Goal: Use online tool/utility: Utilize a website feature to perform a specific function

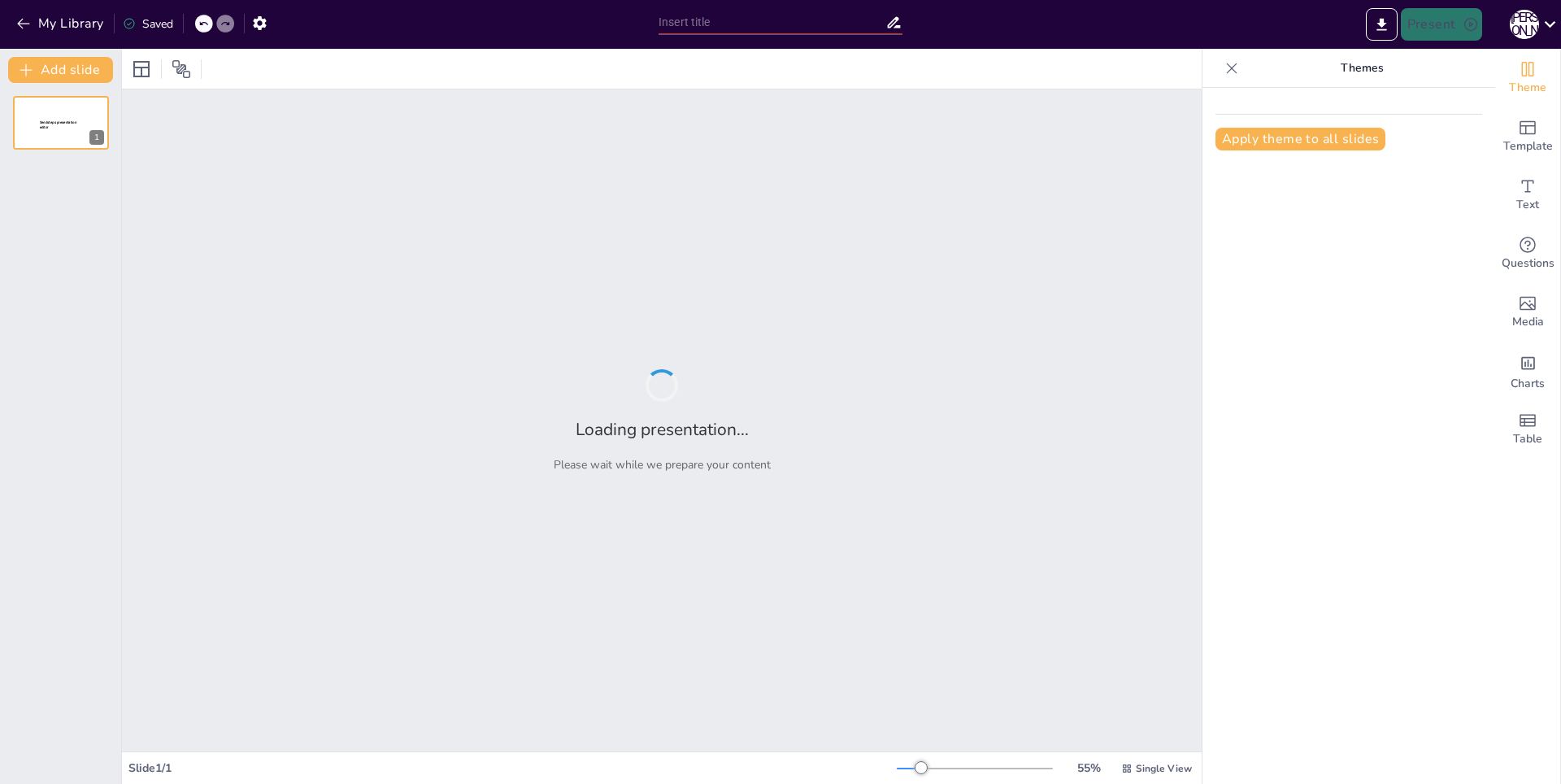
type input "Личная жизнь [PERSON_NAME]: За кулисами великого правления"
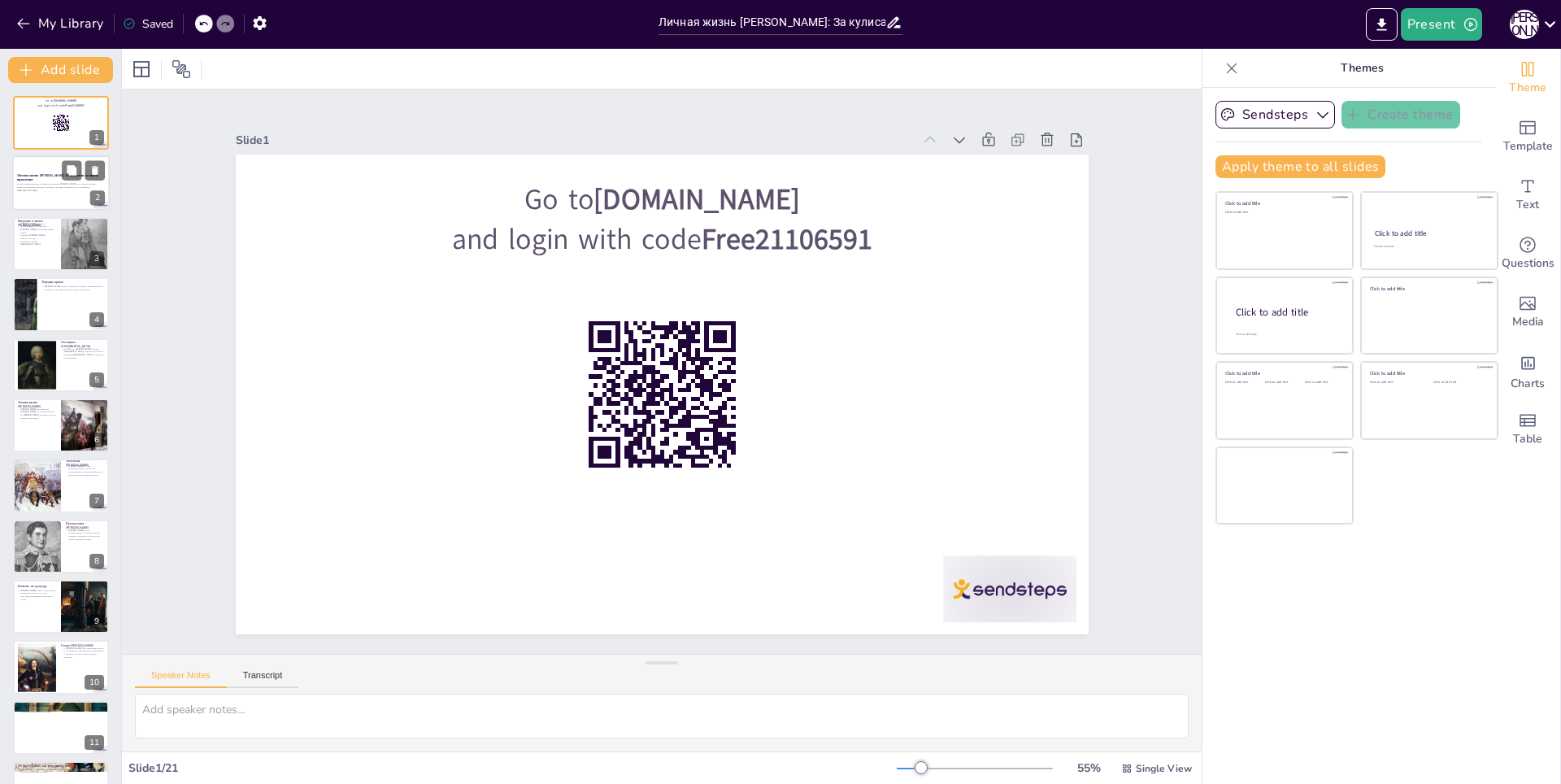
click at [38, 183] on p "В этой презентации мы обсудим достижения [PERSON_NAME] и его личную жизнь, раск…" at bounding box center [60, 185] width 88 height 6
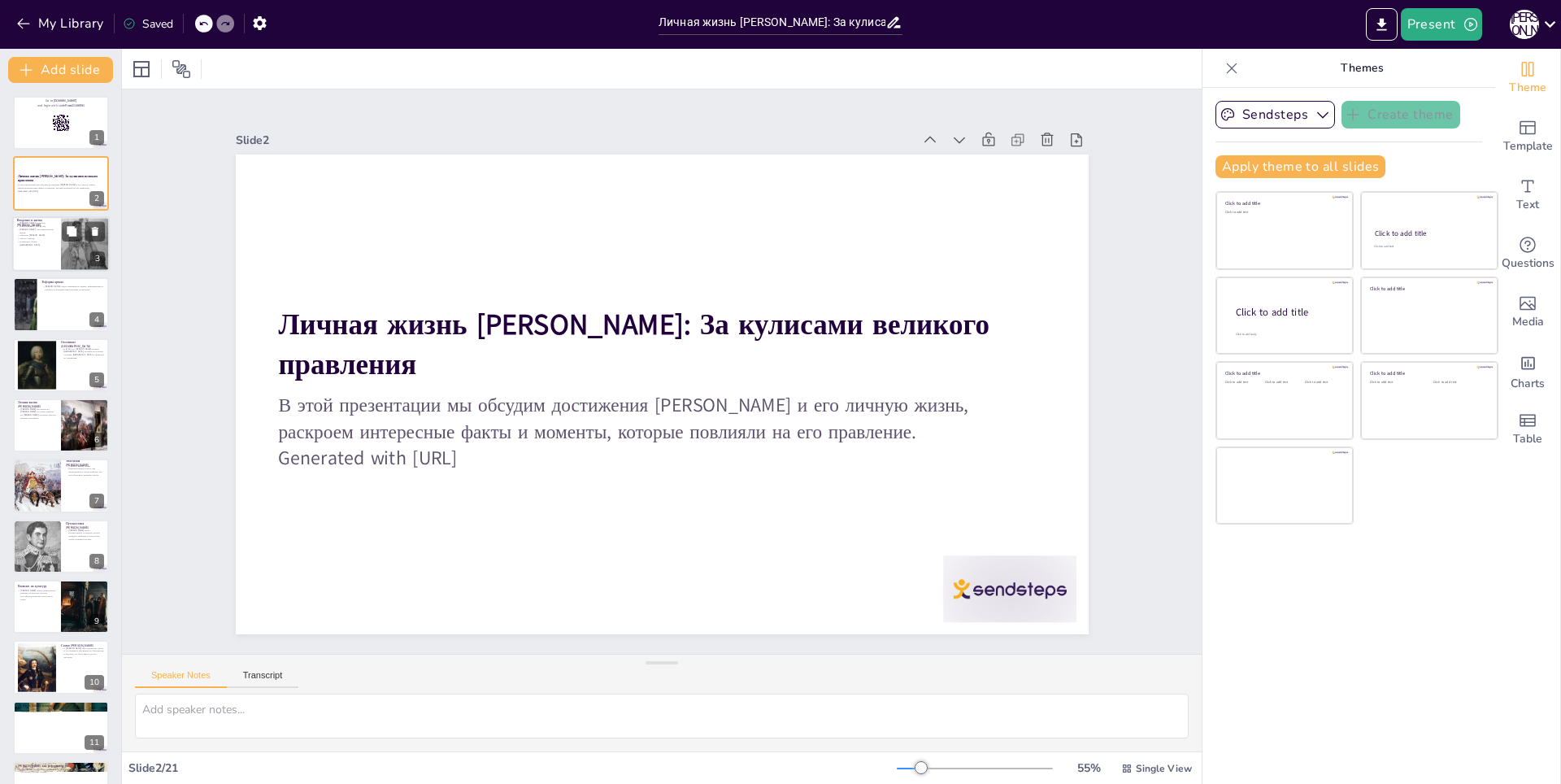
checkbox input "true"
click at [43, 242] on div at bounding box center [61, 244] width 98 height 55
type textarea "Петр Первый родился в 1672 году, и это стало началом его удивительного пути. Ег…"
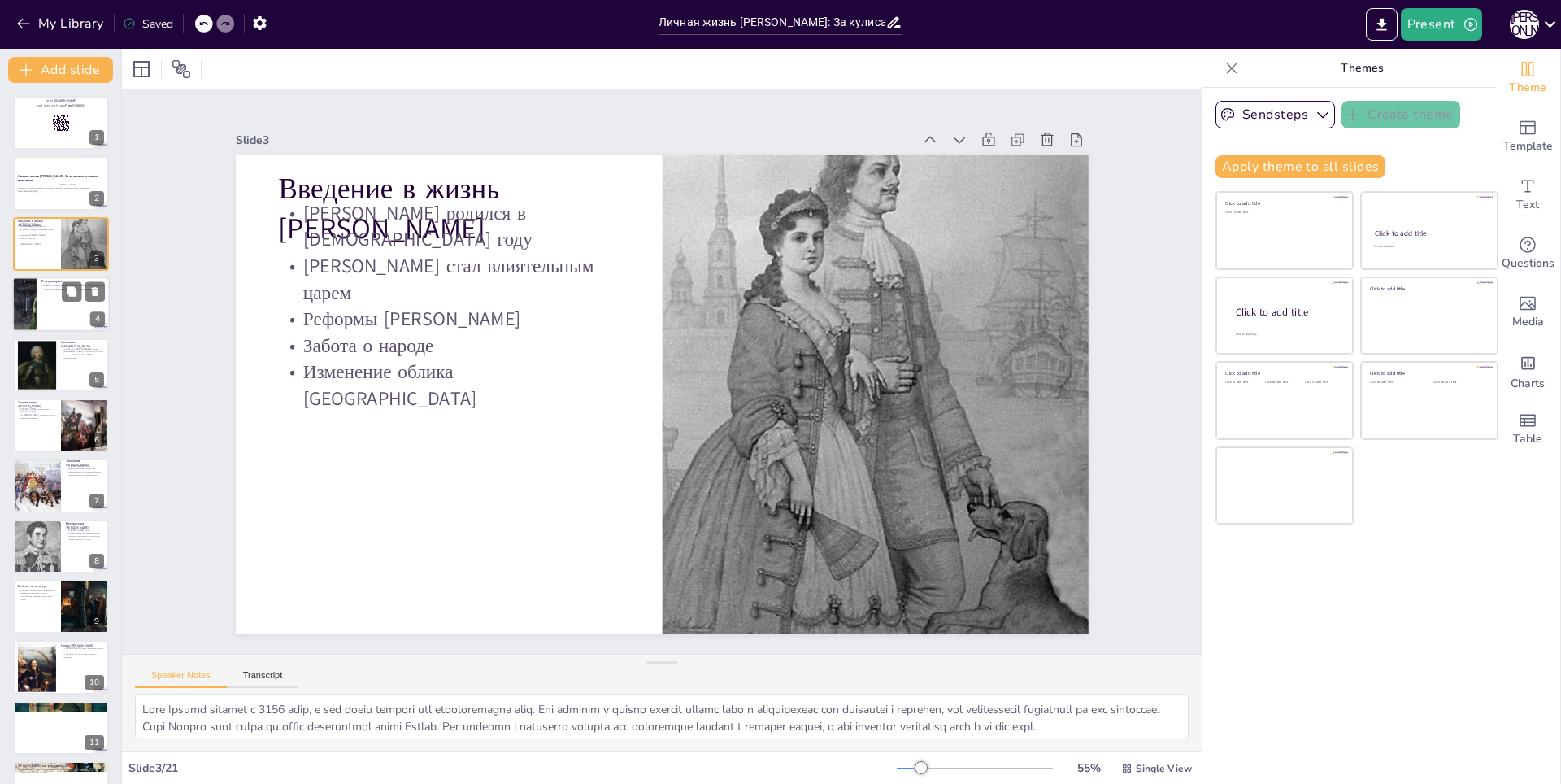
checkbox input "true"
click at [42, 298] on div at bounding box center [61, 304] width 98 height 55
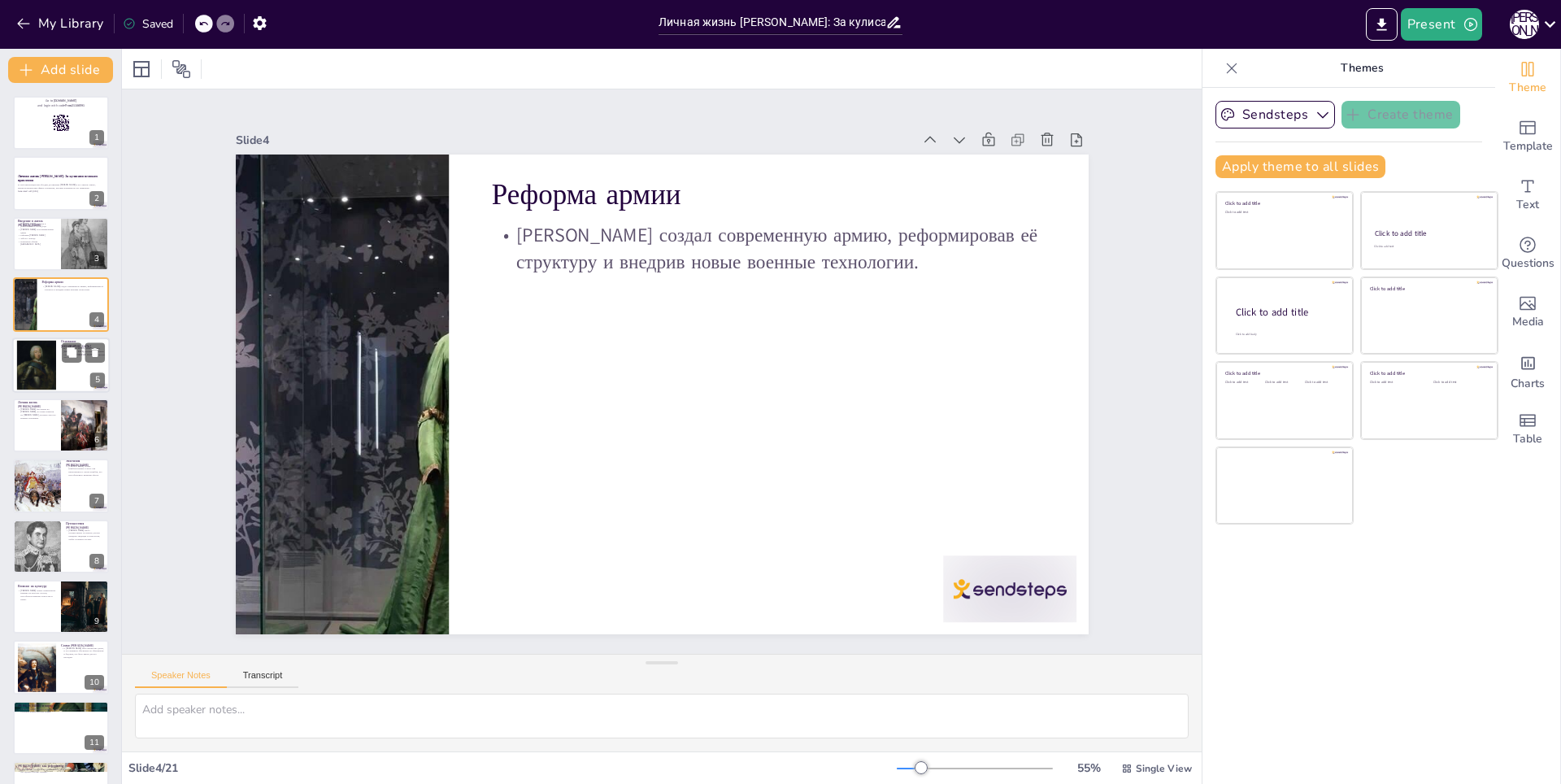
click at [37, 377] on div at bounding box center [36, 364] width 41 height 49
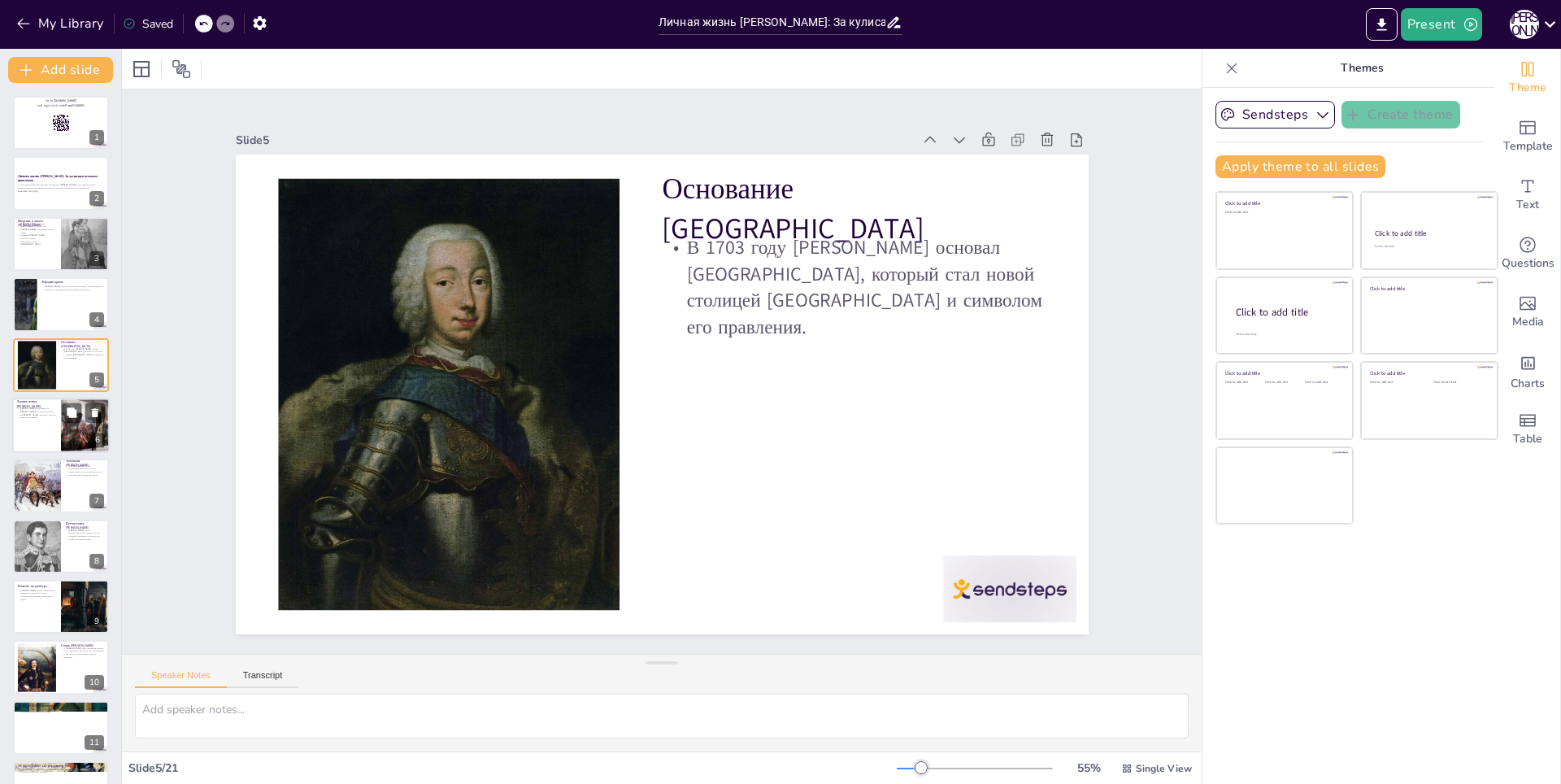
click at [42, 422] on div at bounding box center [61, 425] width 98 height 55
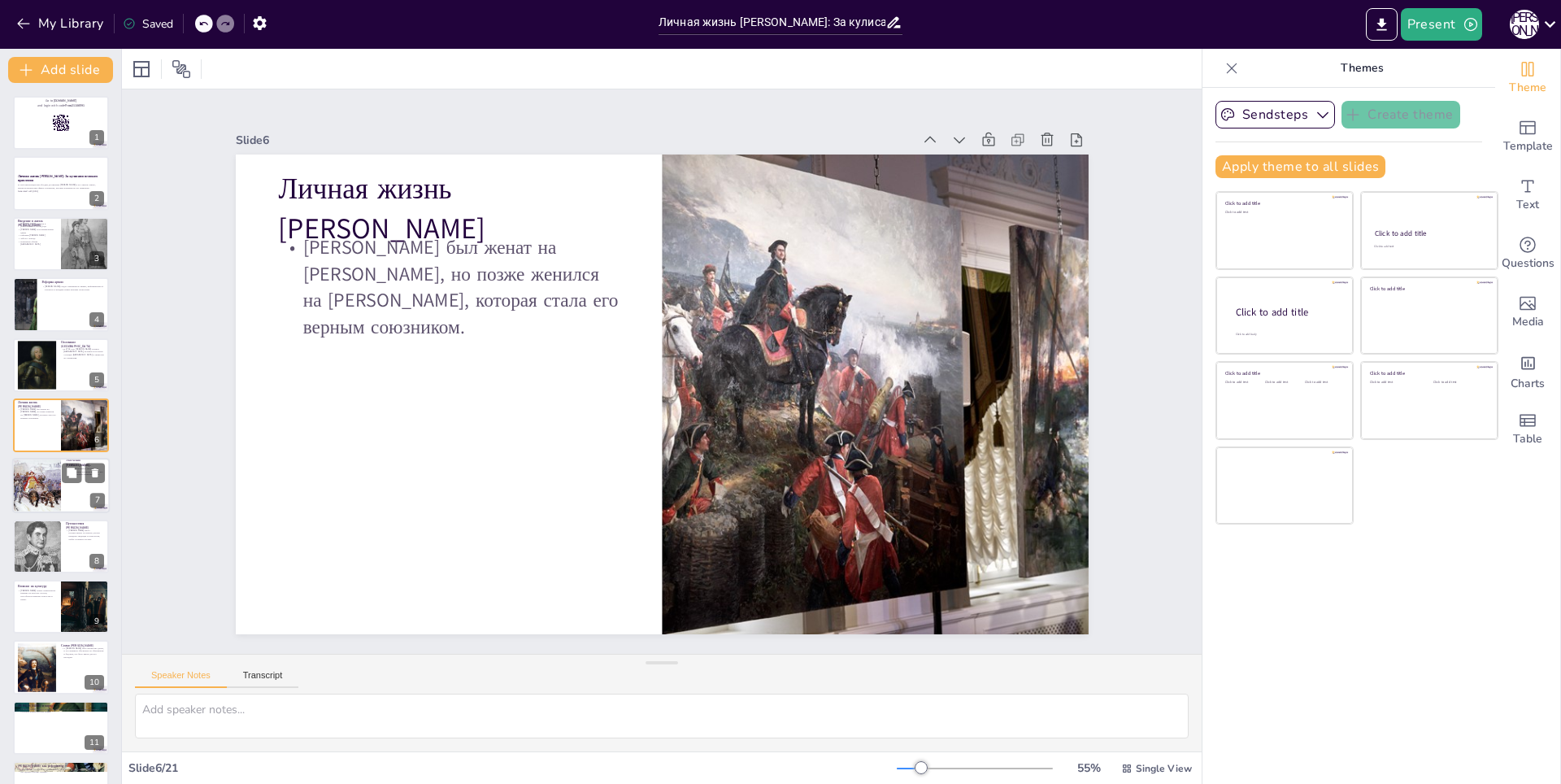
click at [48, 483] on div at bounding box center [37, 486] width 80 height 55
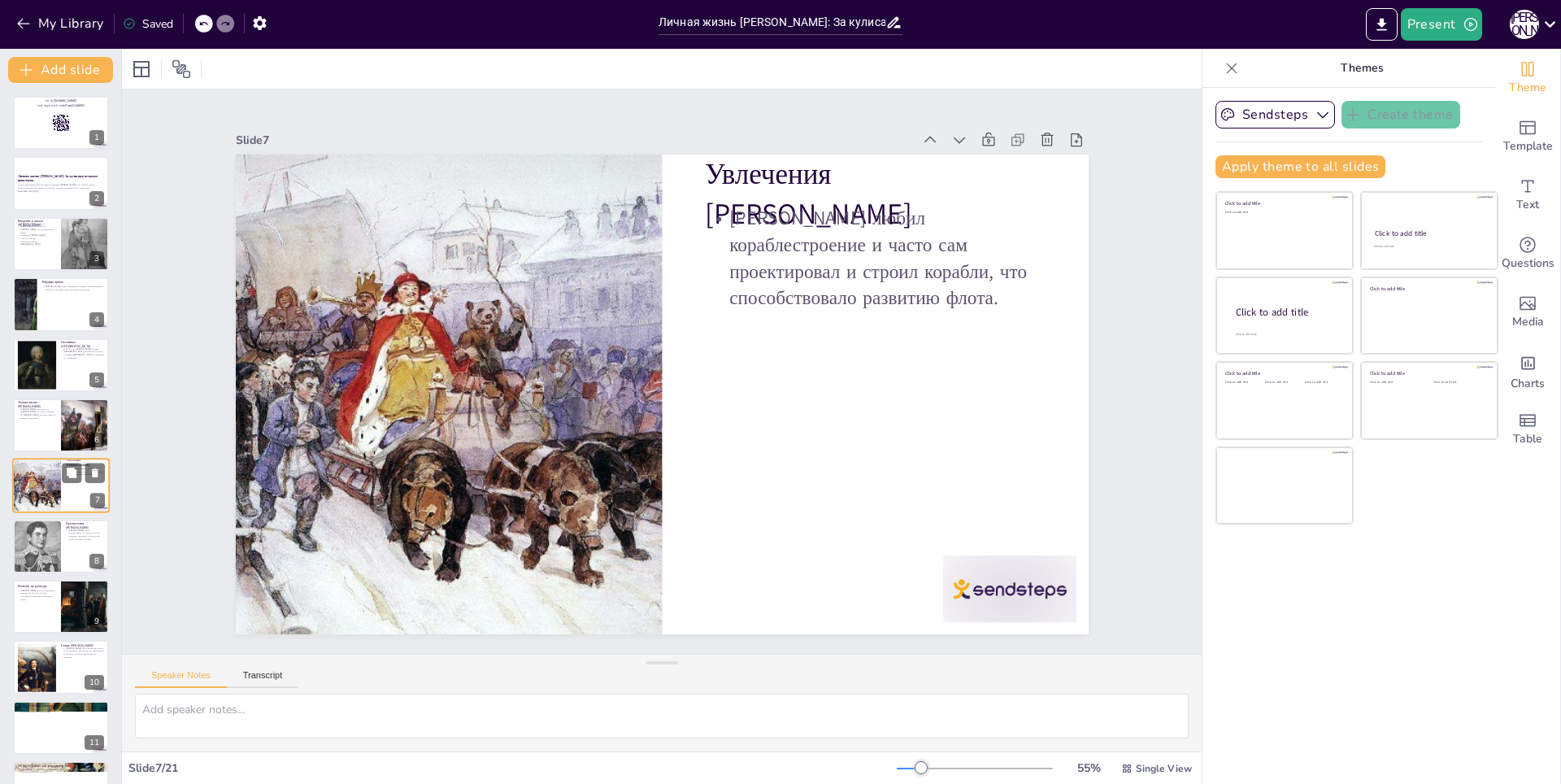
scroll to position [52, 0]
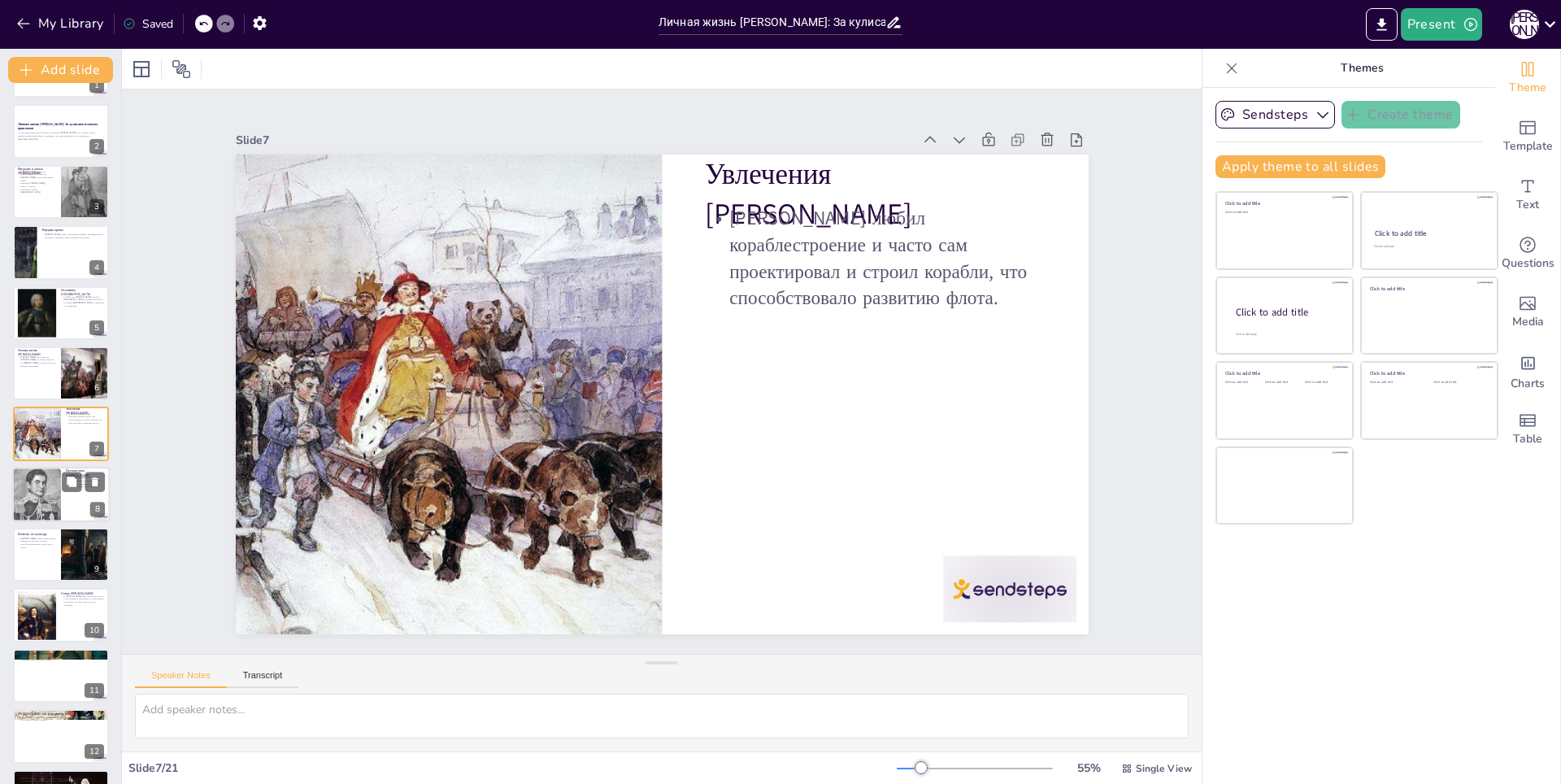
click at [35, 500] on div at bounding box center [37, 494] width 48 height 63
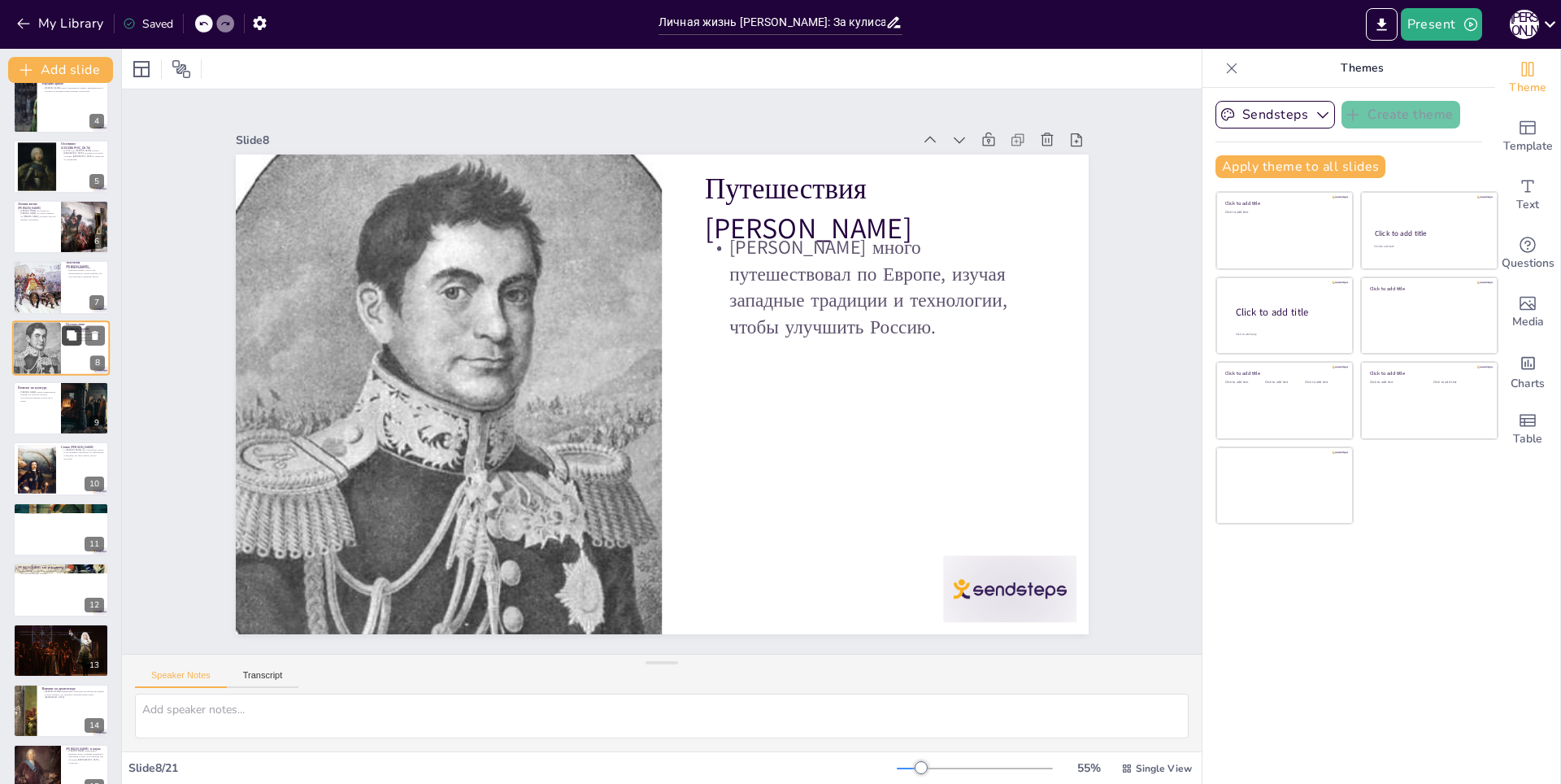
scroll to position [275, 0]
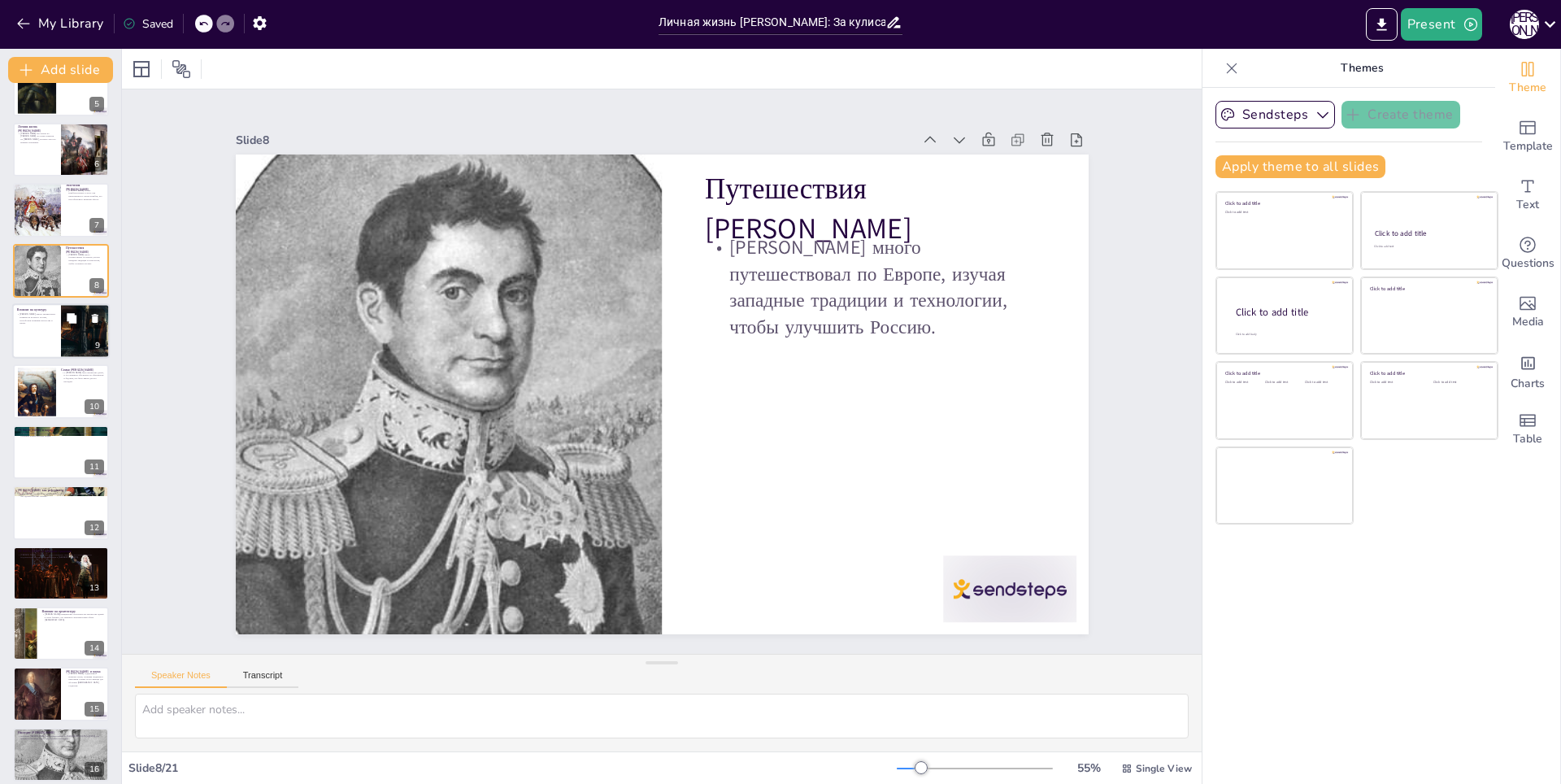
click at [34, 327] on div at bounding box center [61, 331] width 98 height 55
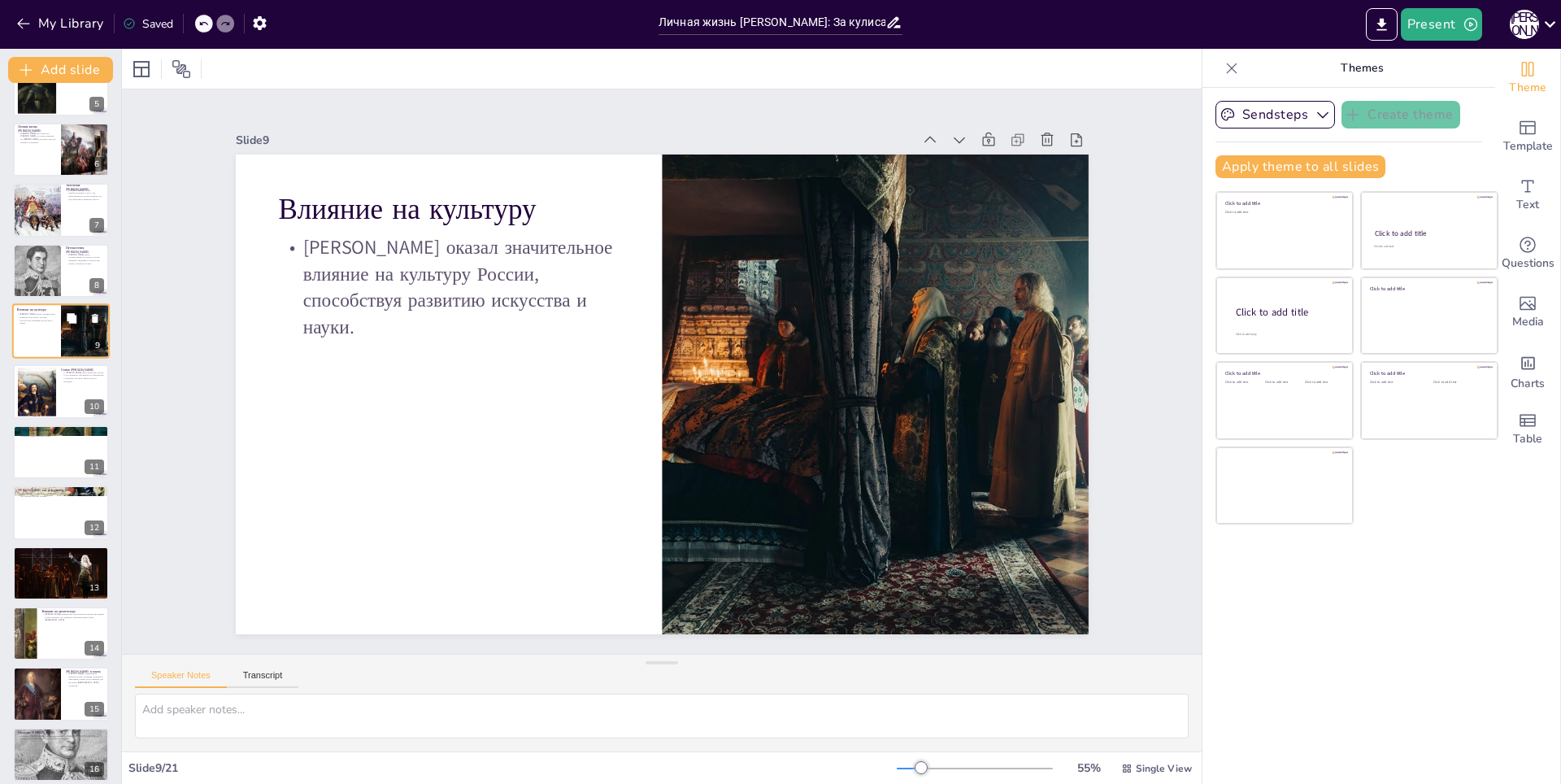
scroll to position [173, 0]
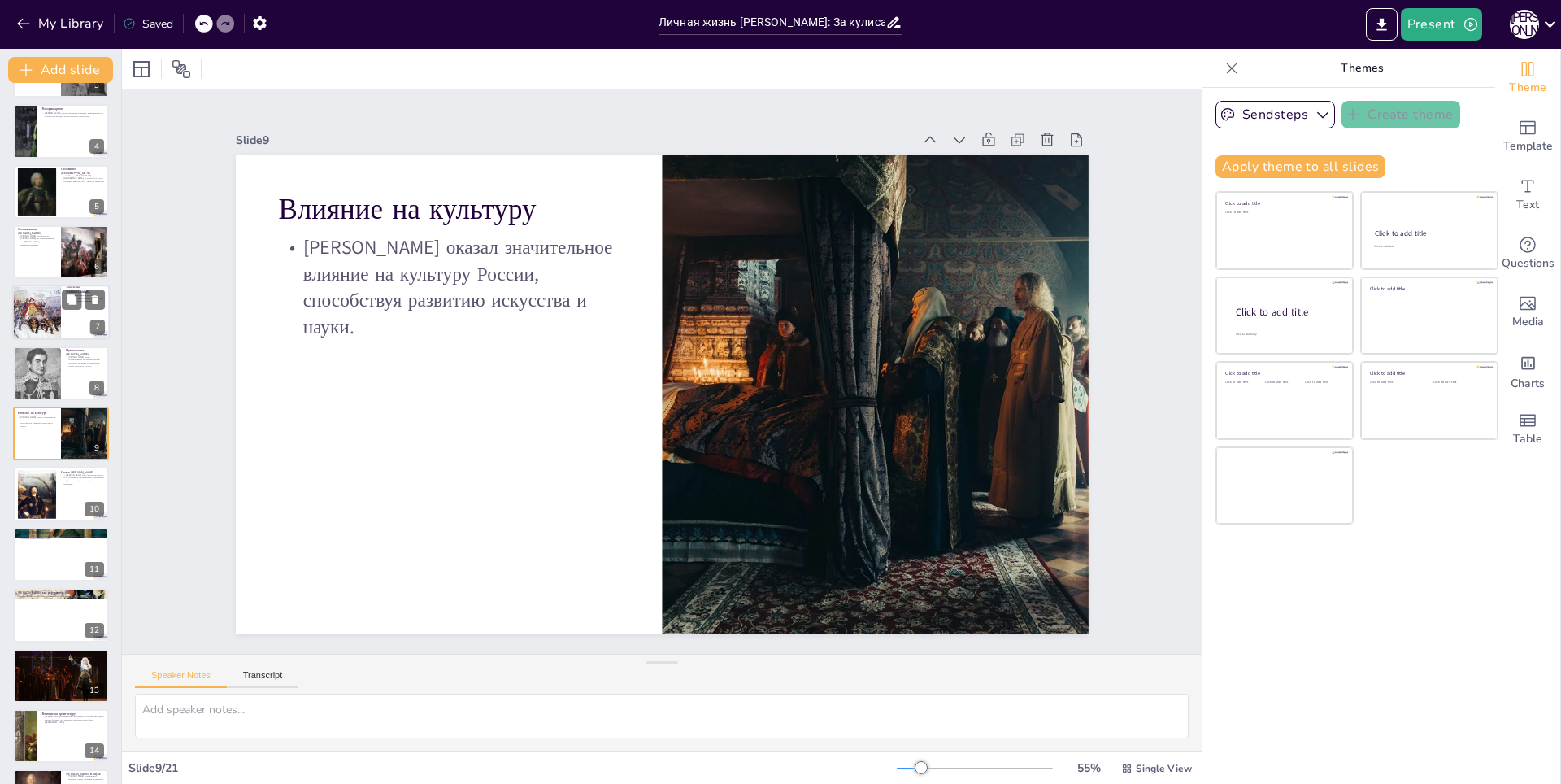
click at [83, 295] on div at bounding box center [83, 299] width 43 height 19
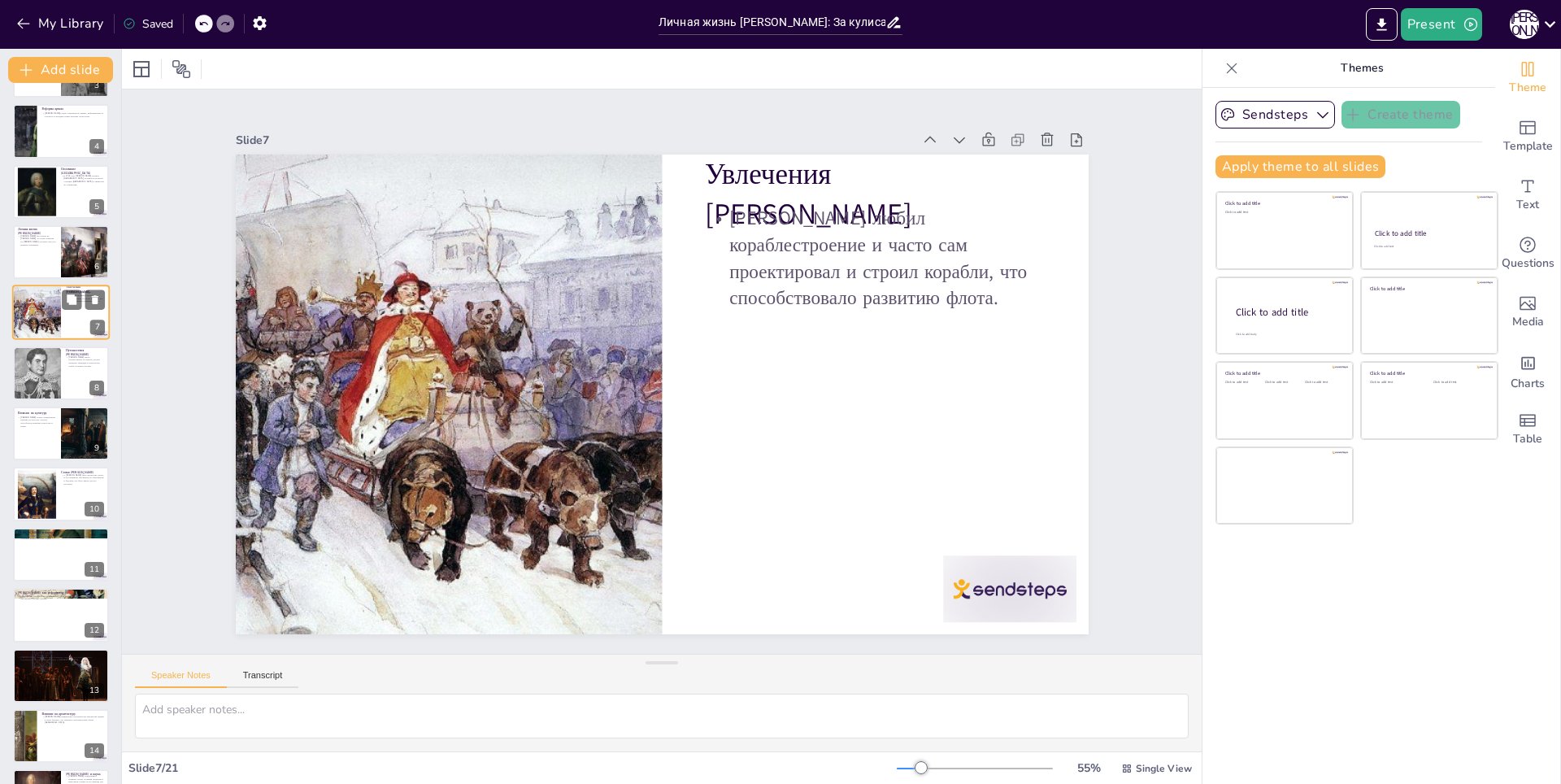
scroll to position [52, 0]
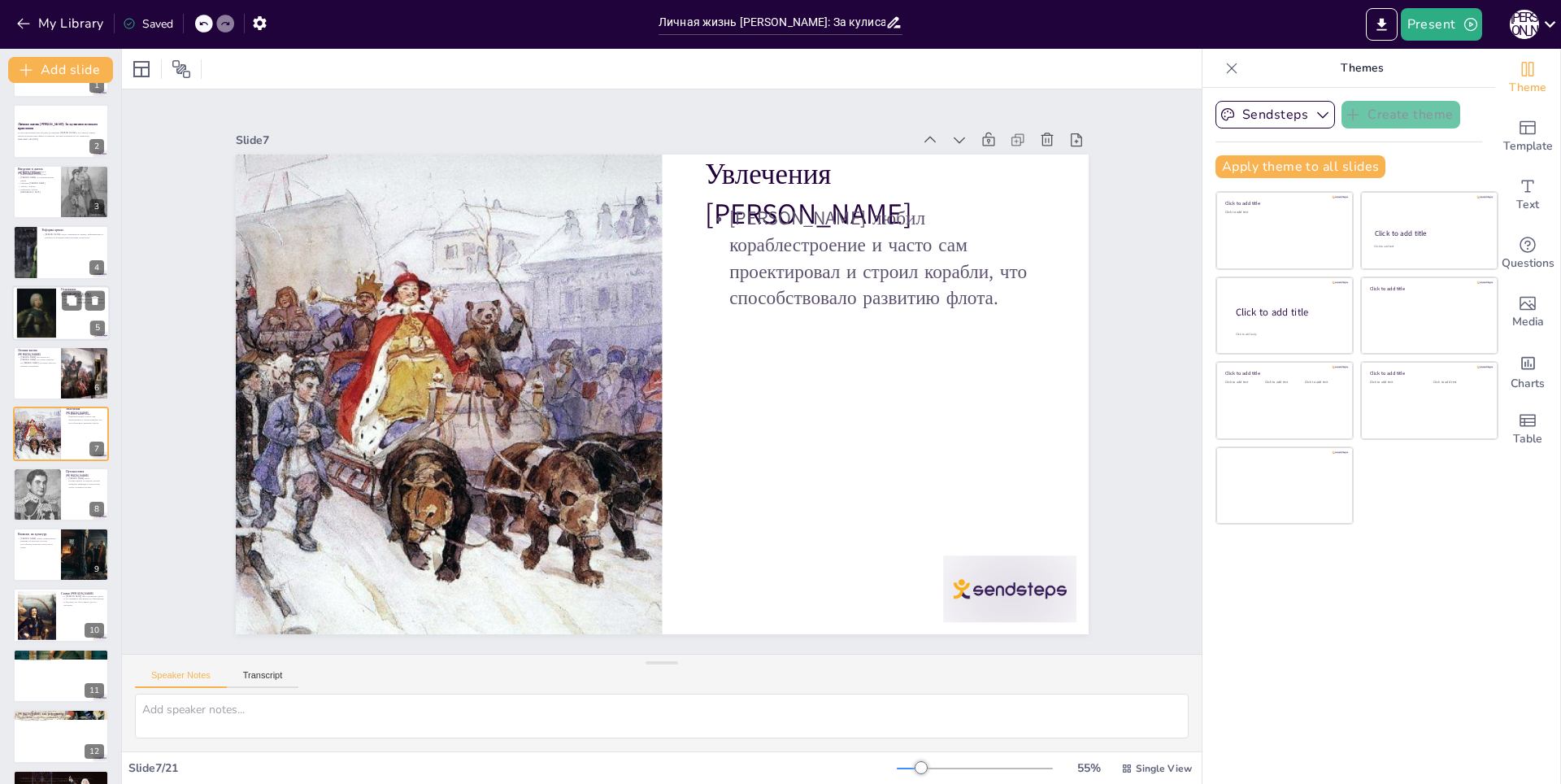
click at [29, 308] on div at bounding box center [36, 312] width 41 height 49
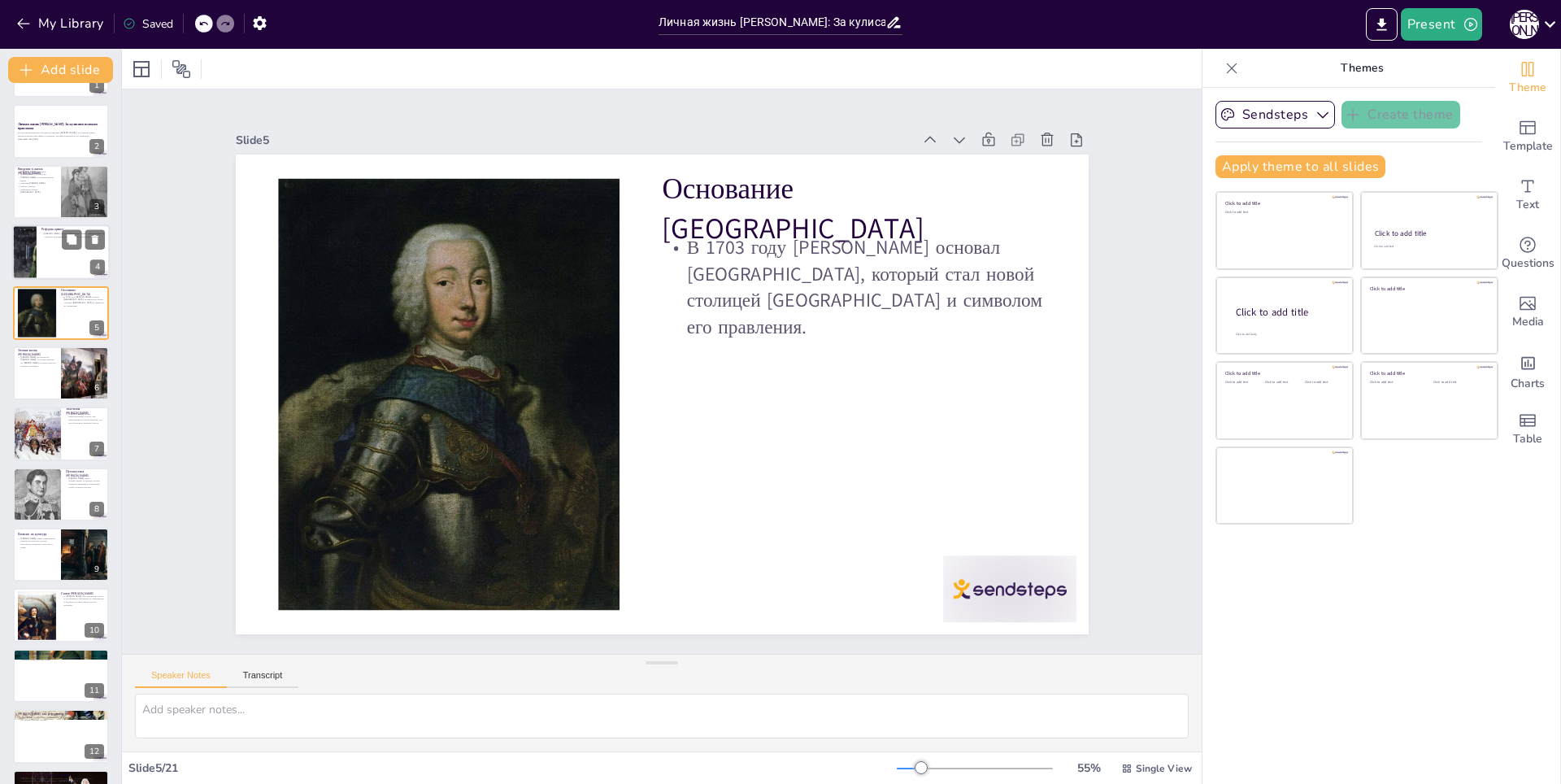
scroll to position [0, 0]
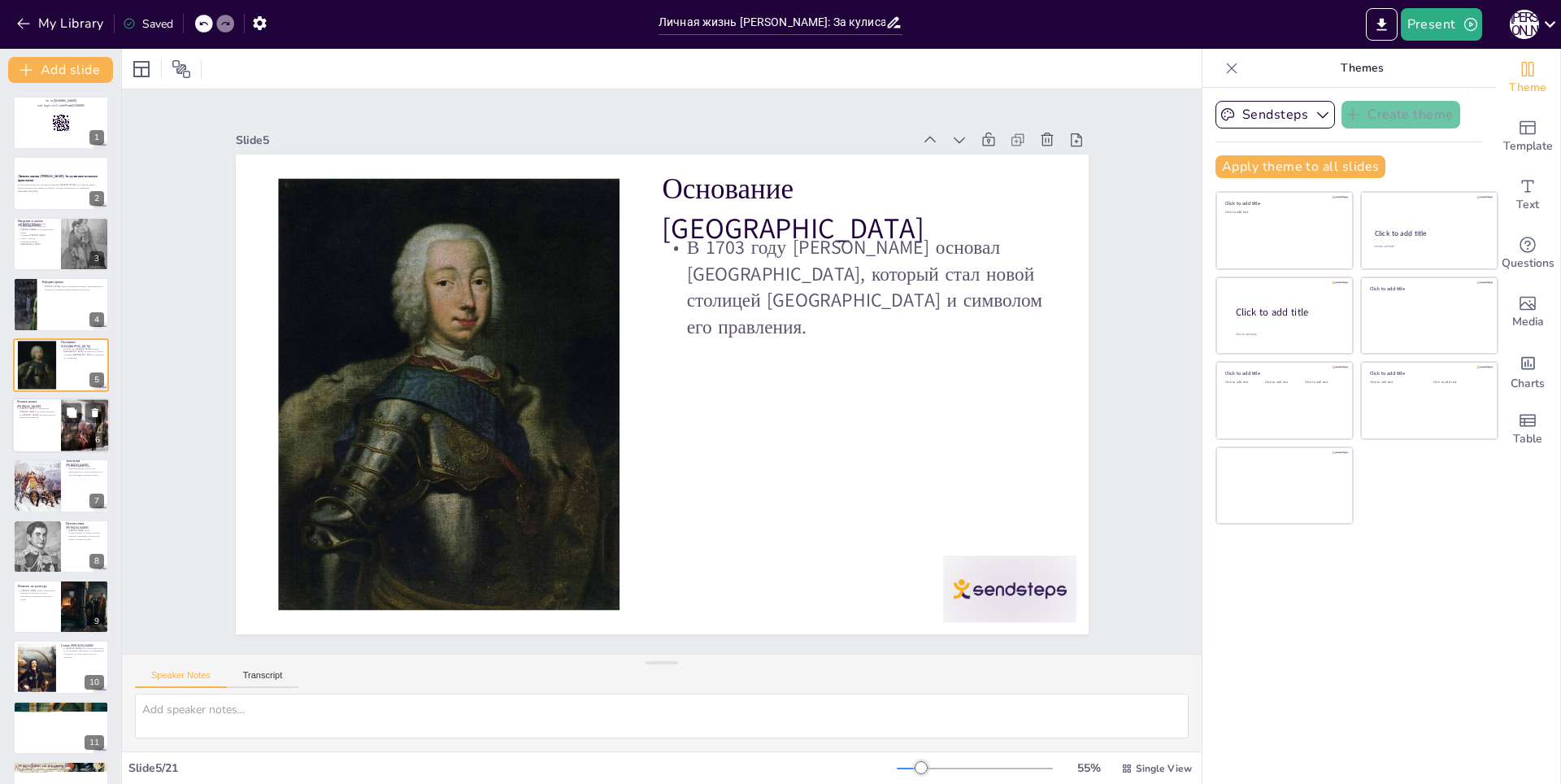
click at [33, 419] on p "Петр был женат на Евдокии Лопухиной, но позже женился на Екатерине I, которая с…" at bounding box center [36, 412] width 39 height 13
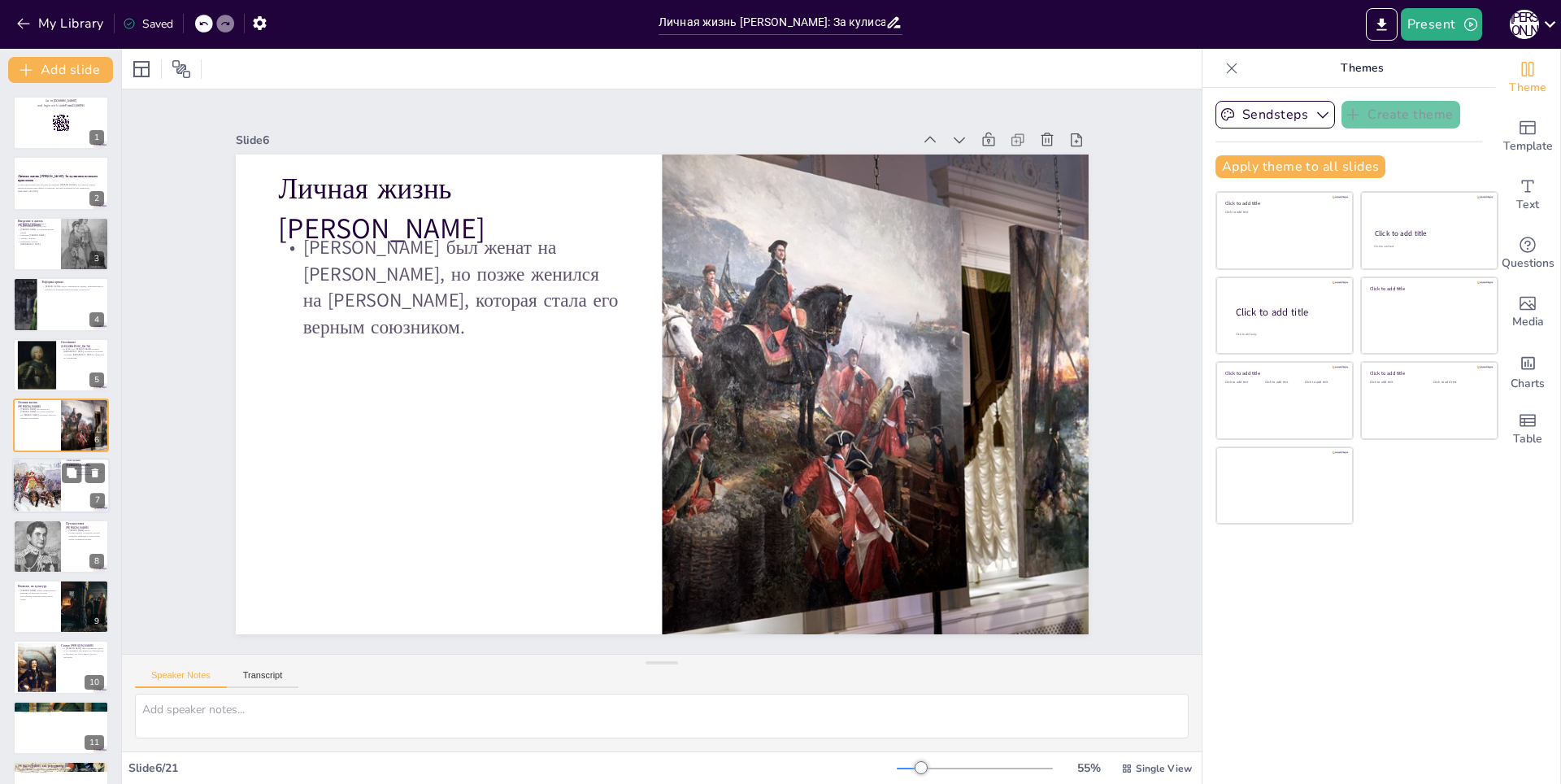
click at [28, 478] on div at bounding box center [37, 486] width 80 height 55
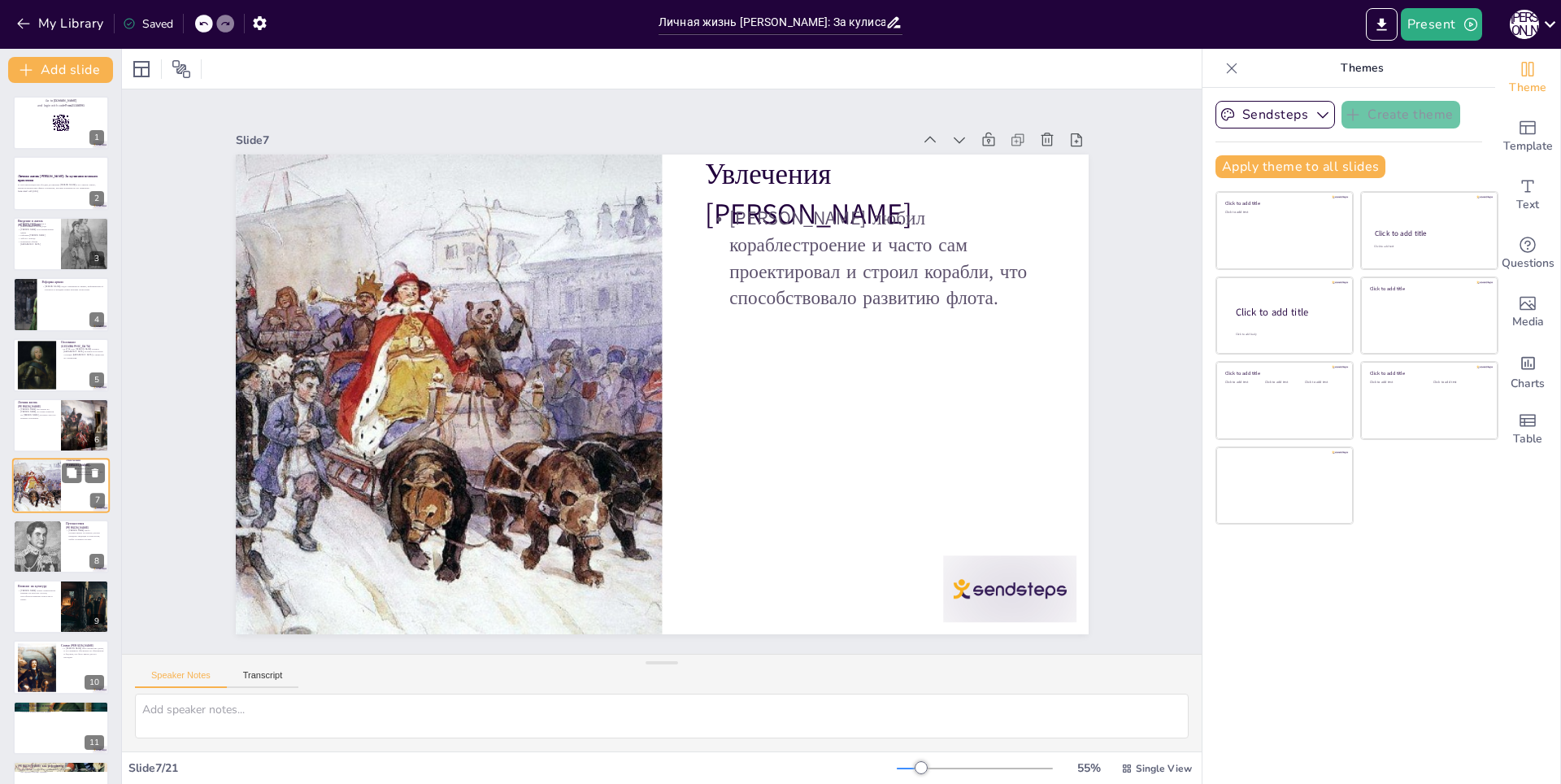
scroll to position [52, 0]
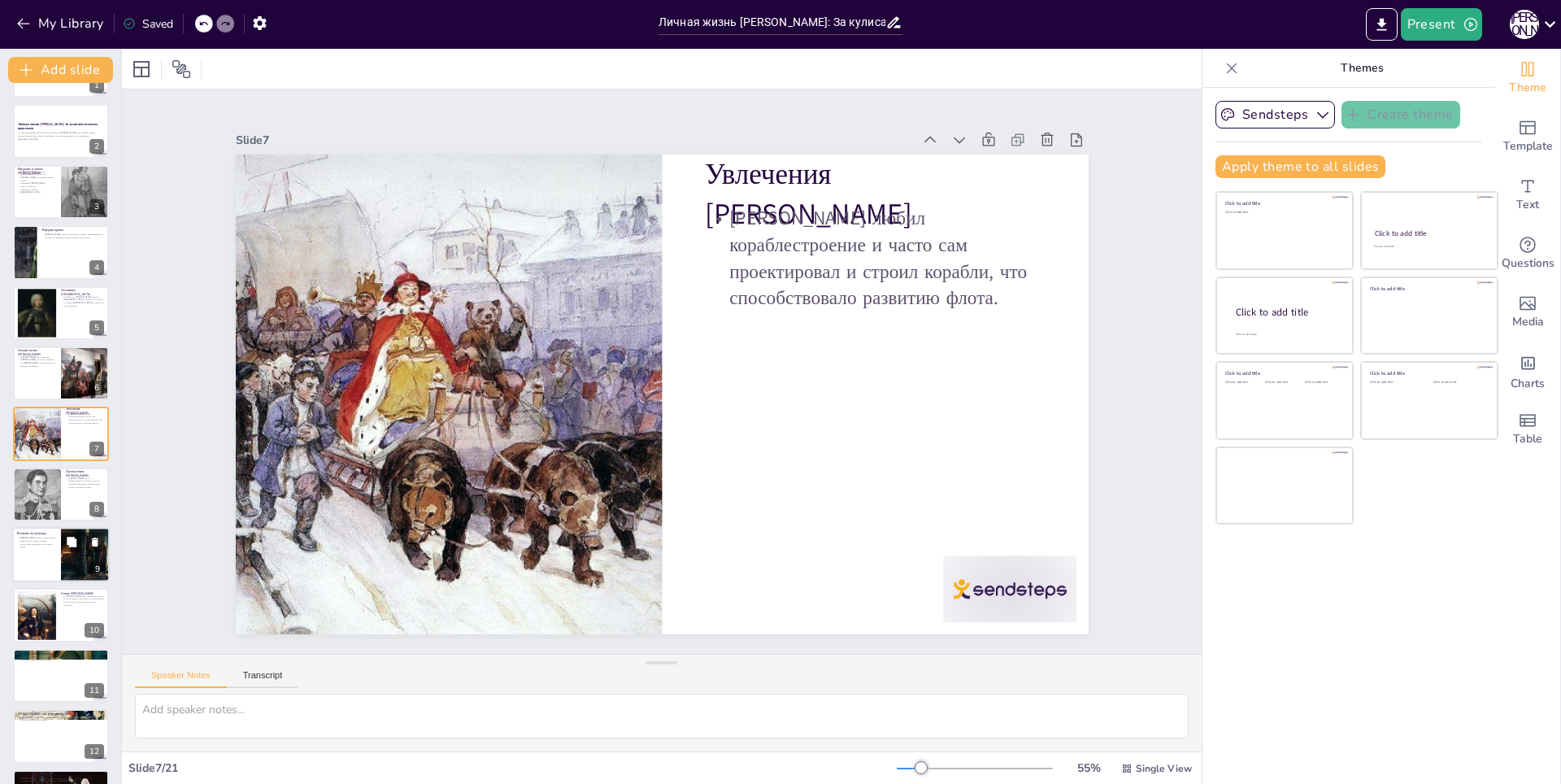
click at [26, 562] on div at bounding box center [61, 555] width 98 height 55
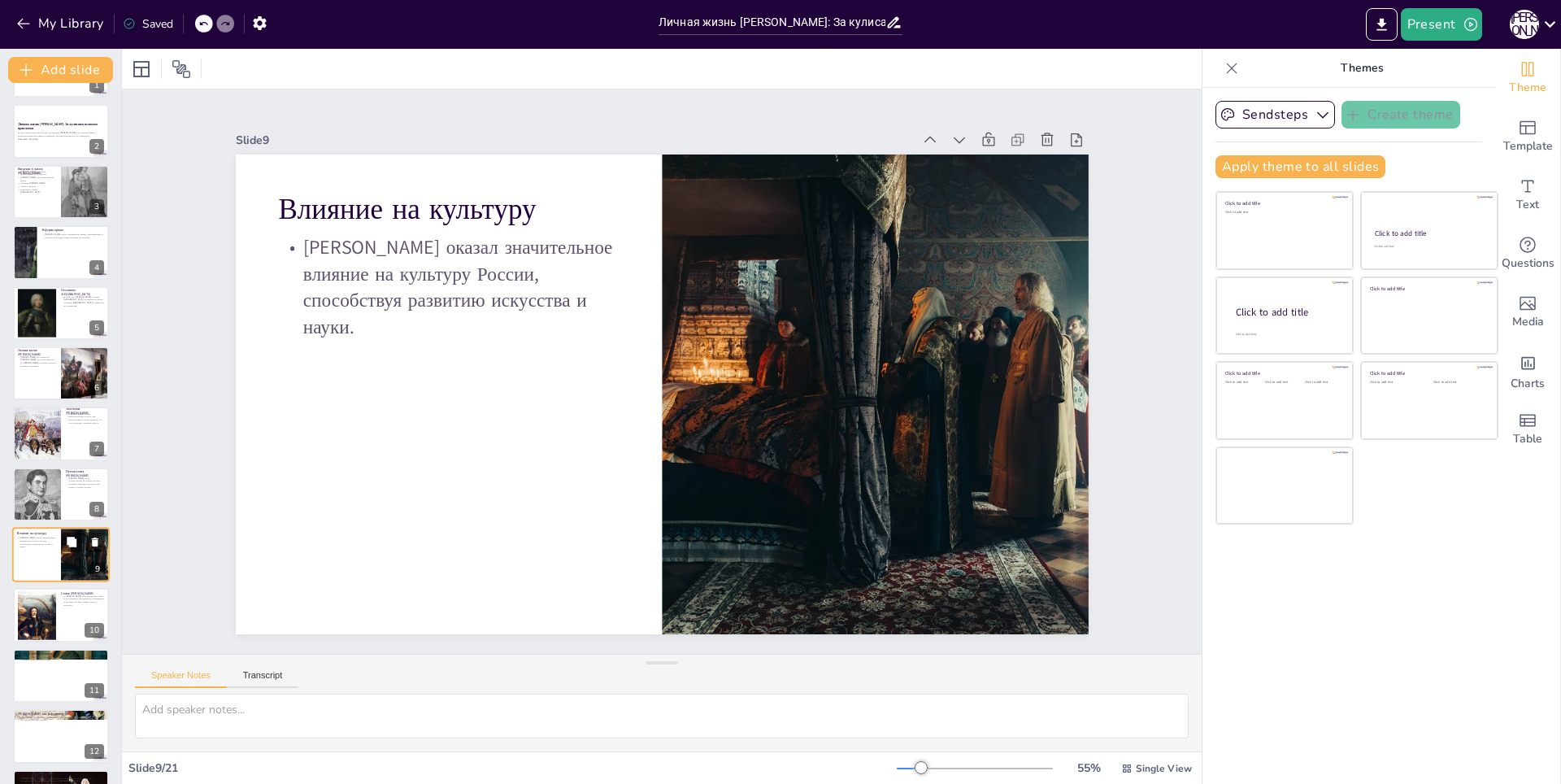
scroll to position [173, 0]
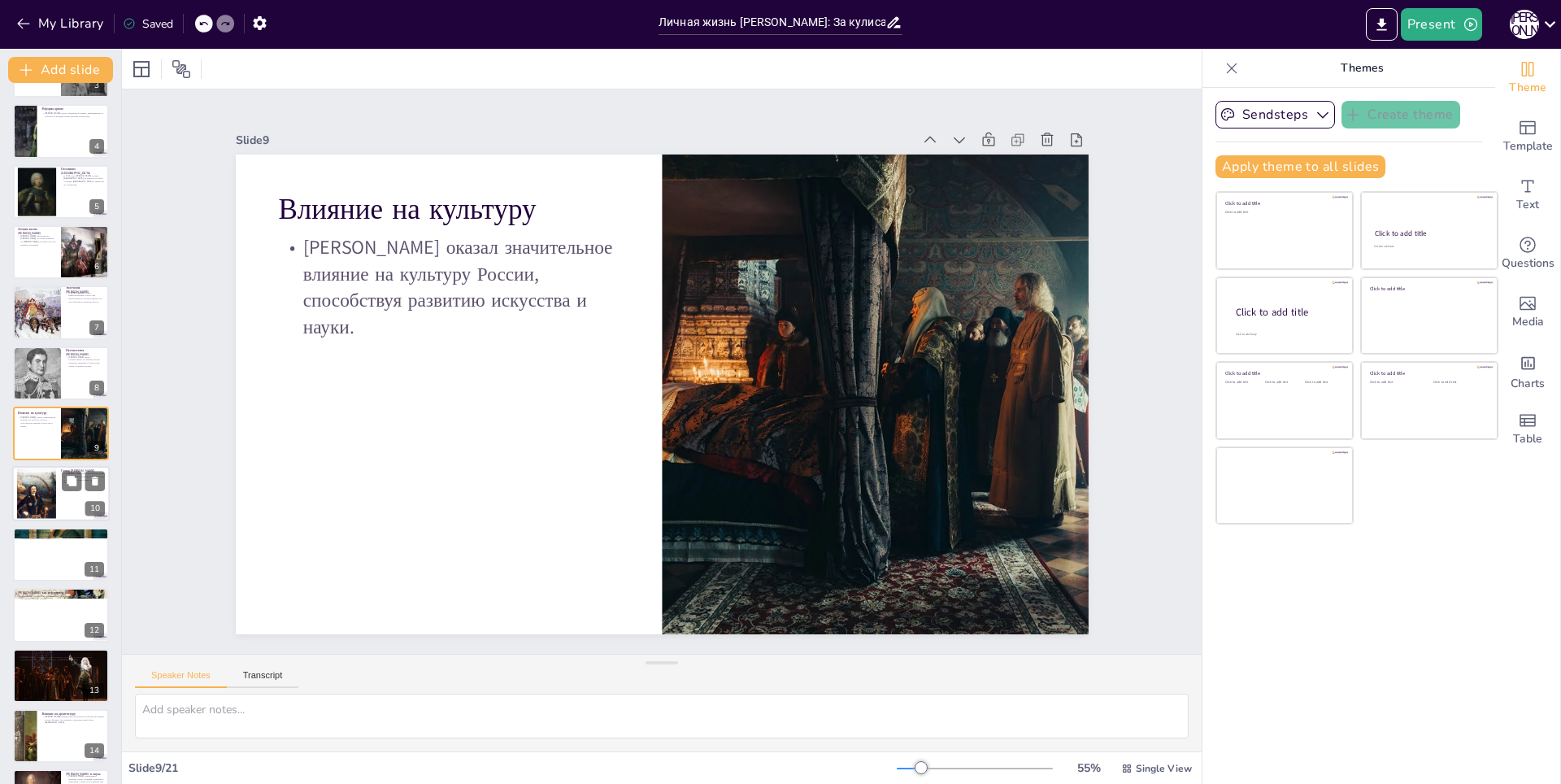
click at [48, 485] on div at bounding box center [36, 493] width 39 height 51
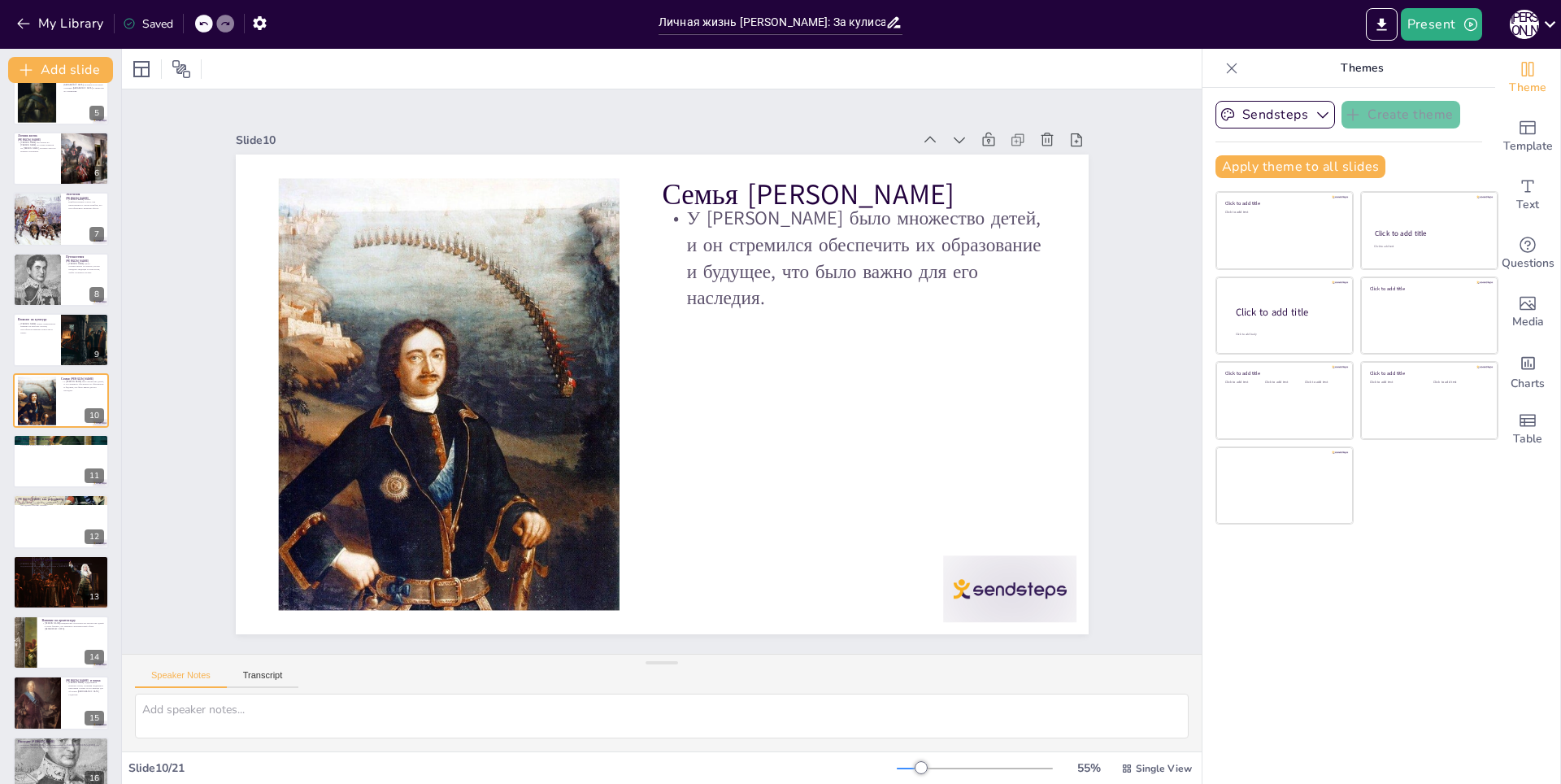
scroll to position [299, 0]
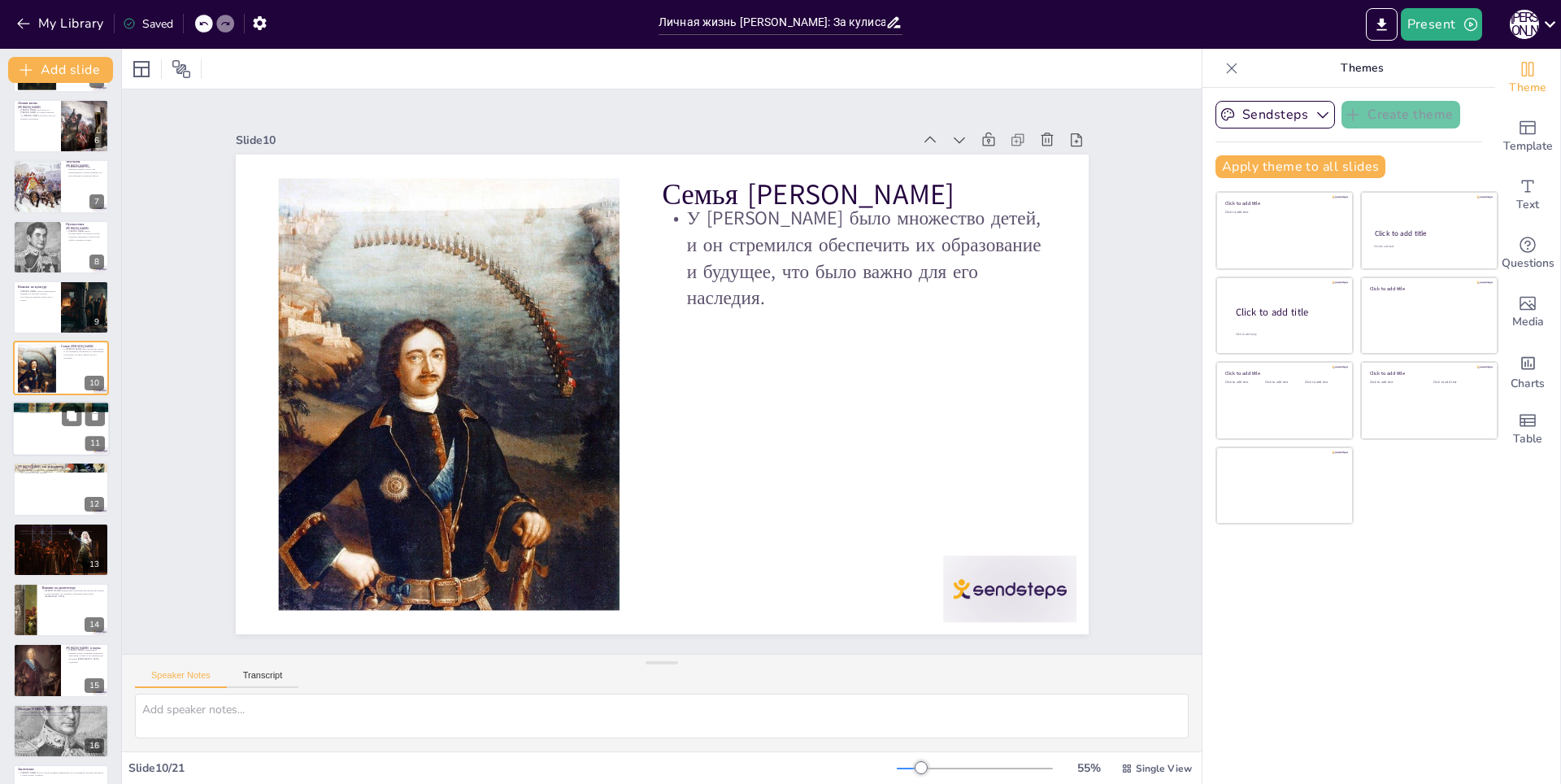
click at [48, 425] on div at bounding box center [61, 429] width 98 height 55
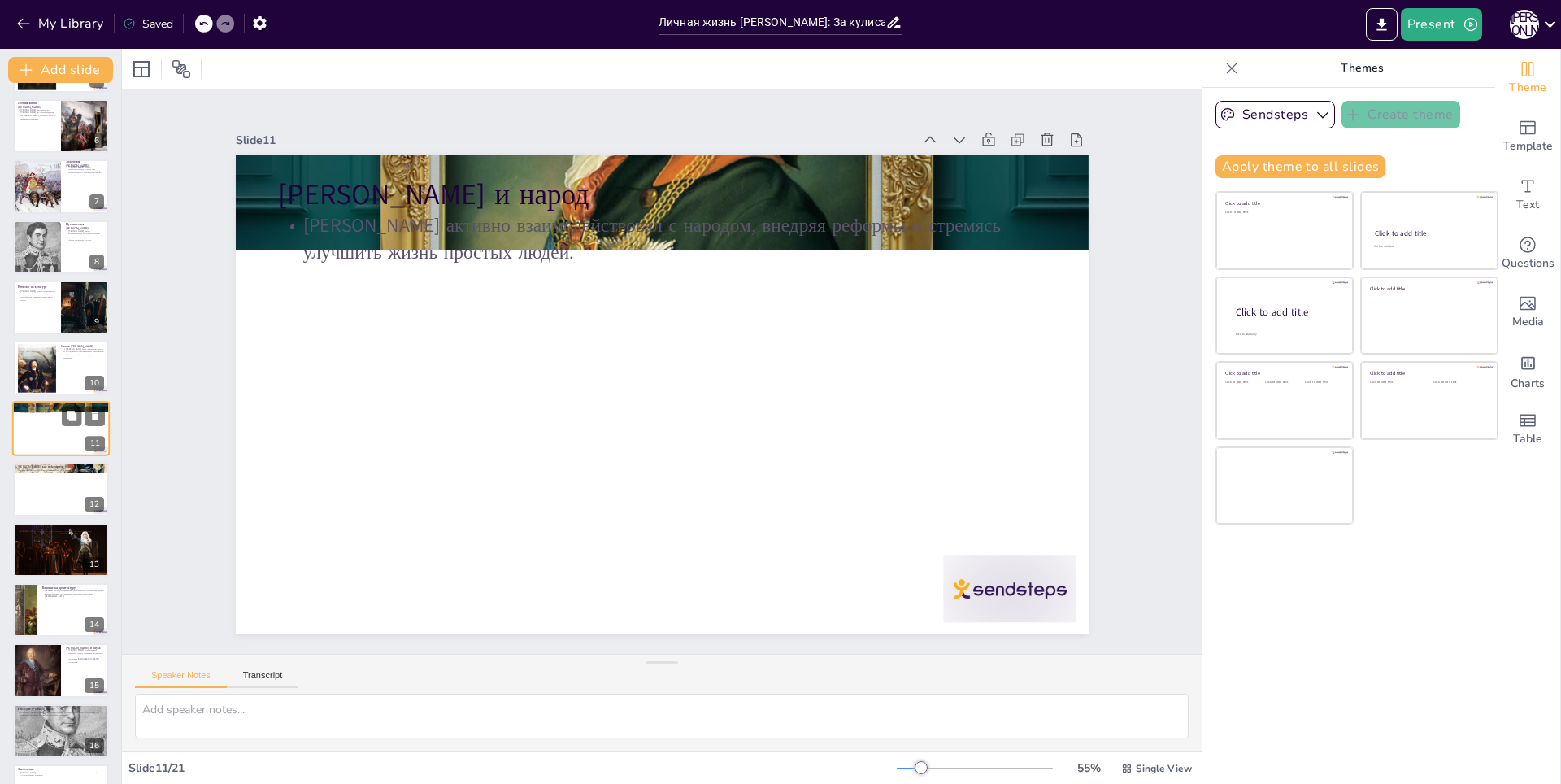
scroll to position [294, 0]
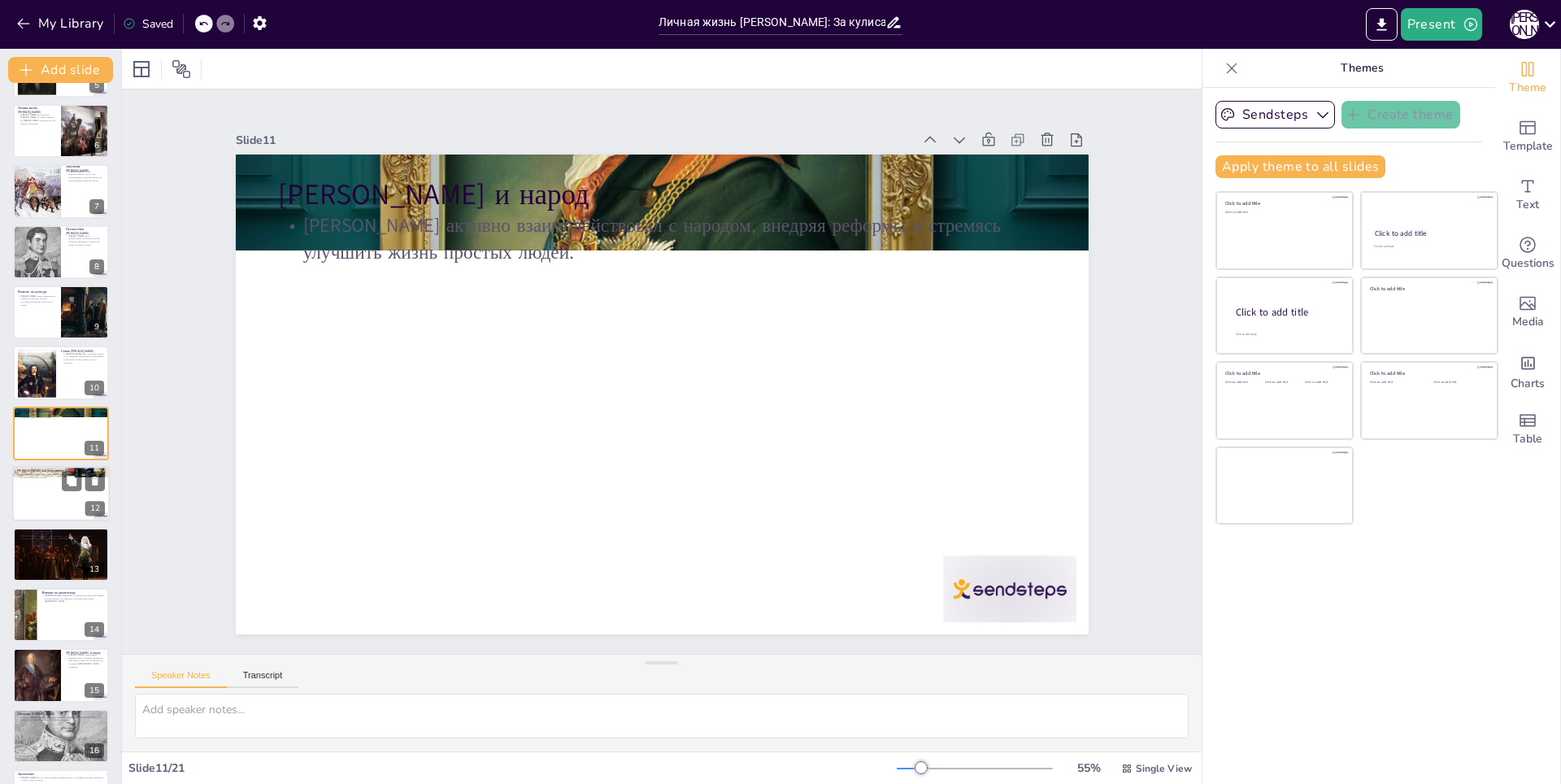
click at [45, 504] on div at bounding box center [61, 493] width 98 height 55
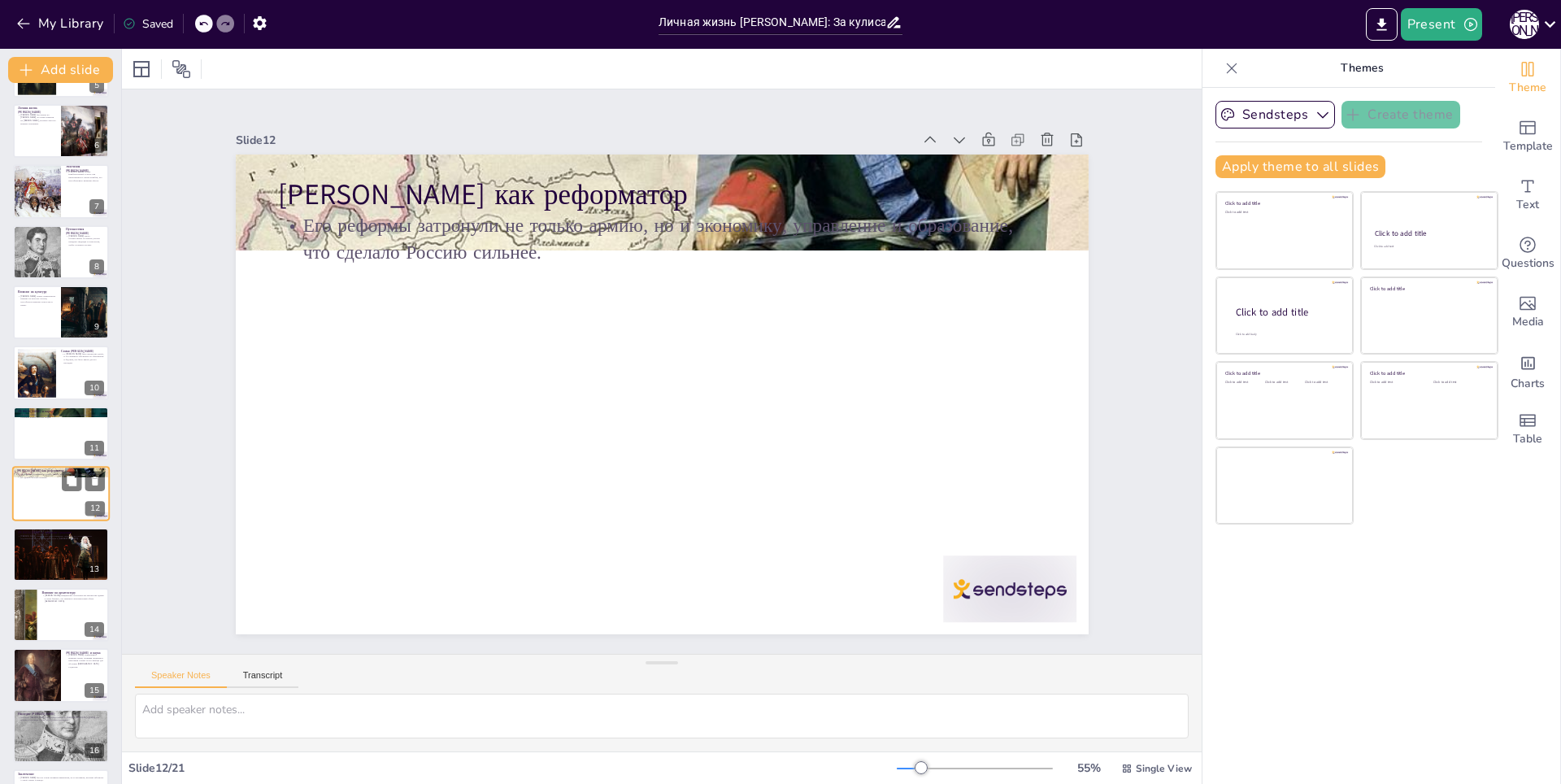
scroll to position [354, 0]
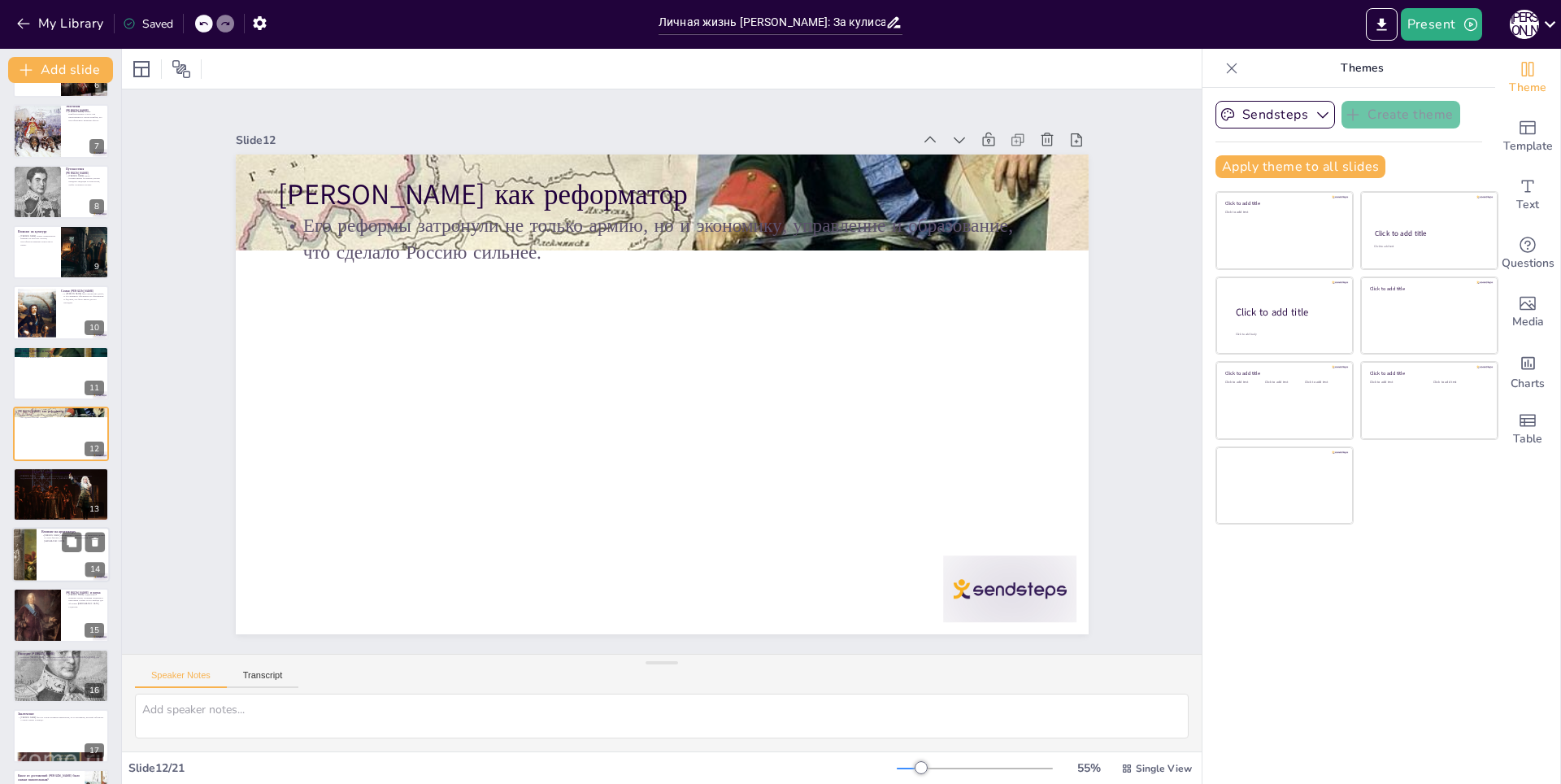
click at [40, 535] on div at bounding box center [61, 555] width 98 height 55
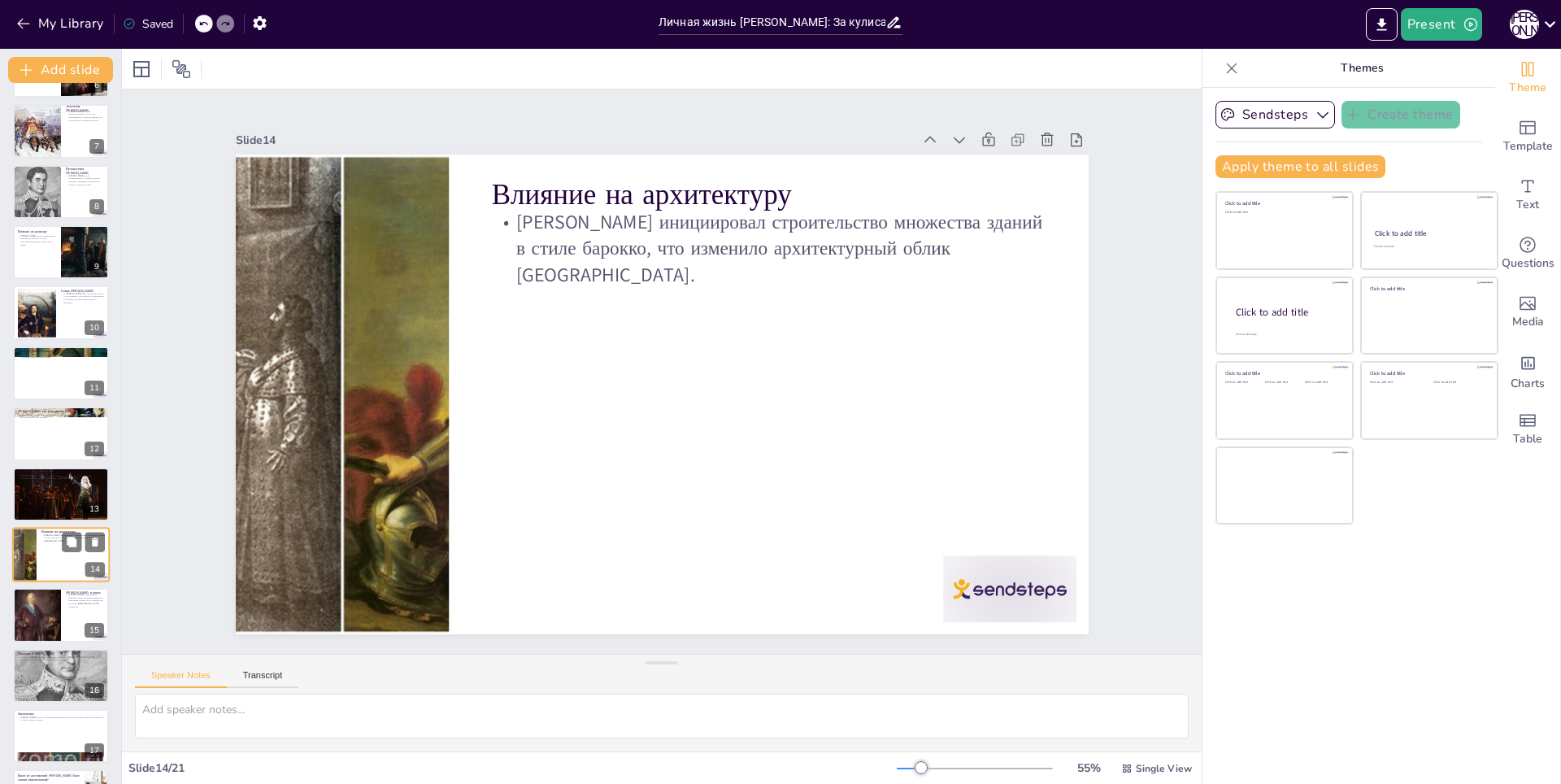
scroll to position [475, 0]
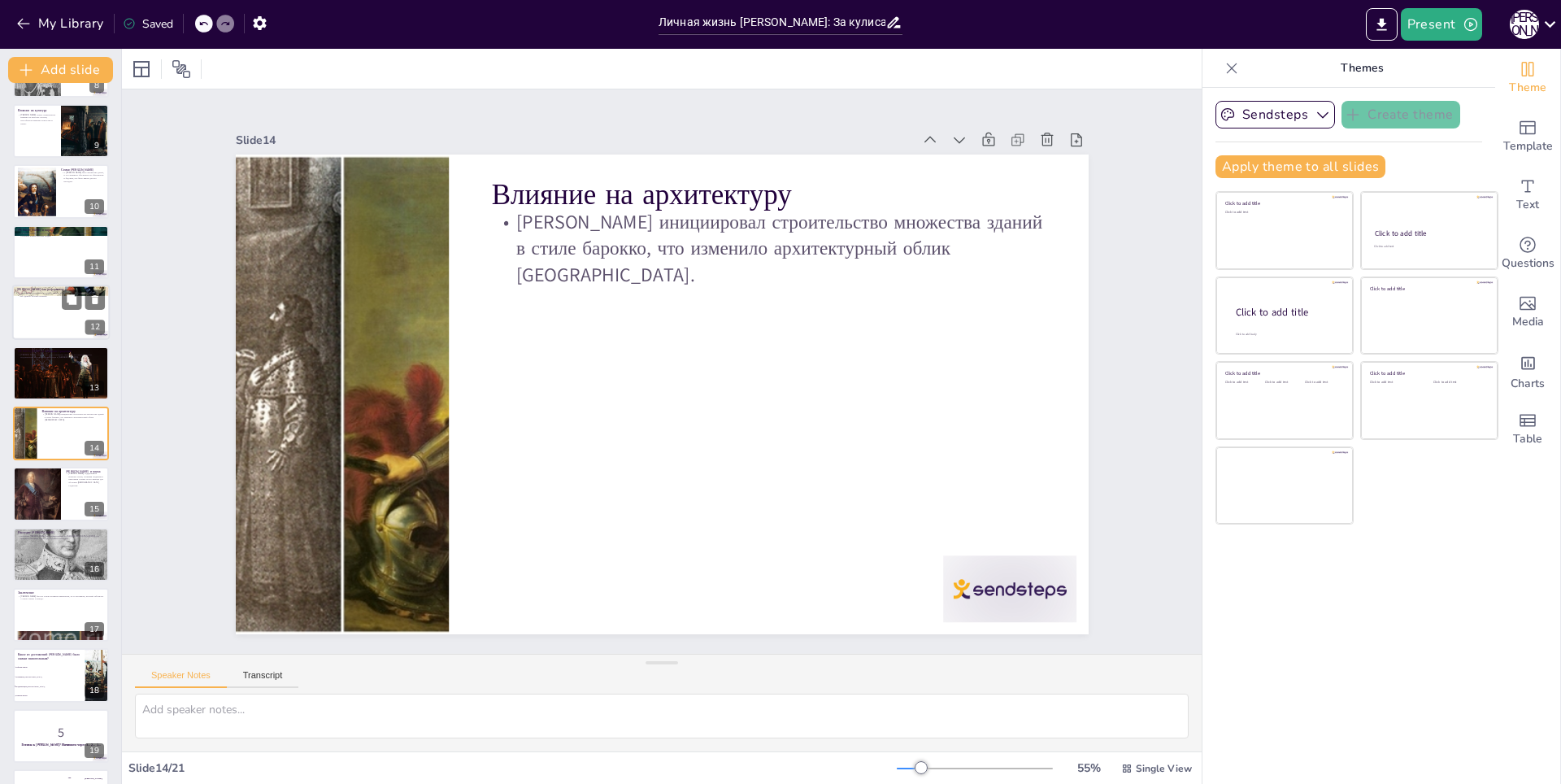
click at [38, 357] on p "Петр заимствовал много западных традиций, что способствовало модернизации Росси…" at bounding box center [60, 354] width 86 height 6
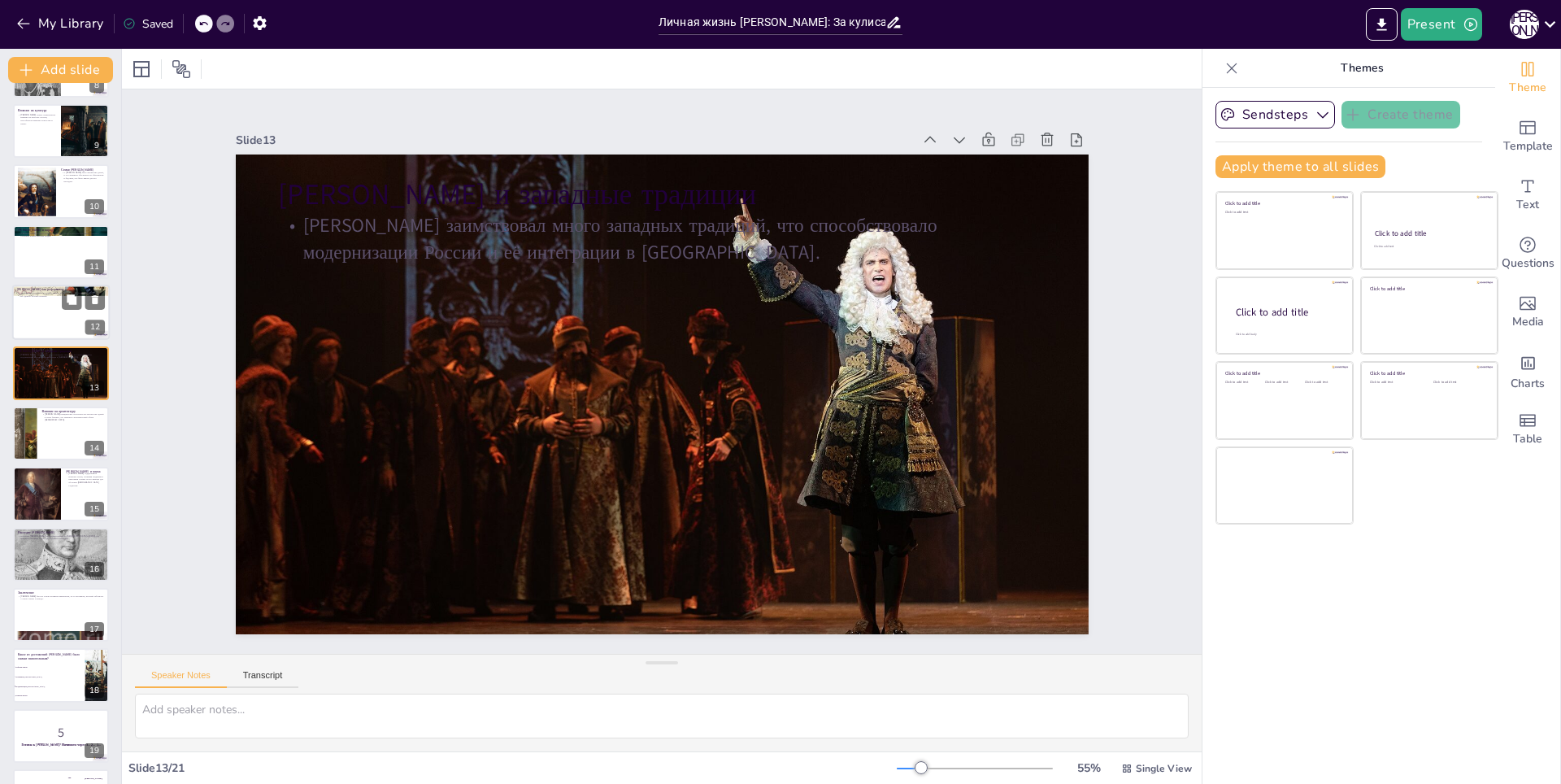
scroll to position [415, 0]
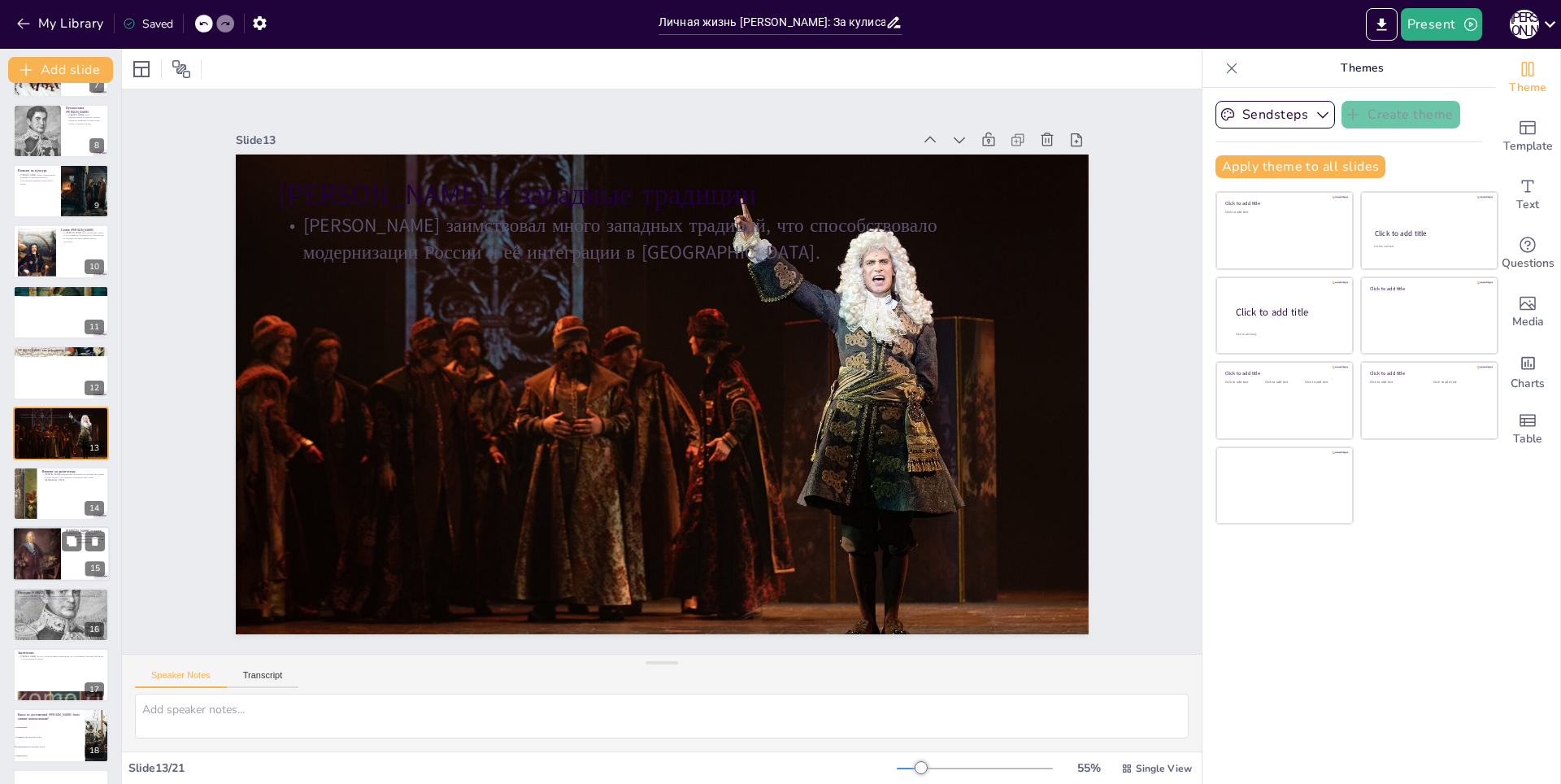
click at [28, 493] on div at bounding box center [24, 493] width 78 height 53
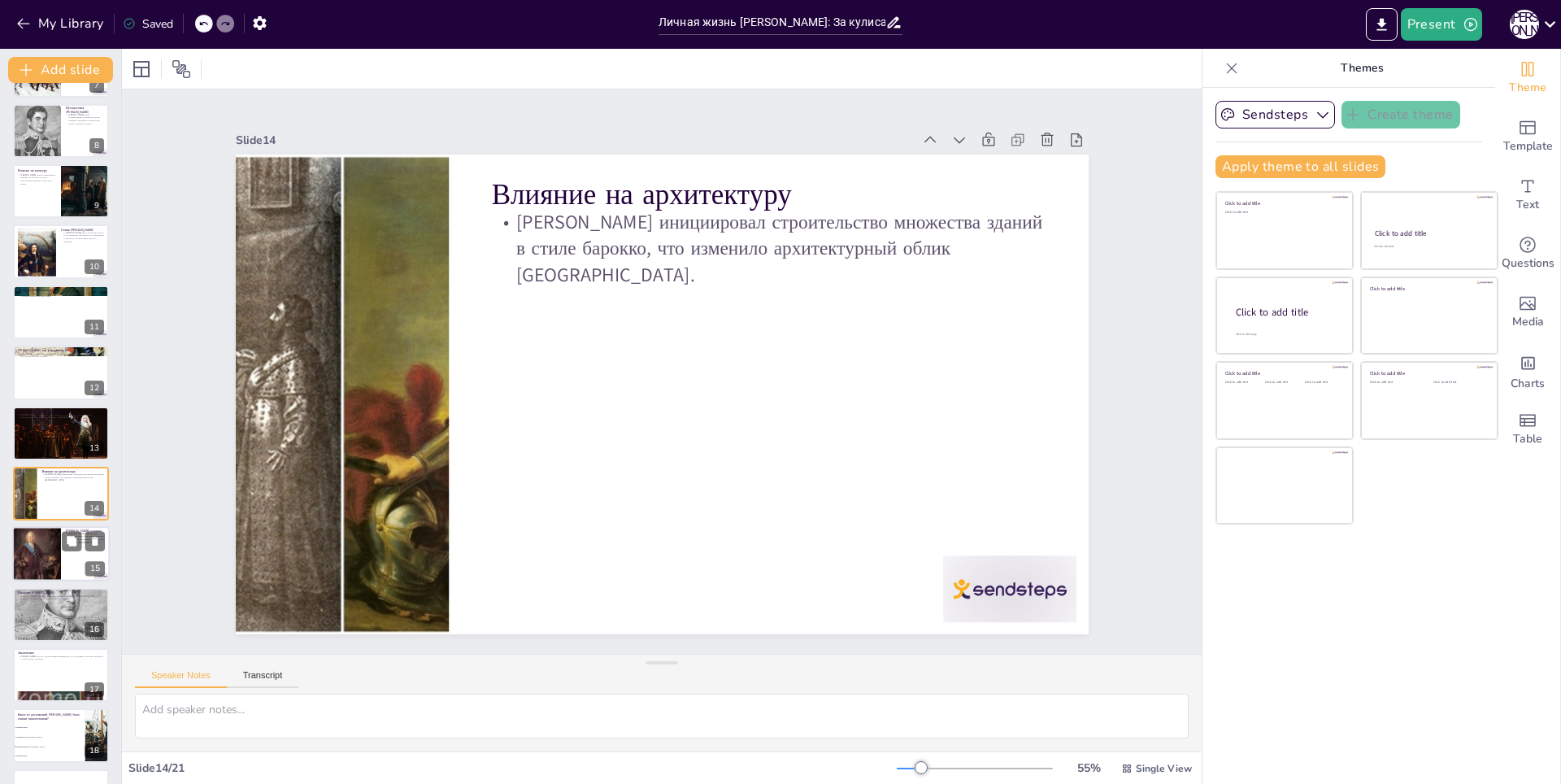
scroll to position [475, 0]
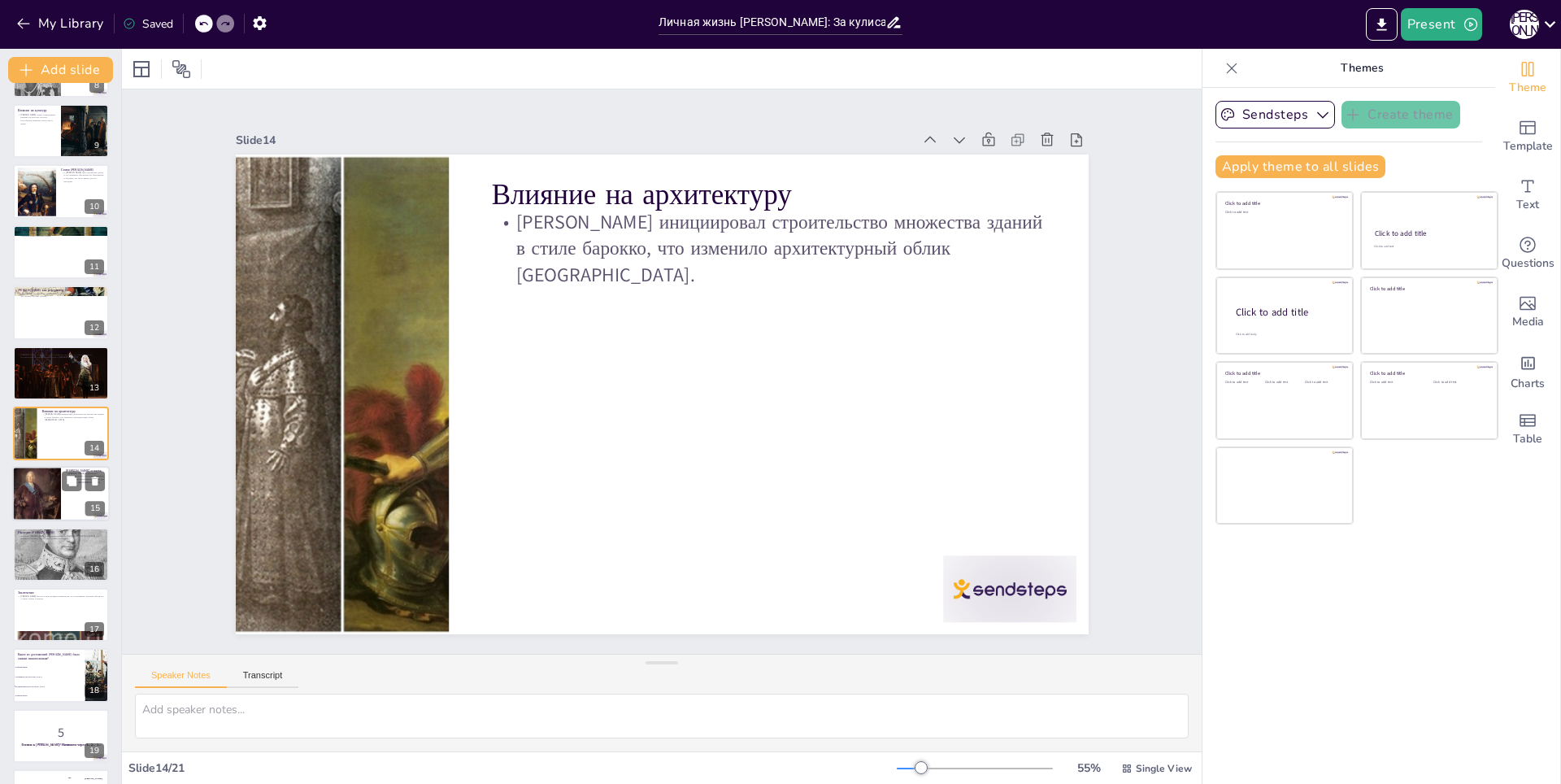
click at [24, 501] on div at bounding box center [37, 494] width 48 height 64
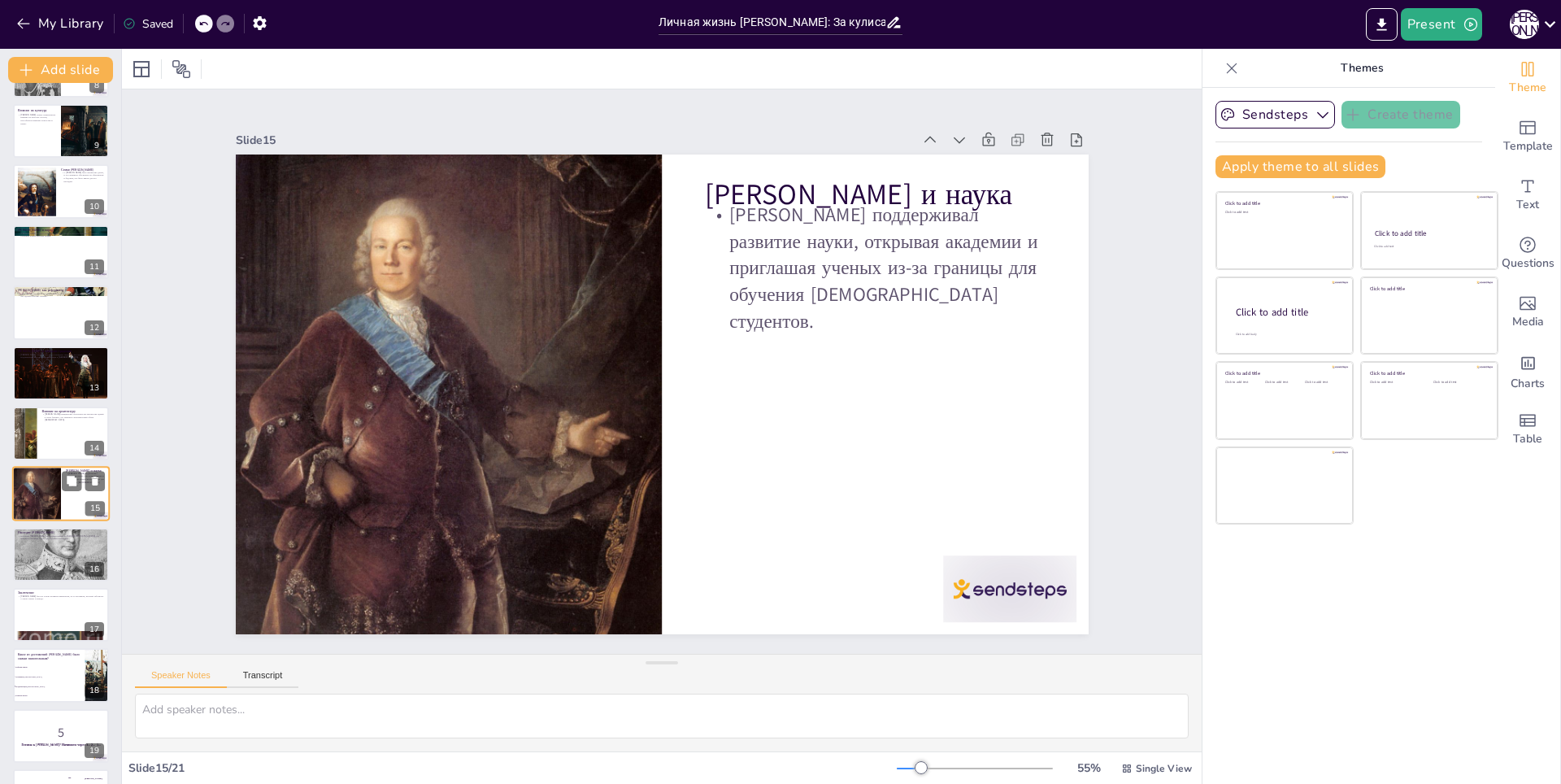
scroll to position [535, 0]
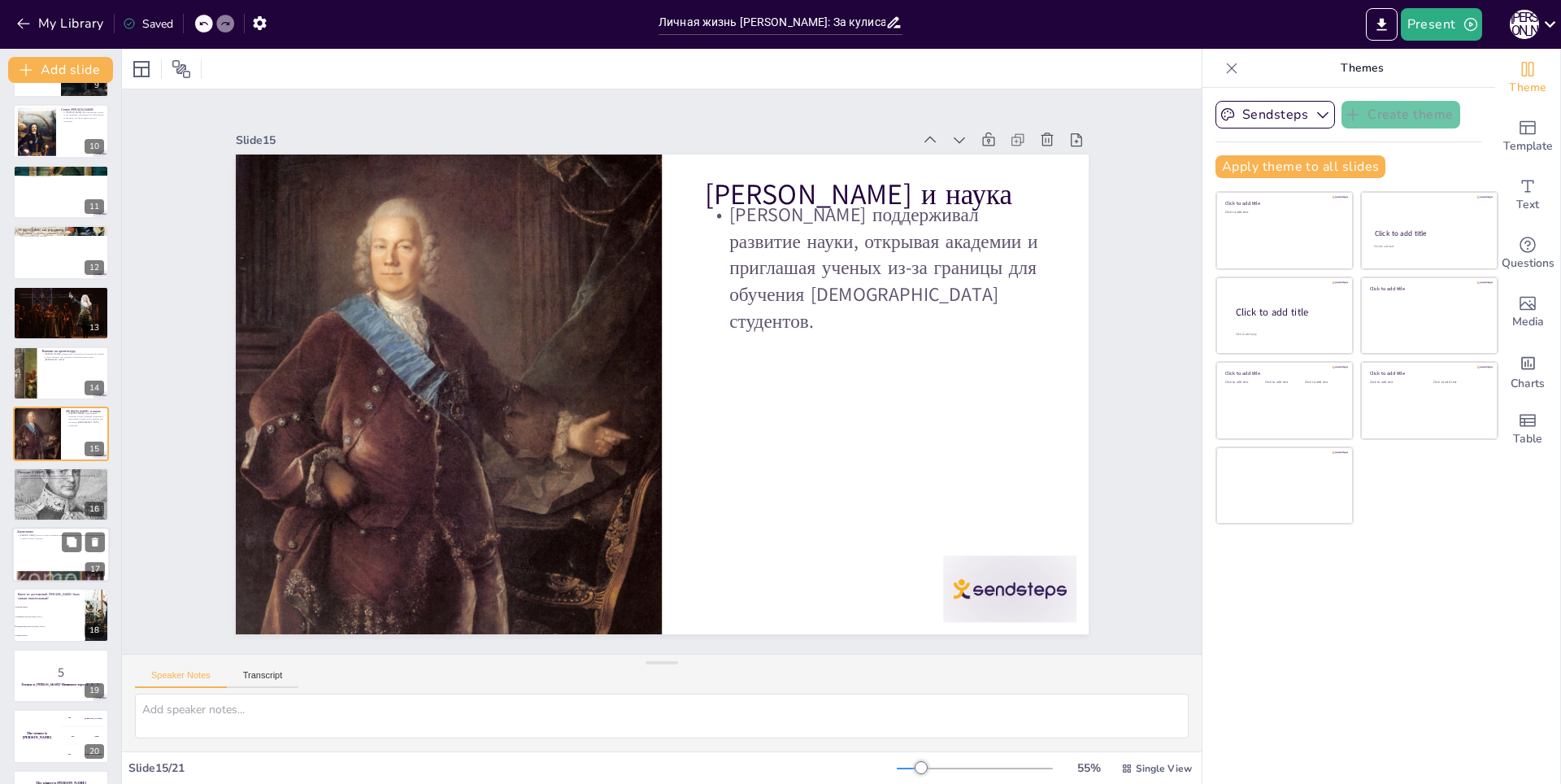
click at [25, 500] on div at bounding box center [61, 495] width 96 height 123
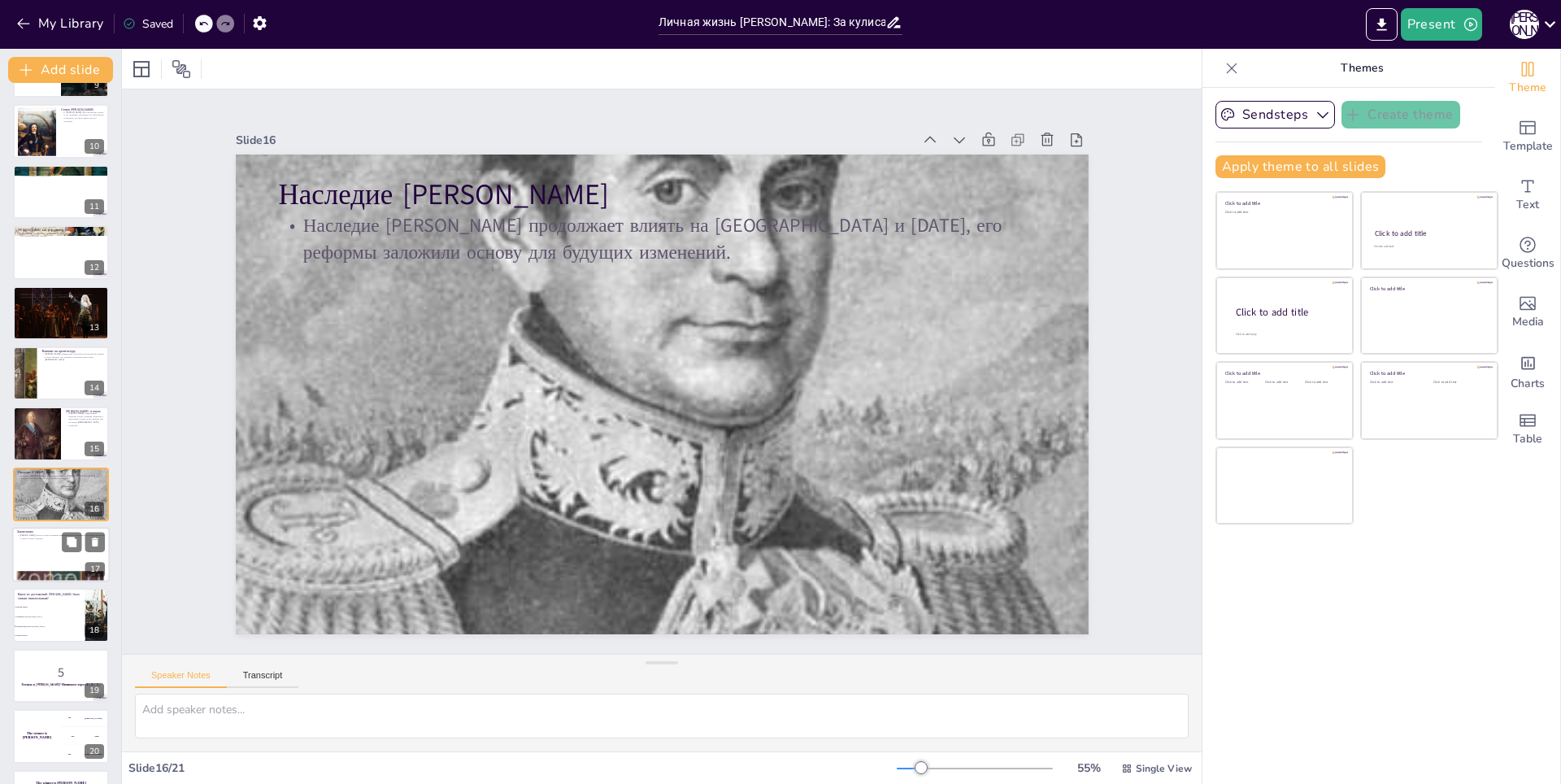
scroll to position [589, 0]
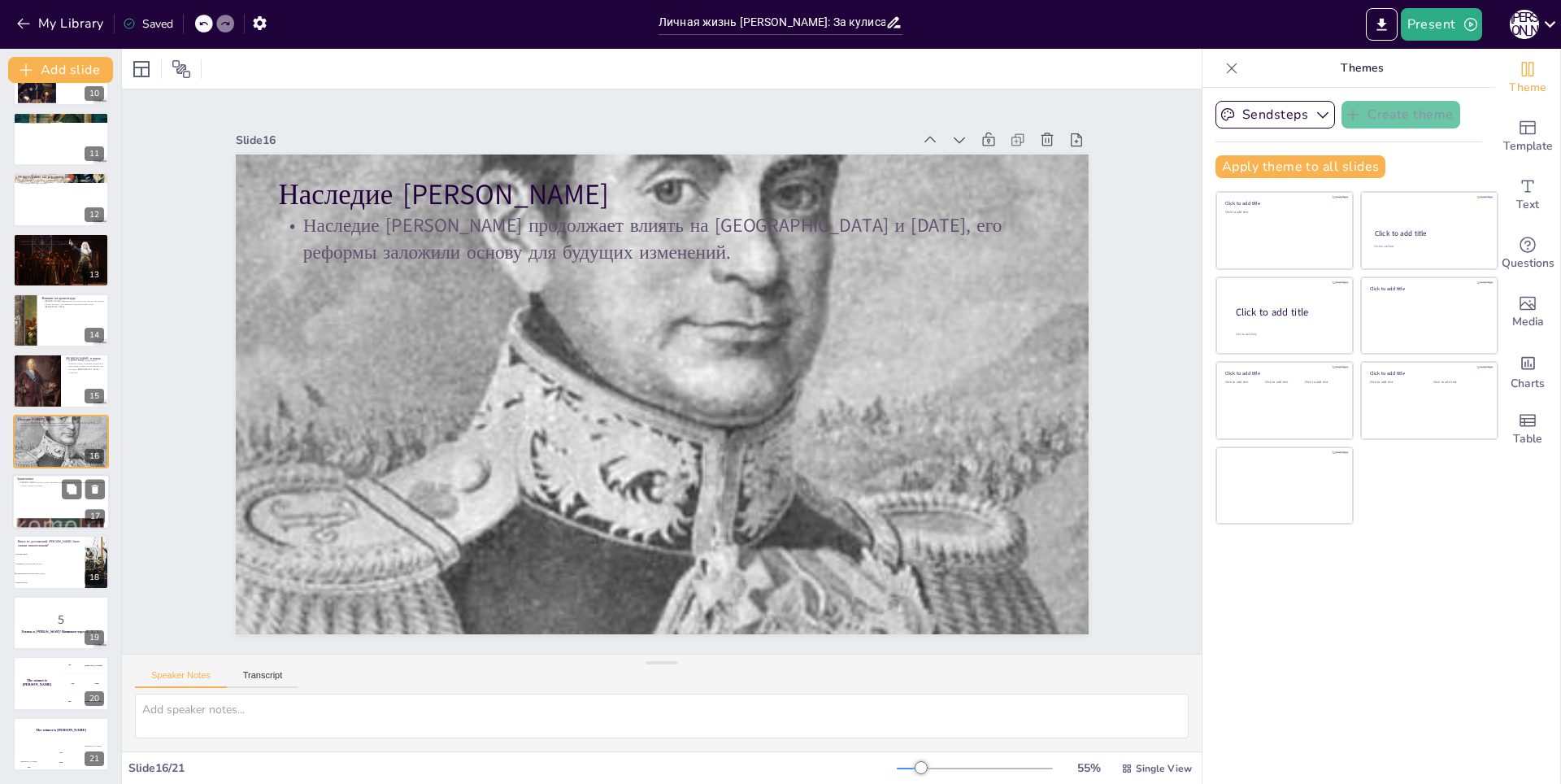
click at [35, 490] on div at bounding box center [61, 501] width 98 height 55
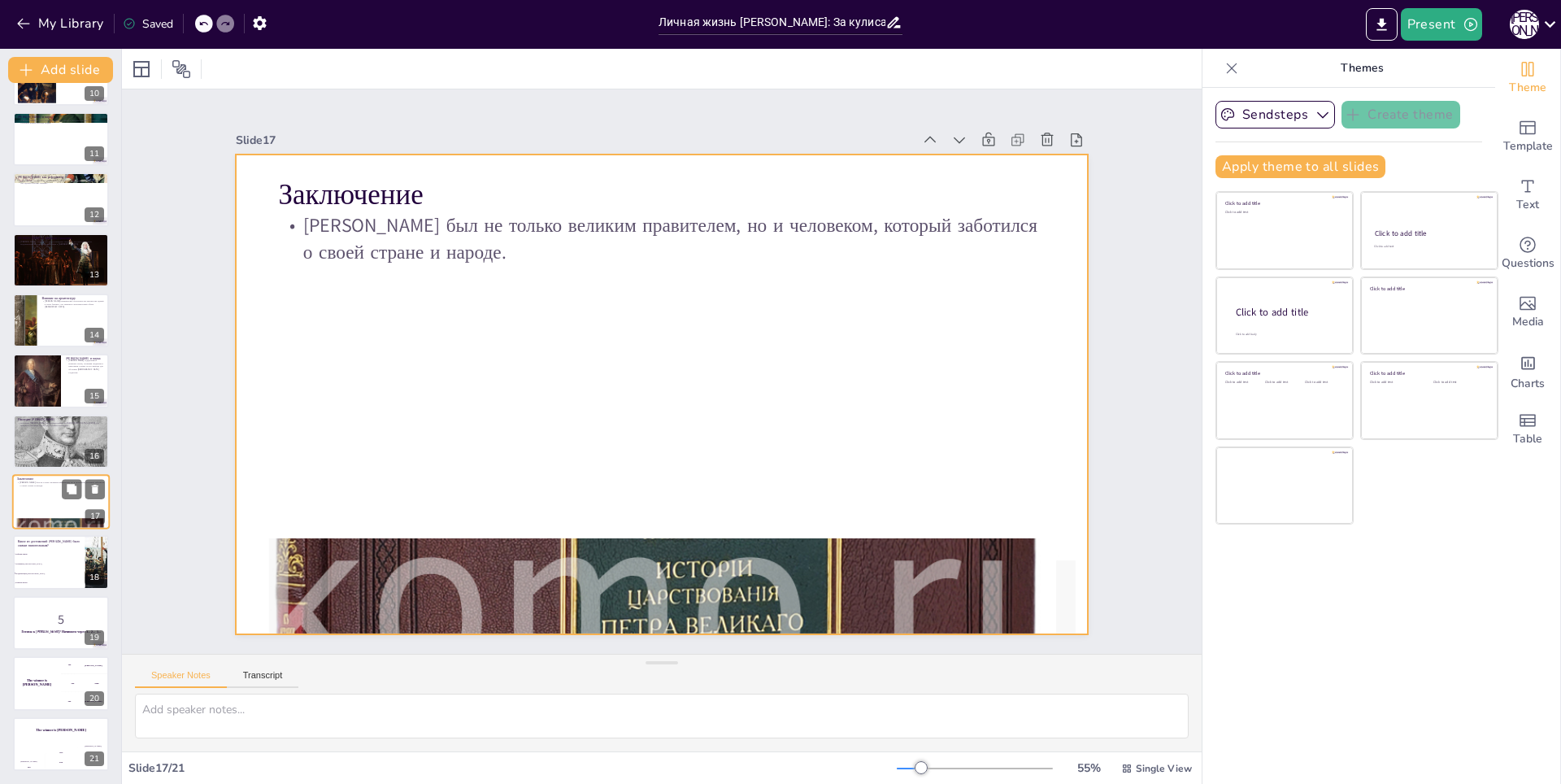
checkbox input "true"
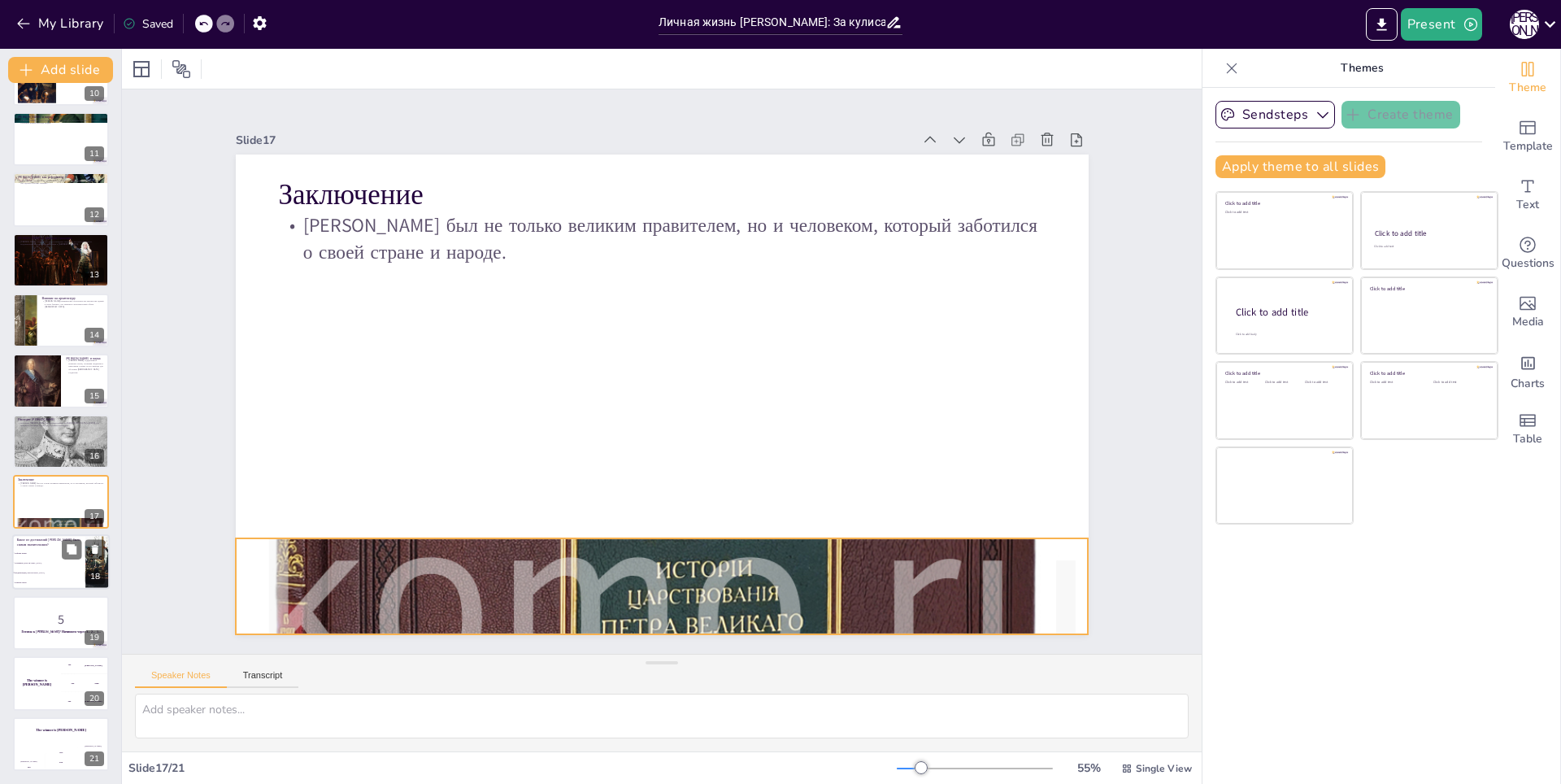
checkbox input "true"
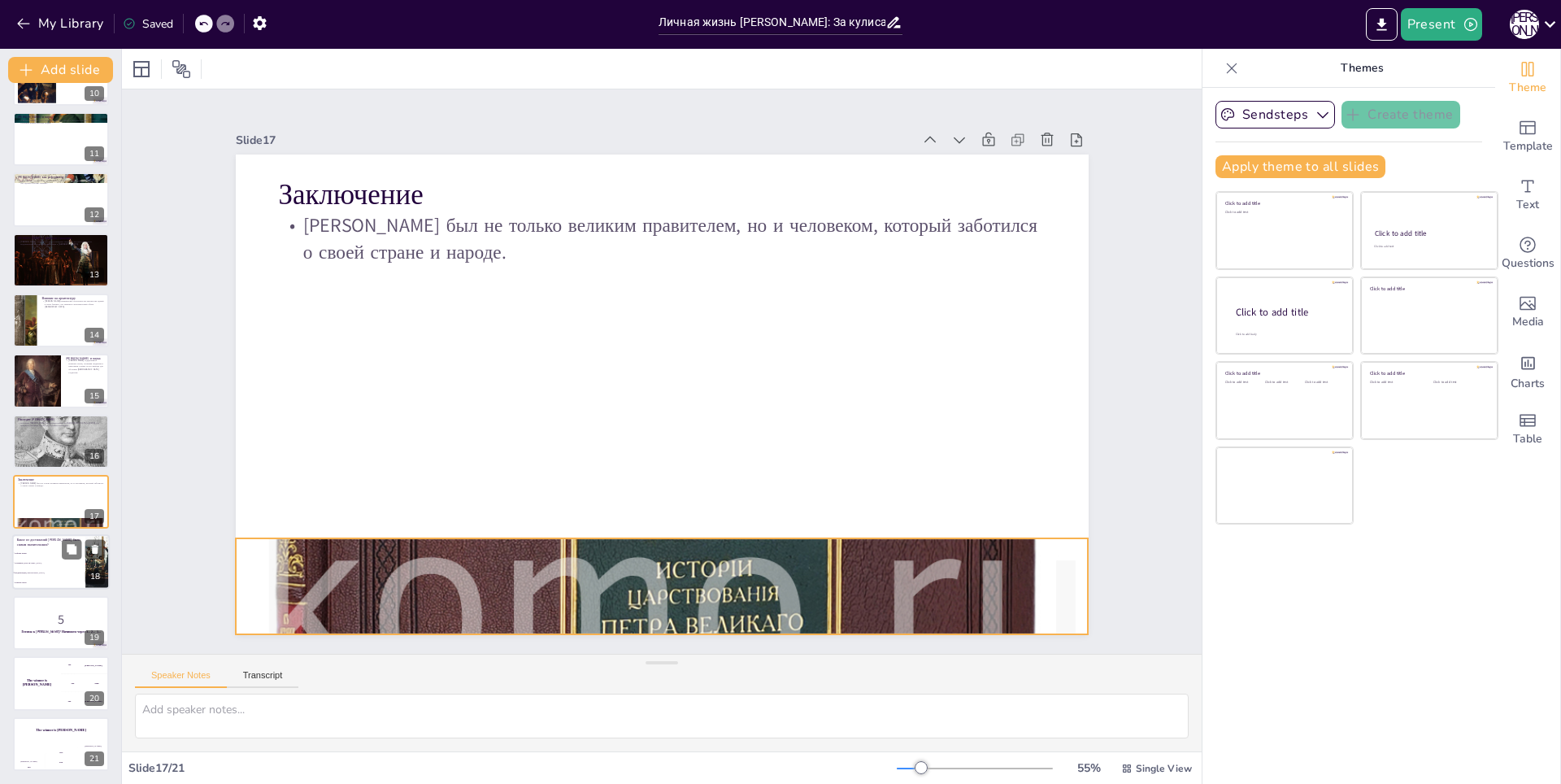
checkbox input "true"
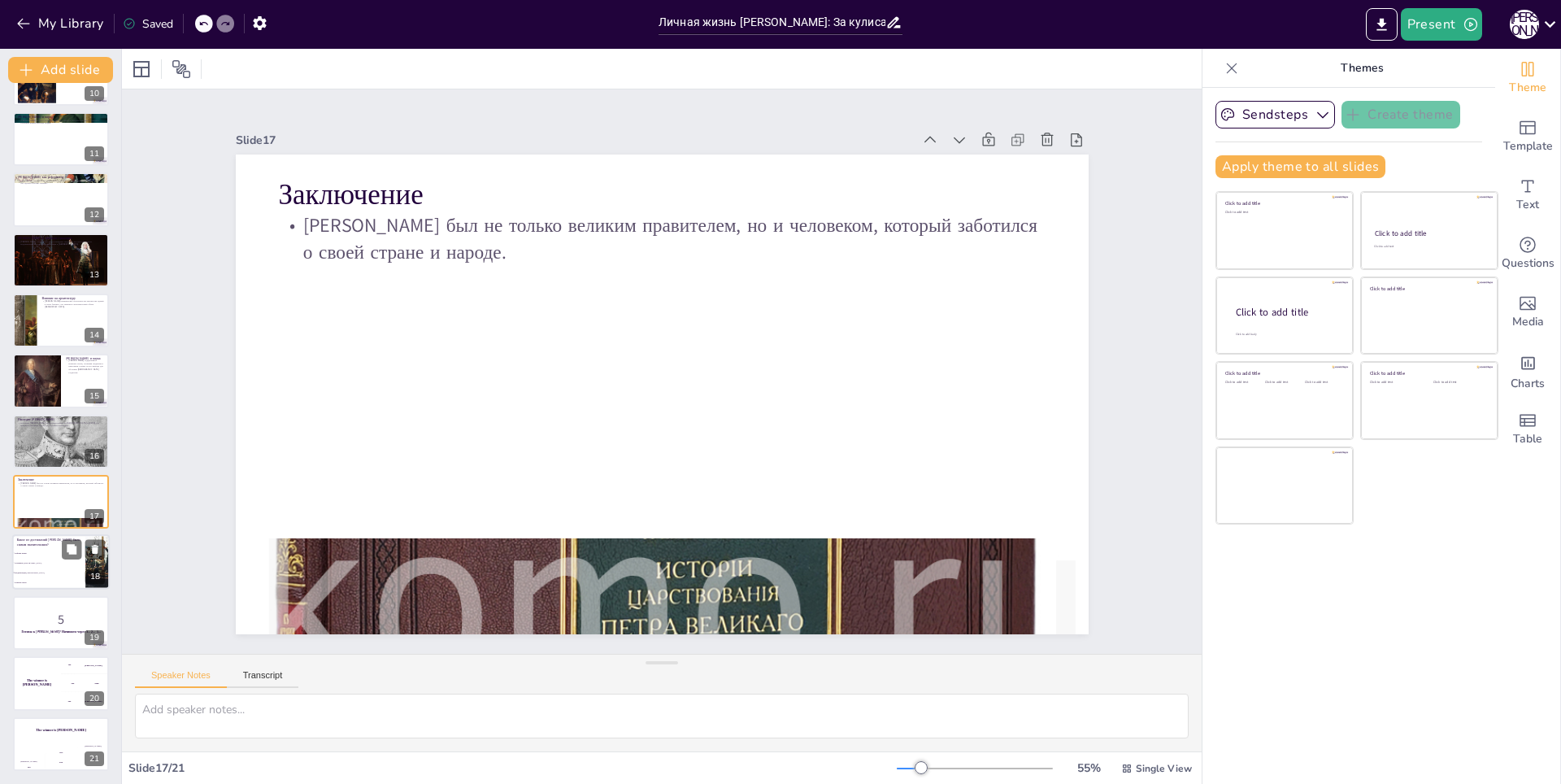
checkbox input "true"
click at [39, 553] on span "Реформа армии" at bounding box center [50, 553] width 70 height 3
type textarea "Правильный ответ - Модернизация России, так как она затрагивала многие аспекты …"
checkbox input "true"
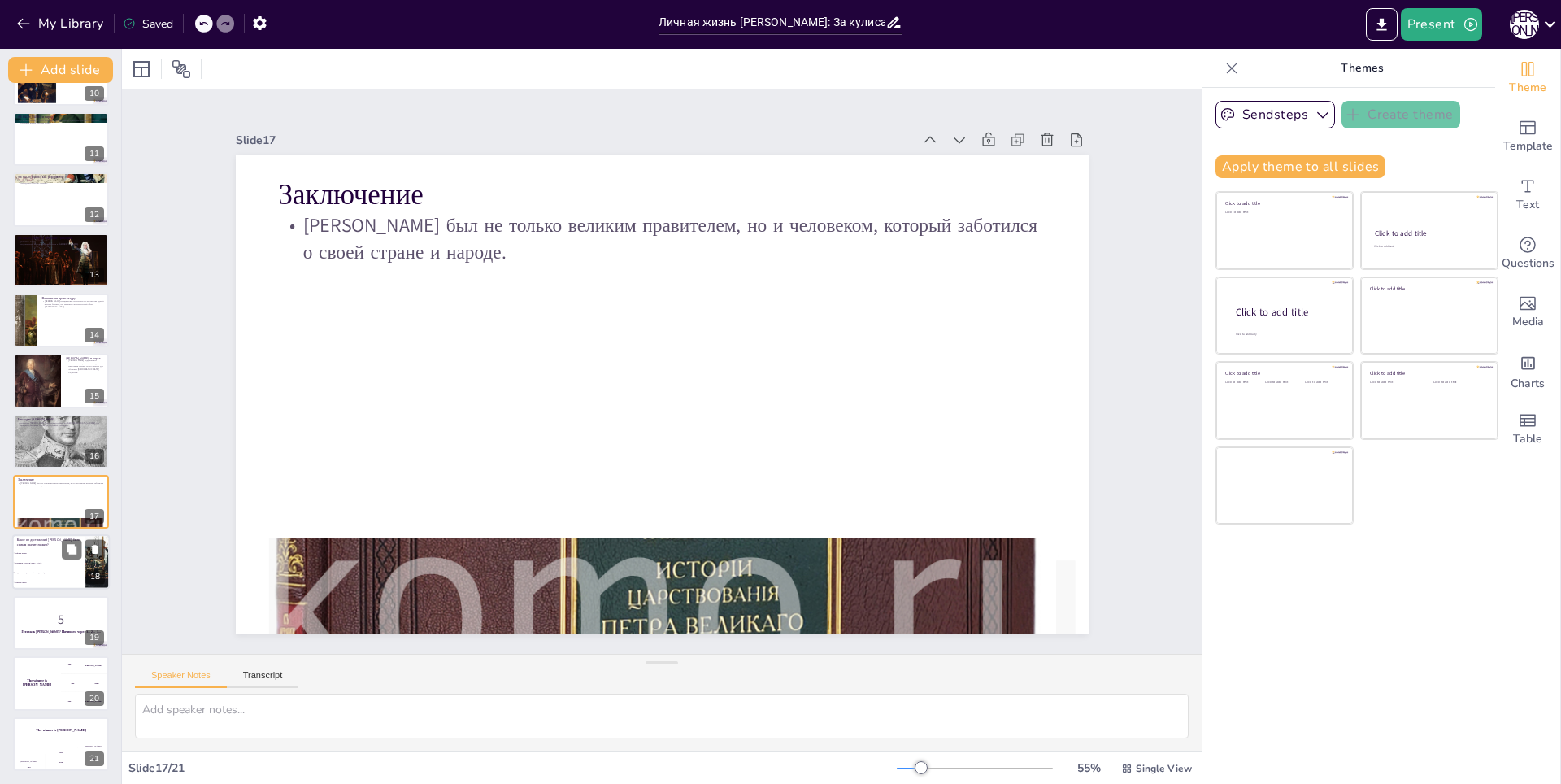
checkbox input "true"
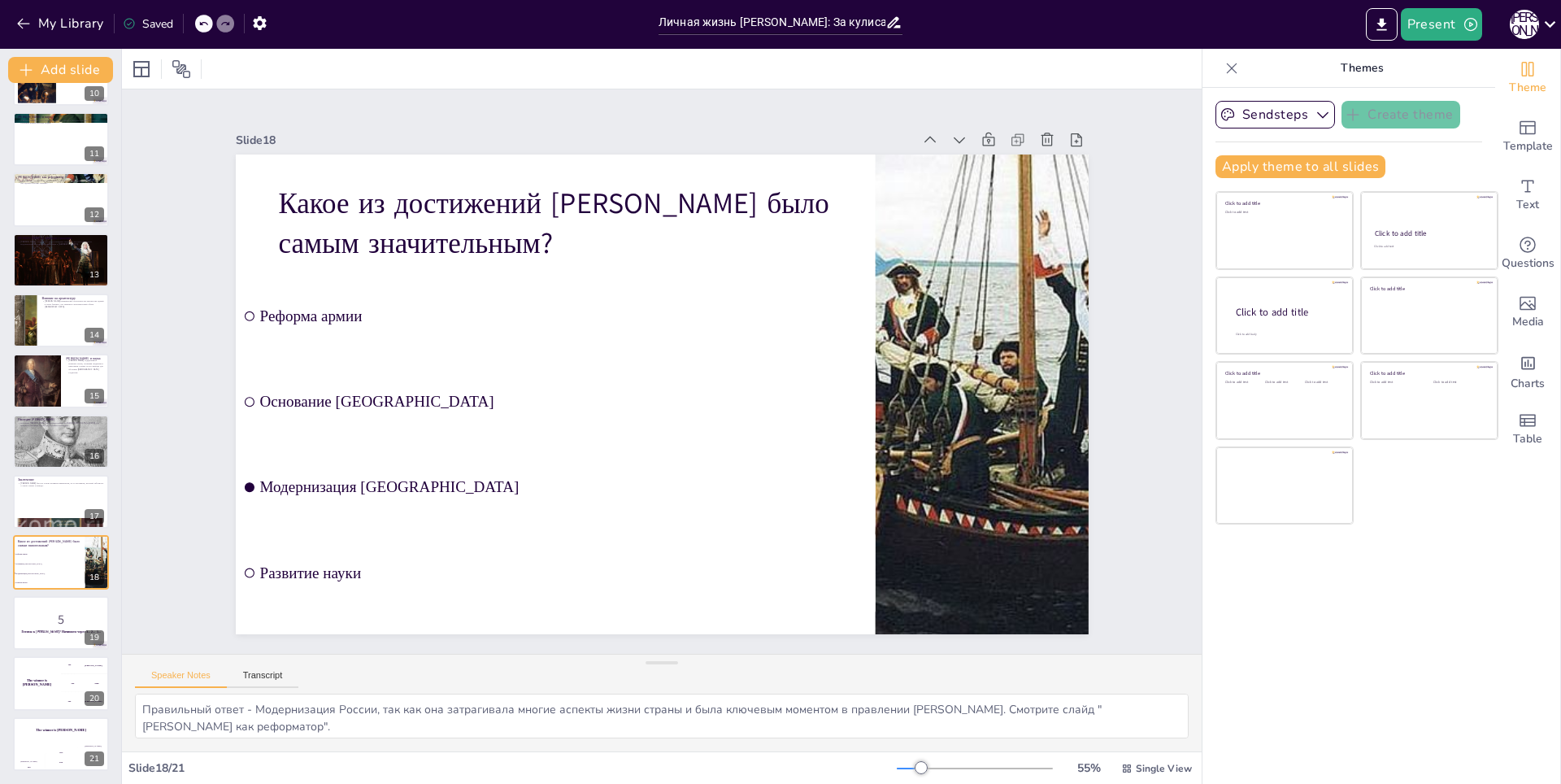
checkbox input "true"
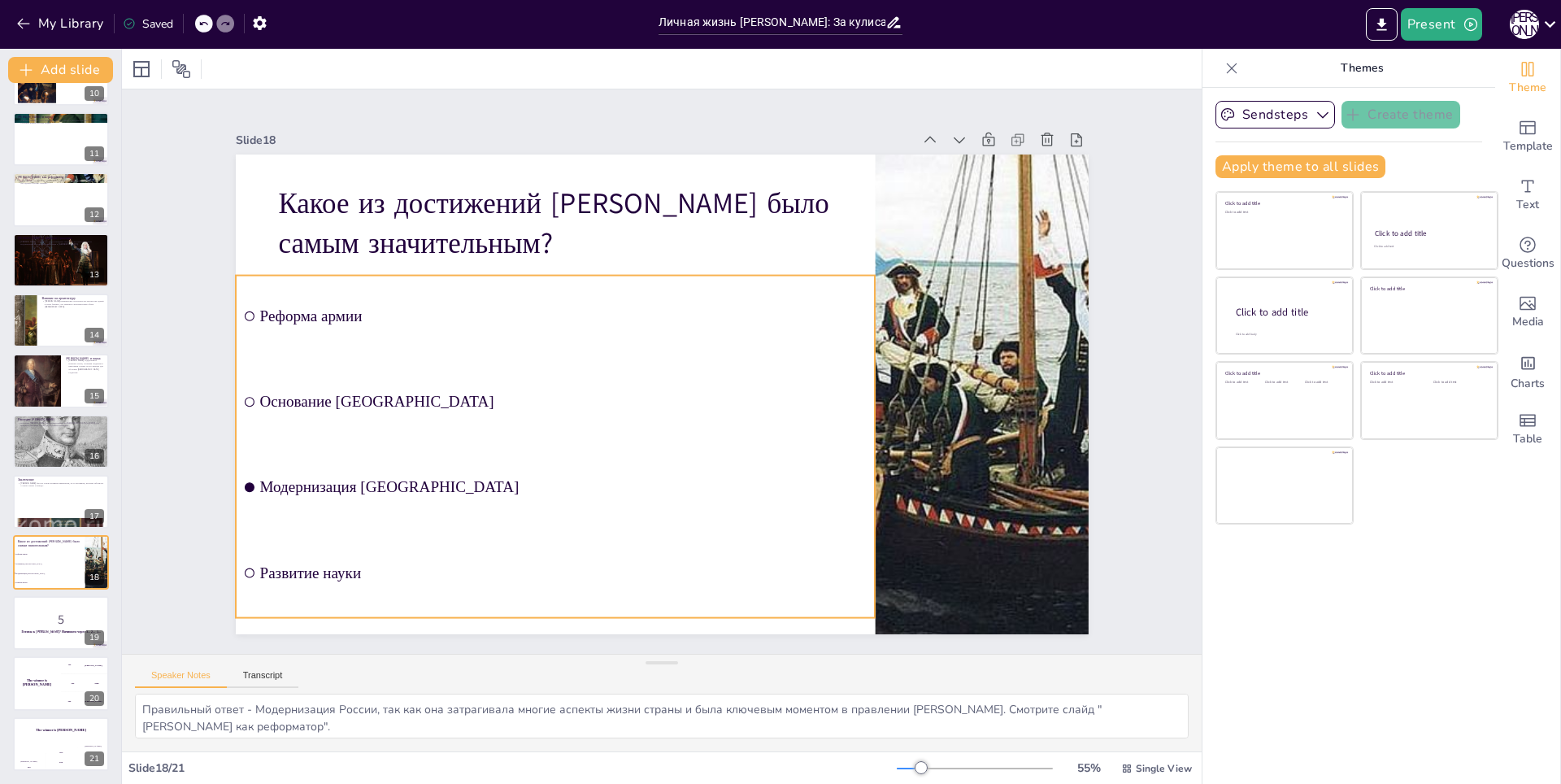
checkbox input "true"
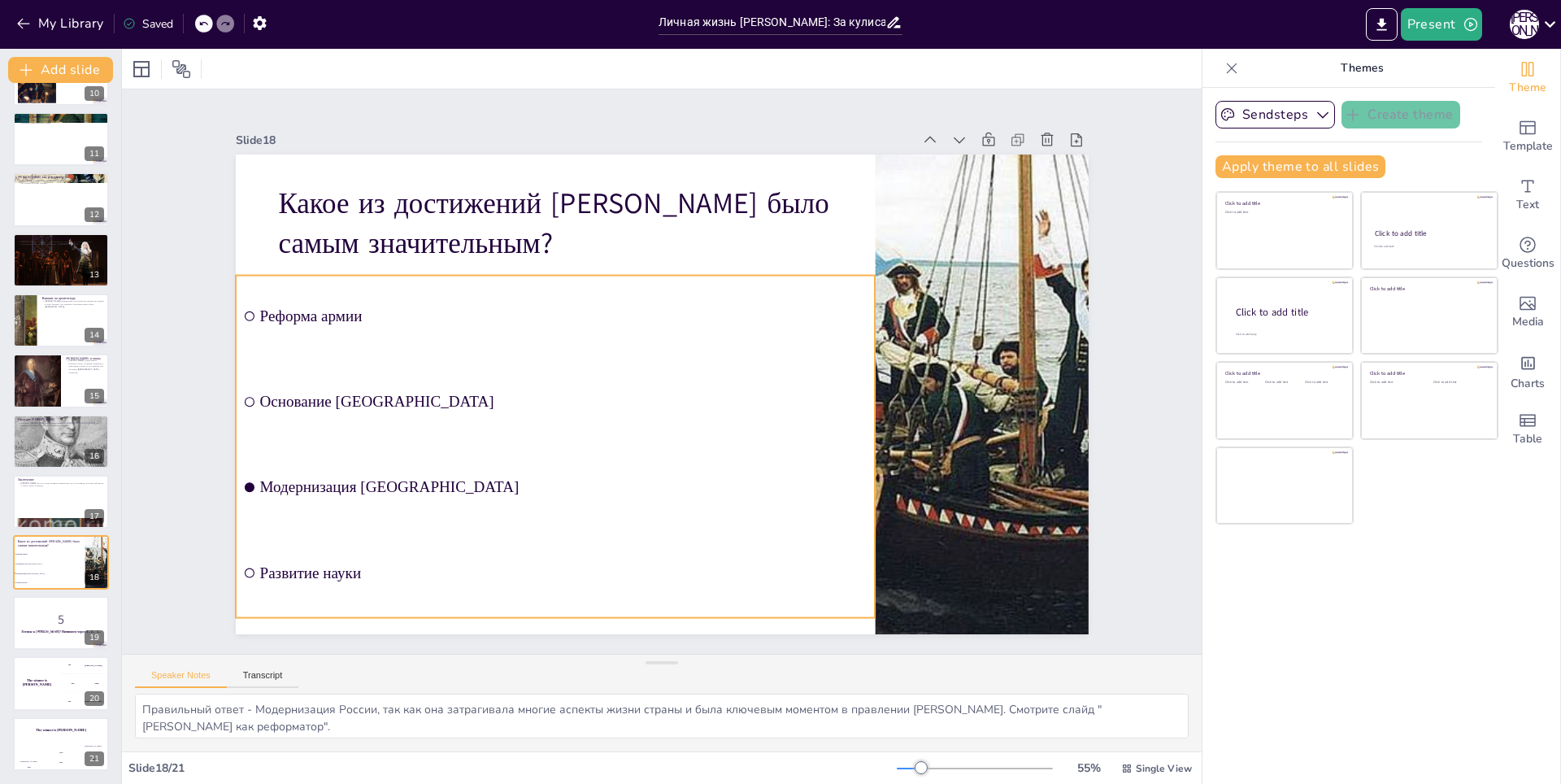
checkbox input "true"
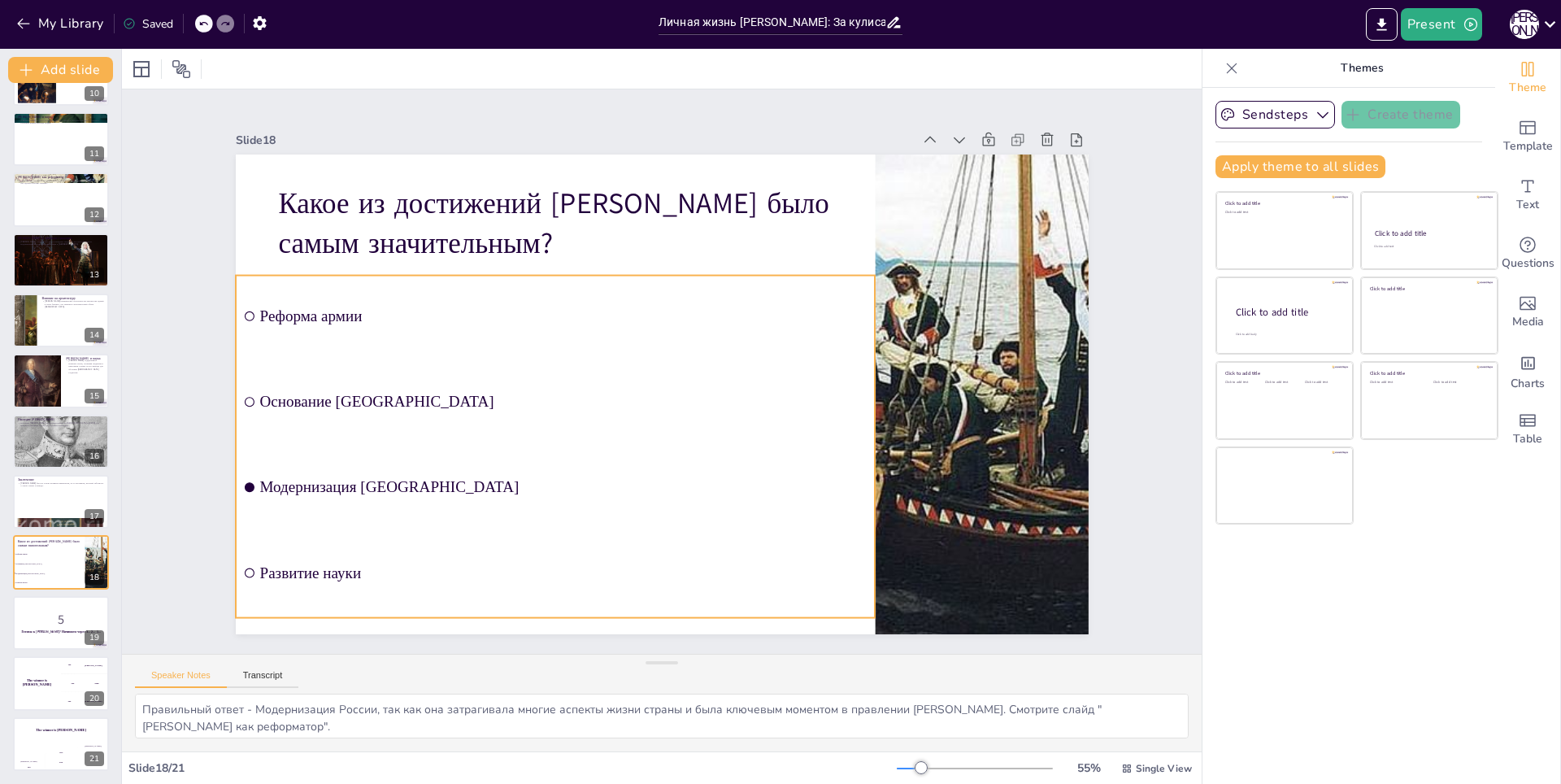
checkbox input "true"
click at [283, 314] on span "Реформа армии" at bounding box center [563, 315] width 608 height 18
checkbox input "true"
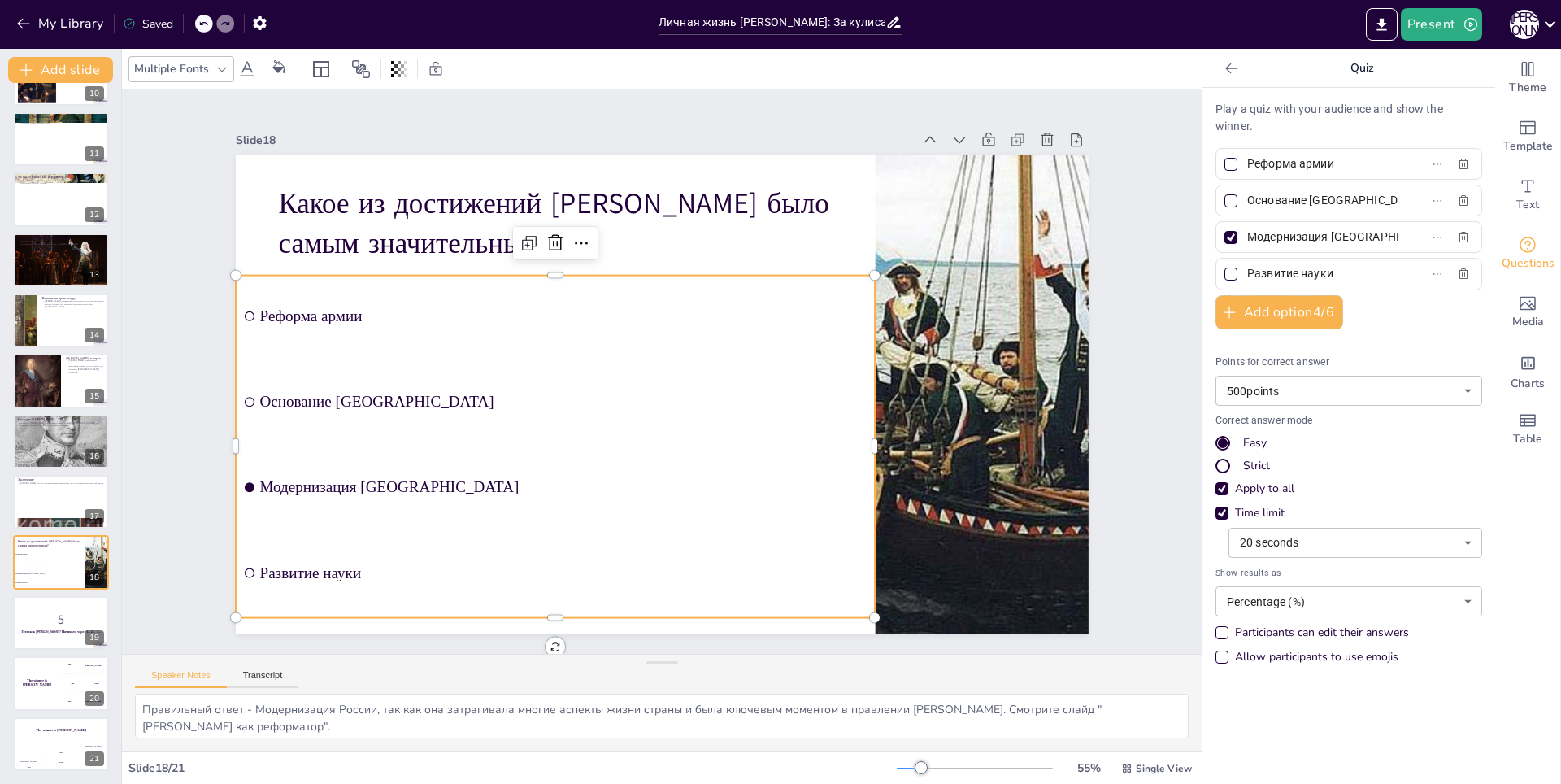
checkbox input "true"
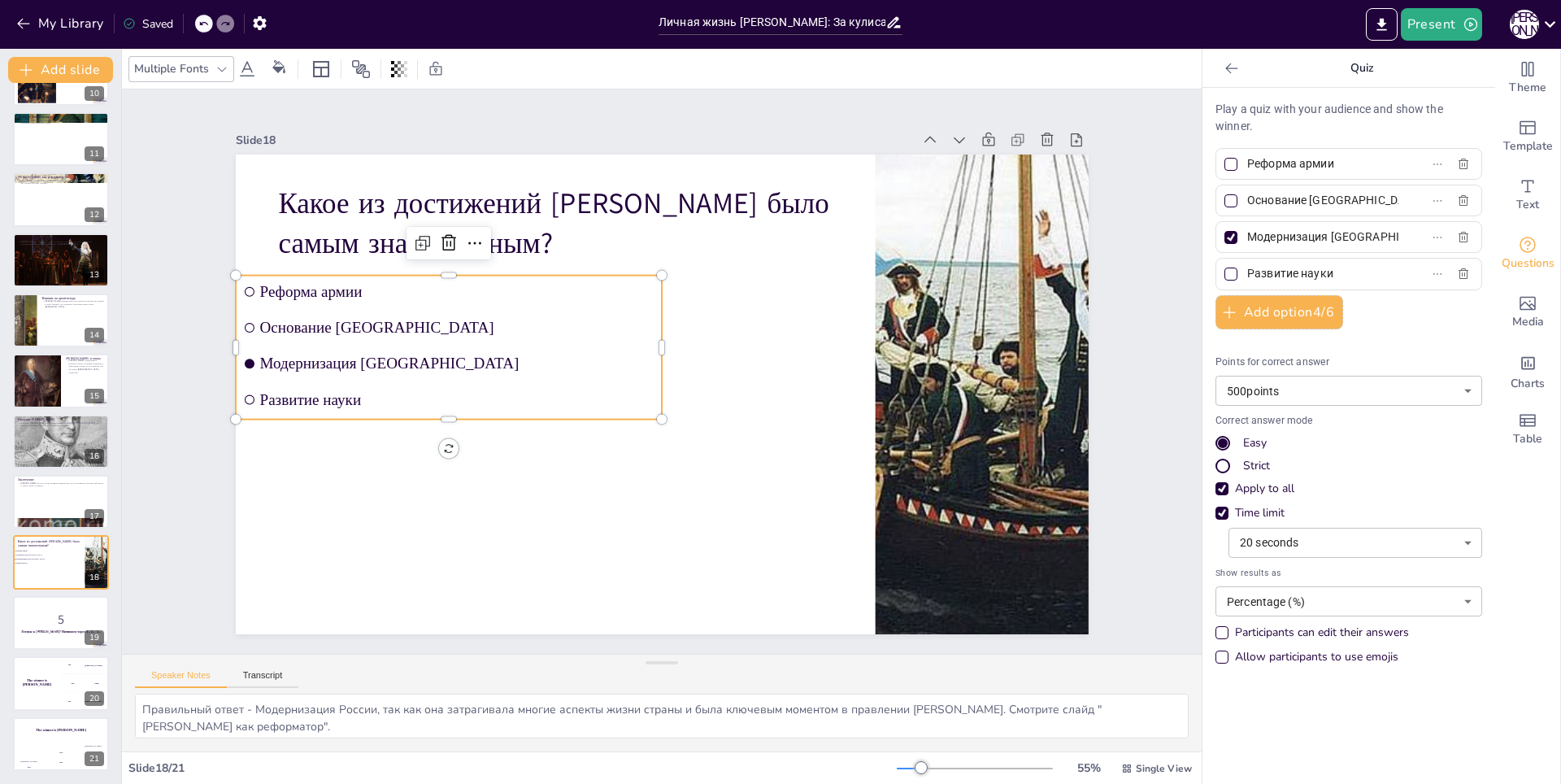
checkbox input "true"
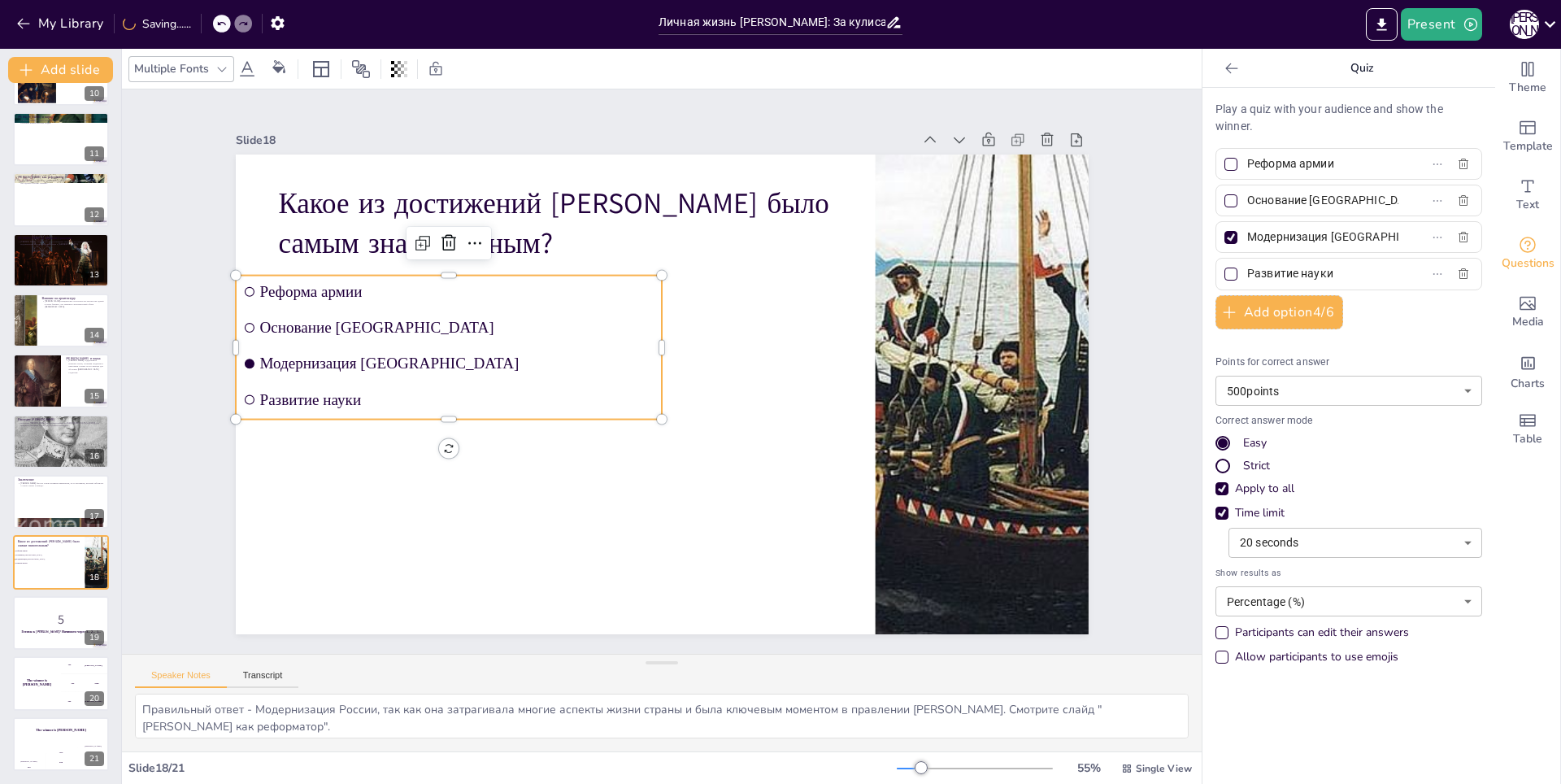
checkbox input "true"
click at [35, 621] on p "5" at bounding box center [60, 618] width 88 height 18
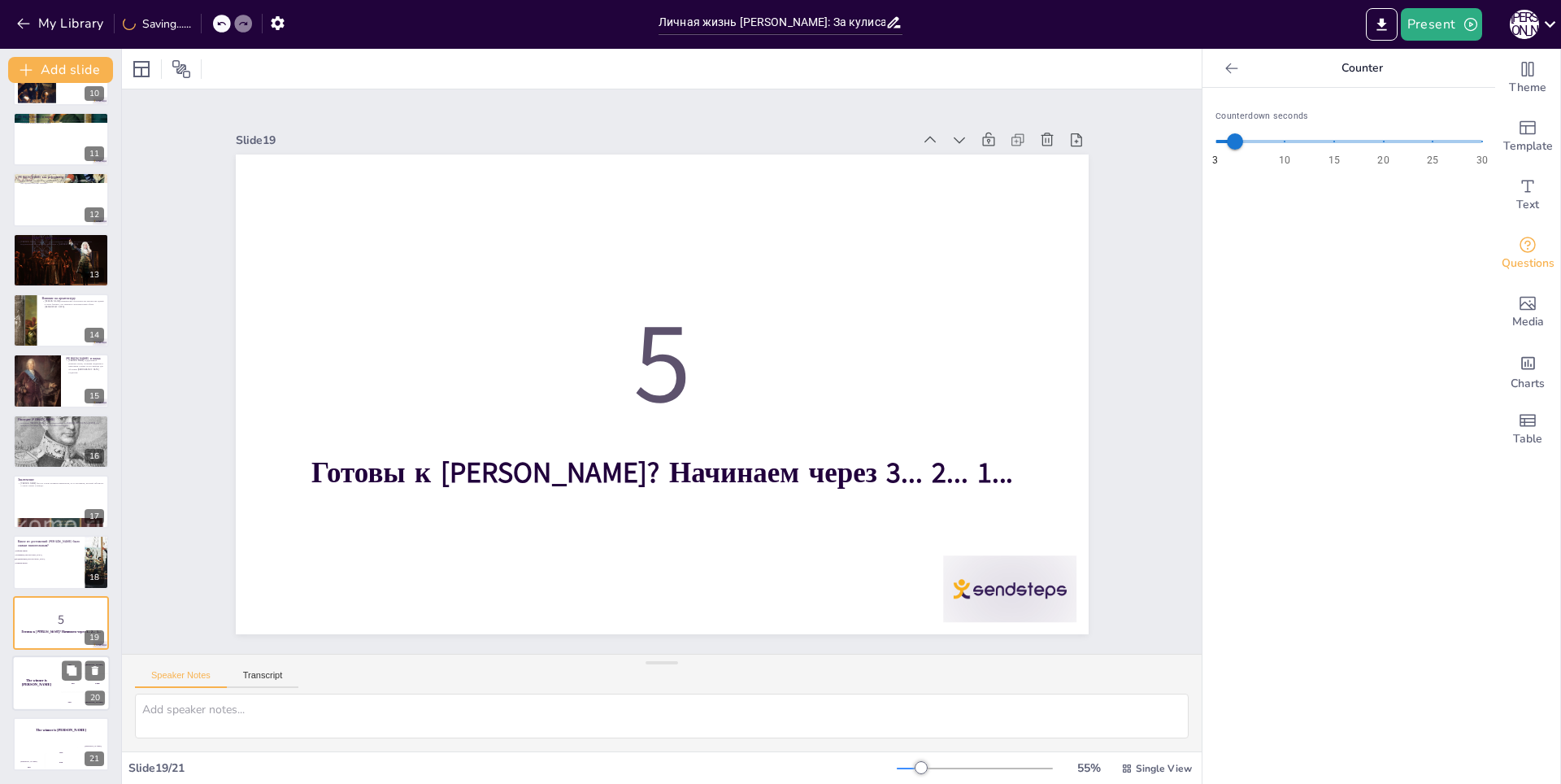
click at [40, 684] on h4 "The winner is Niels 🏆" at bounding box center [37, 683] width 48 height 8
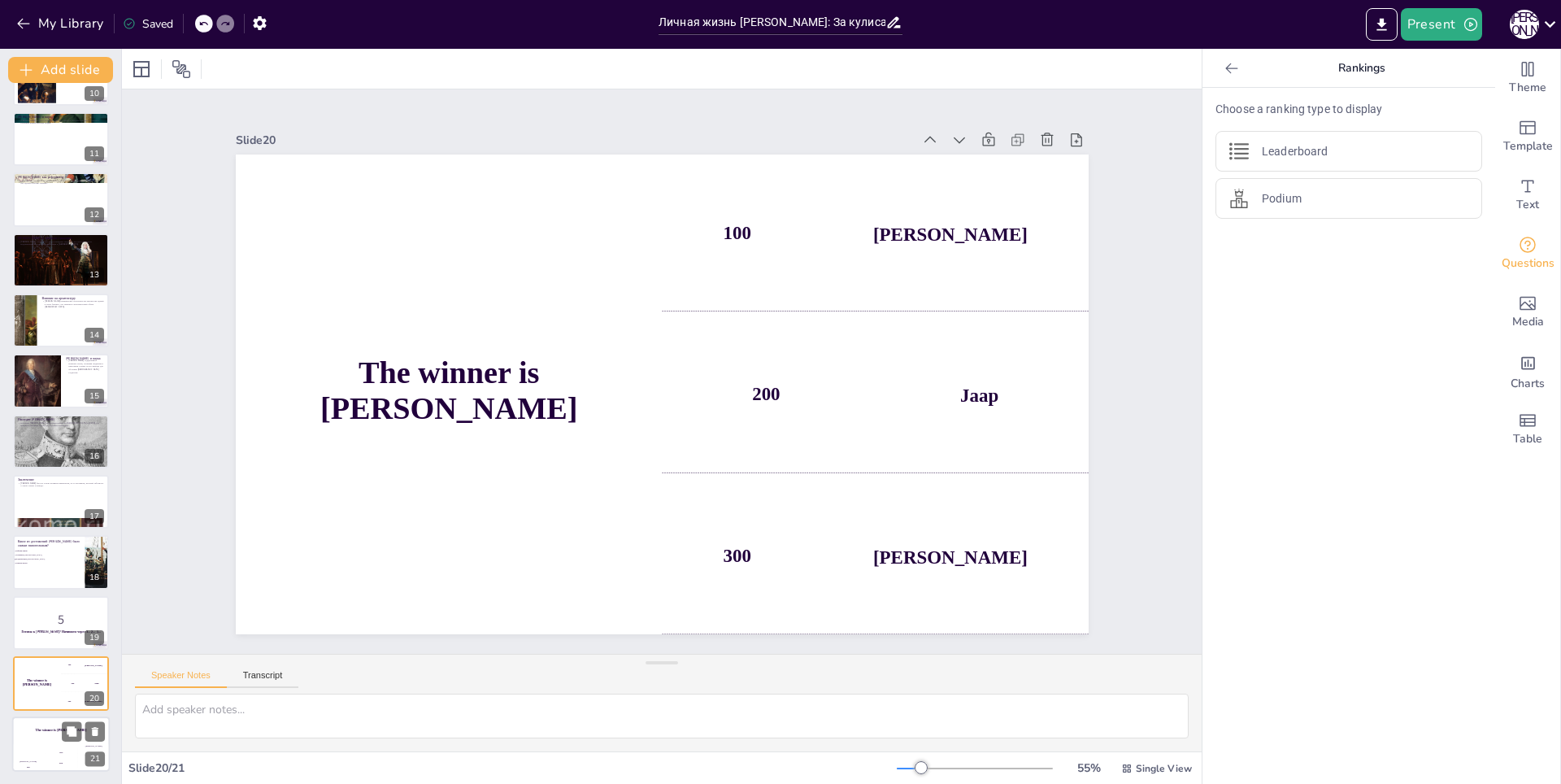
click at [44, 730] on h4 "The winner is Niels 🏆" at bounding box center [61, 729] width 98 height 4
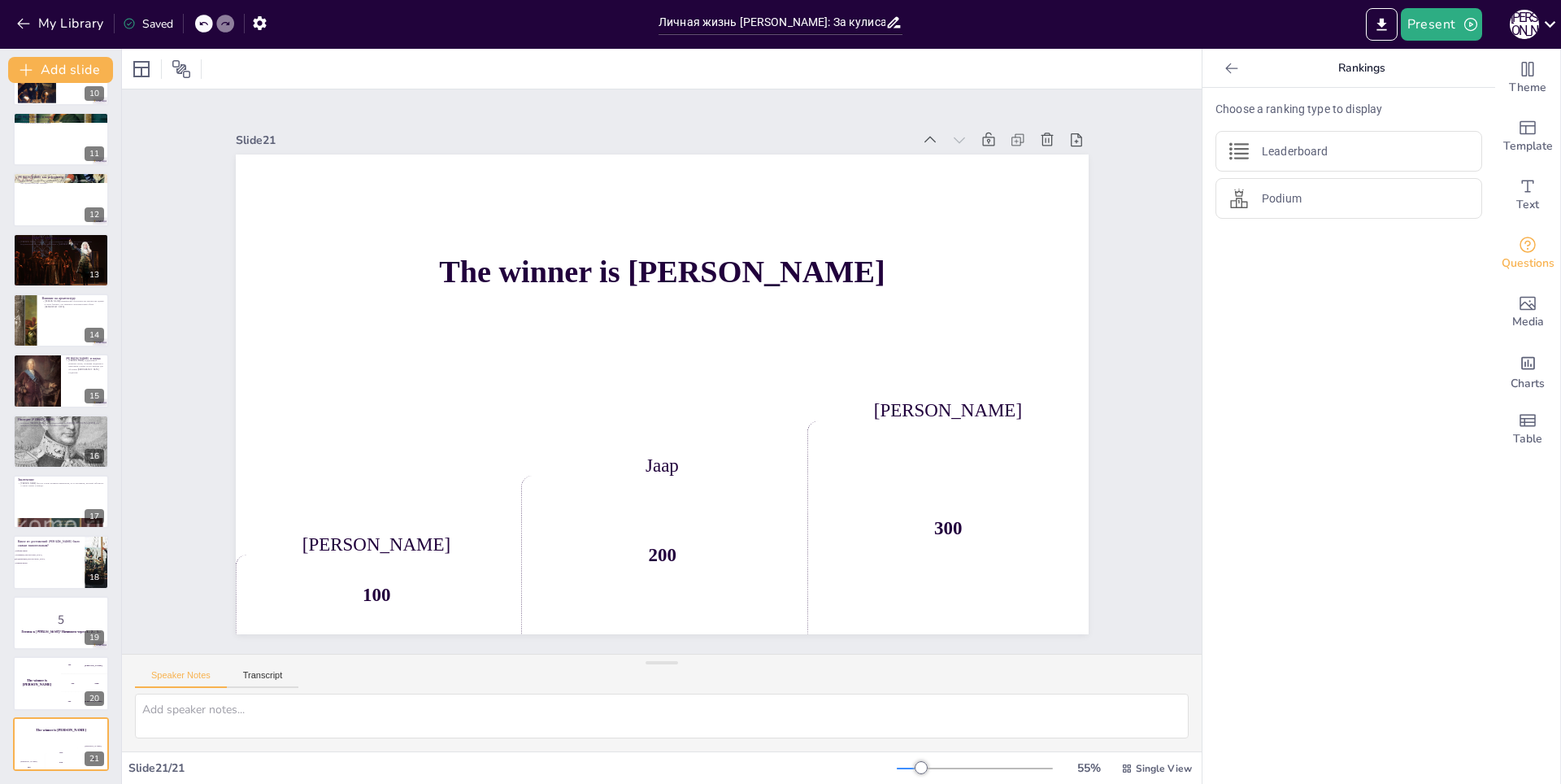
checkbox input "true"
click at [20, 21] on icon "button" at bounding box center [23, 23] width 13 height 11
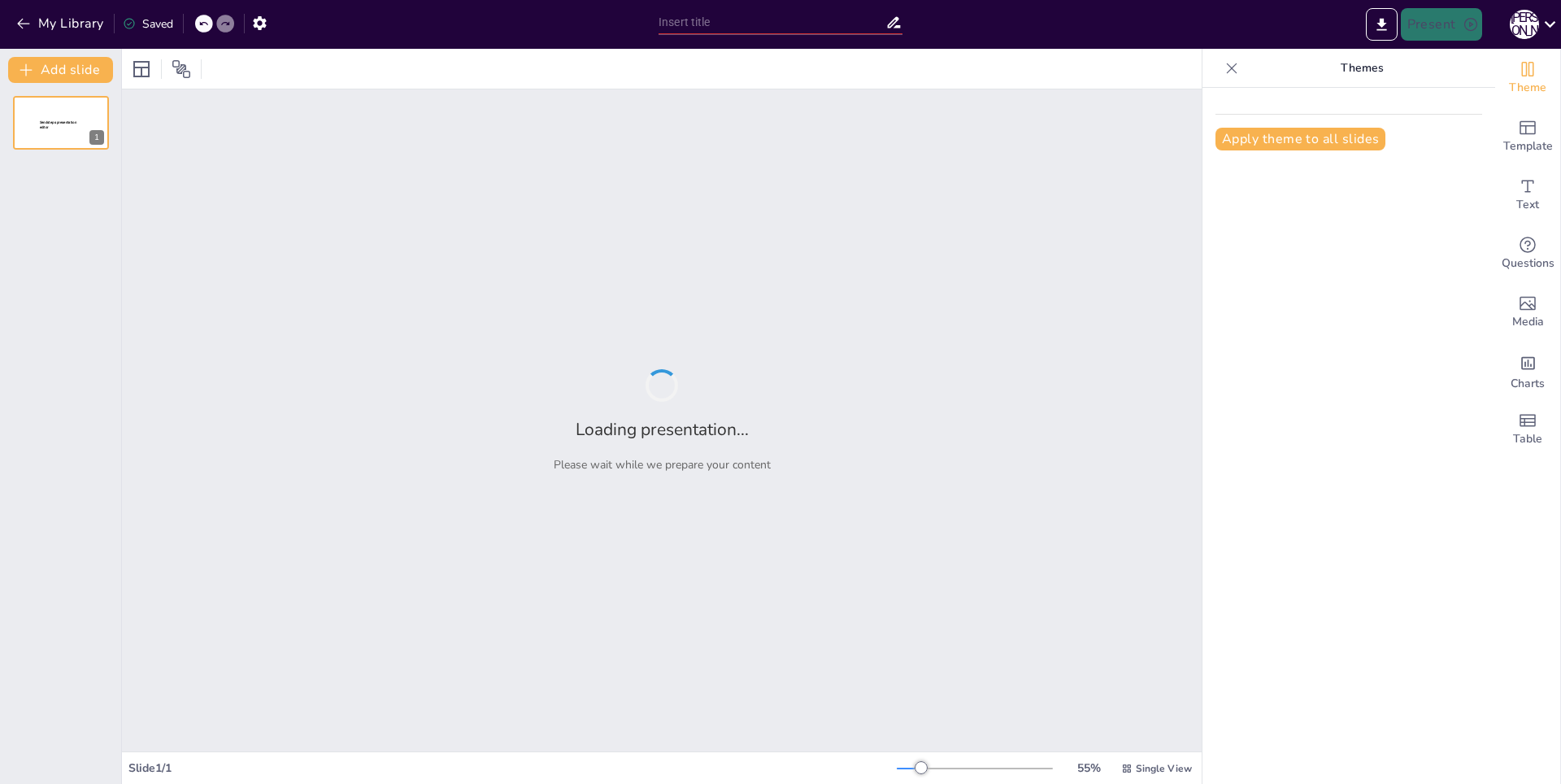
type input "Психология [PERSON_NAME]: Личные переживания и их отражение в государственной д…"
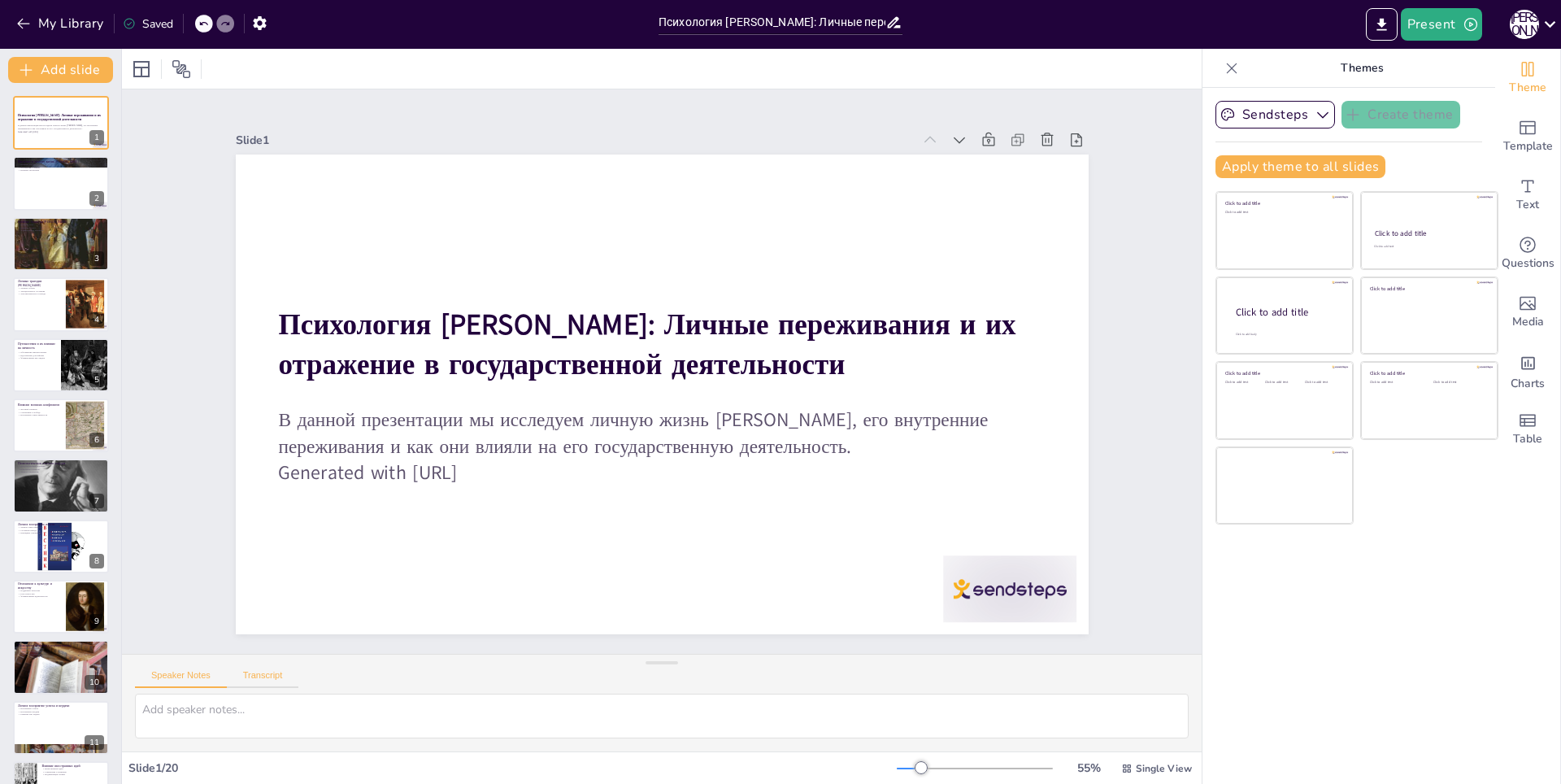
click at [269, 671] on button "Transcript" at bounding box center [263, 678] width 73 height 18
click at [171, 683] on button "Speaker Notes" at bounding box center [181, 678] width 92 height 18
click at [30, 173] on div at bounding box center [61, 183] width 98 height 55
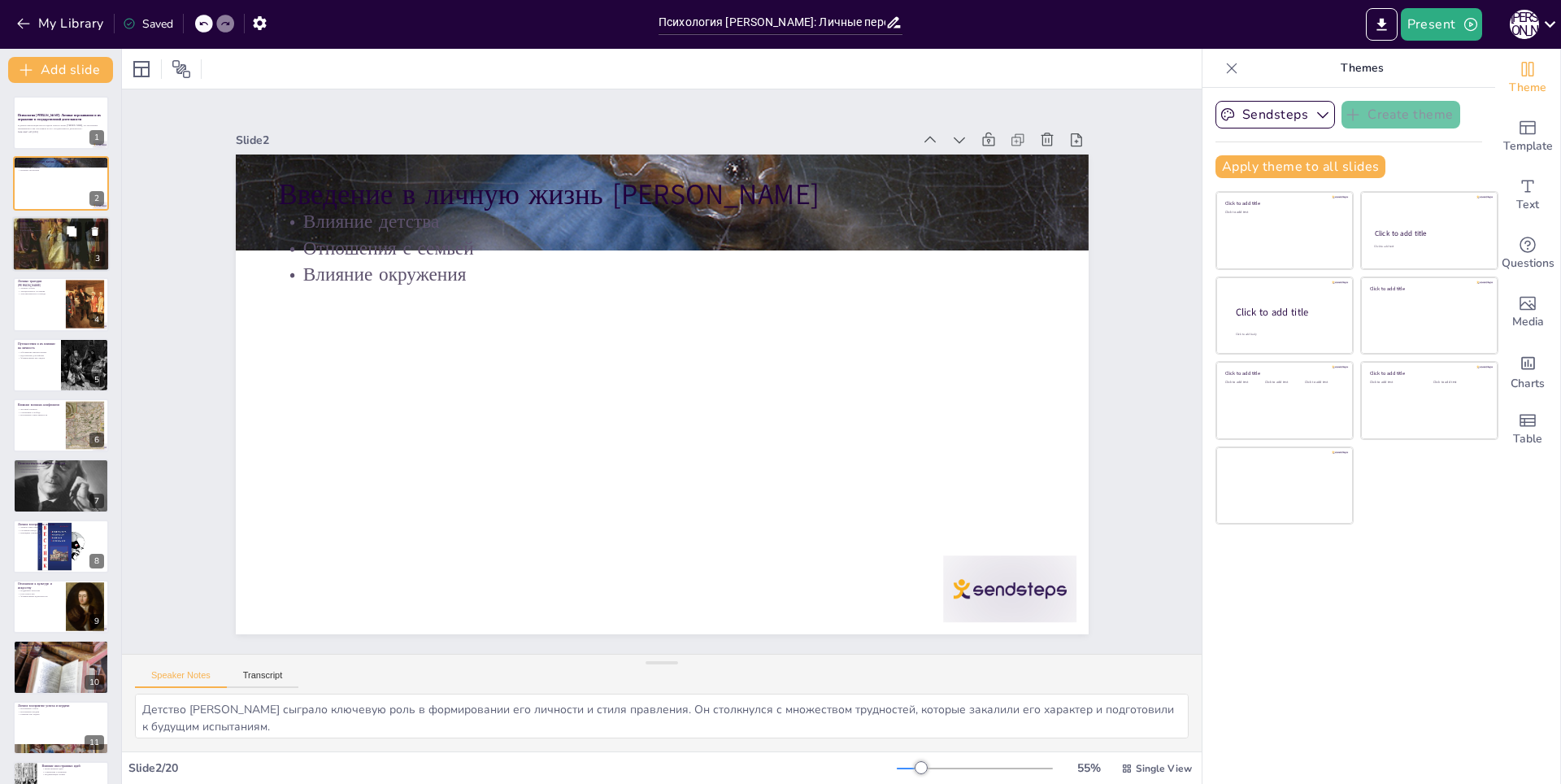
click at [44, 243] on div at bounding box center [61, 244] width 98 height 121
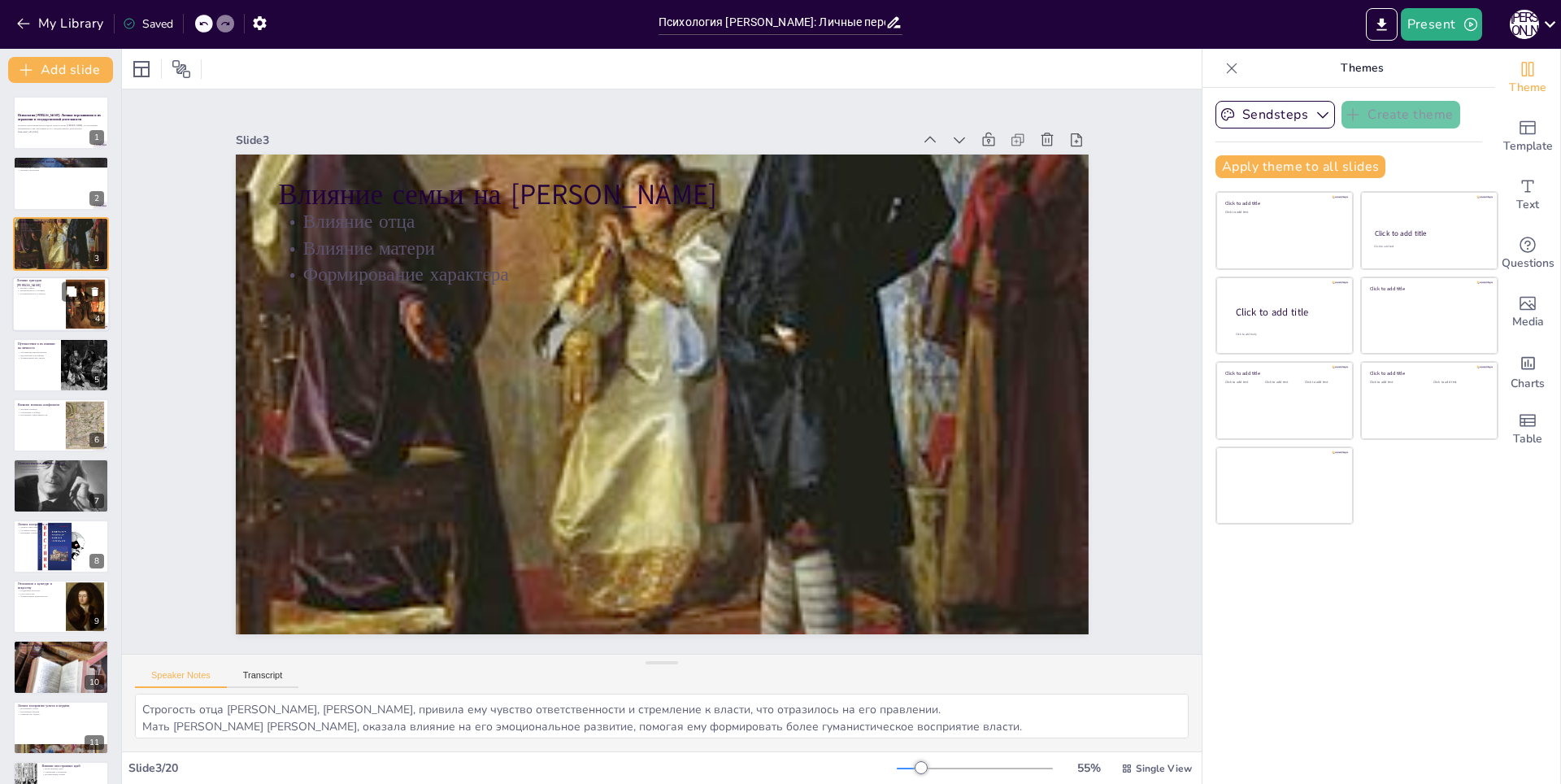
click at [27, 311] on div at bounding box center [61, 304] width 98 height 55
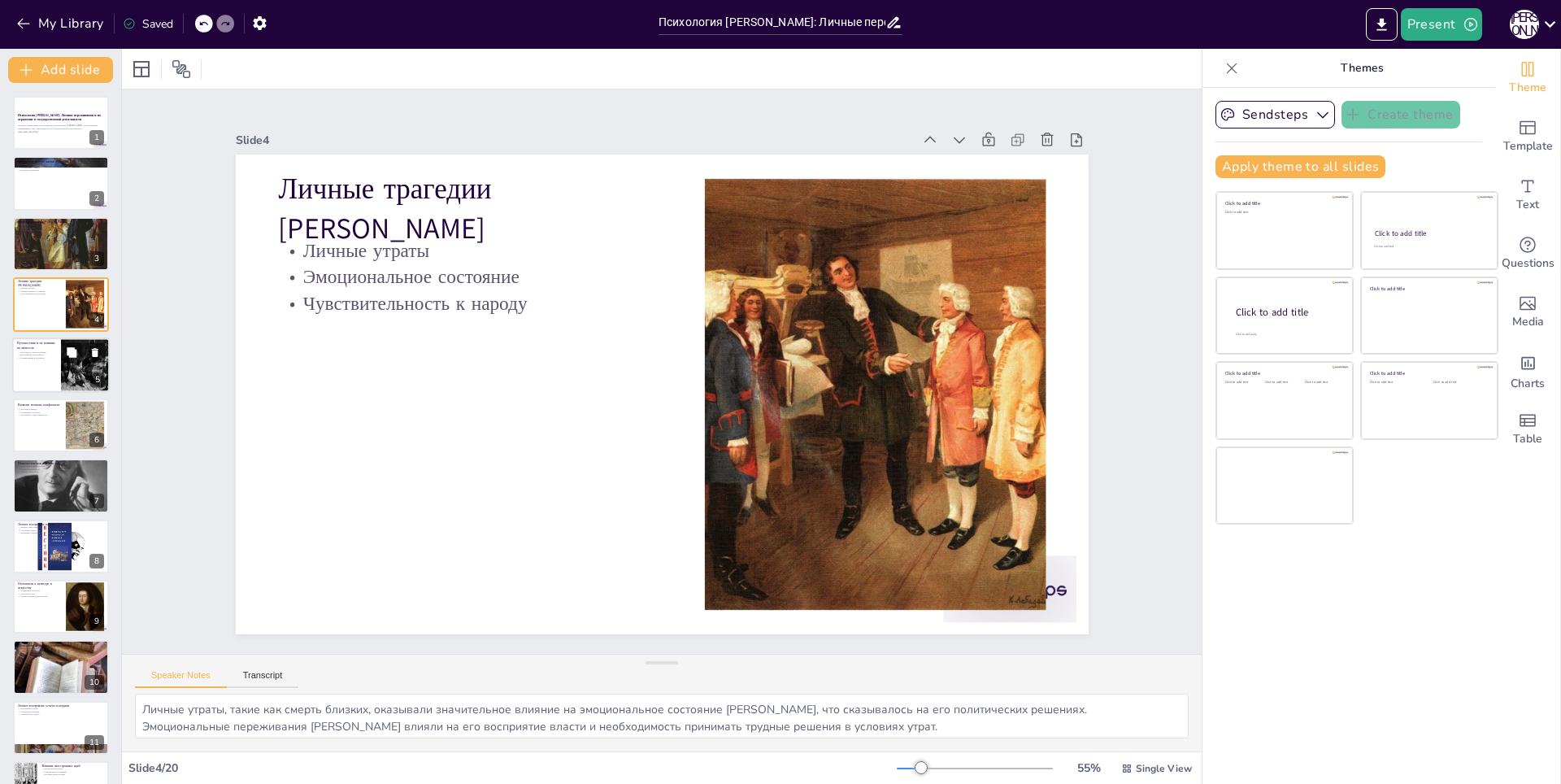
click at [22, 368] on div at bounding box center [61, 364] width 98 height 55
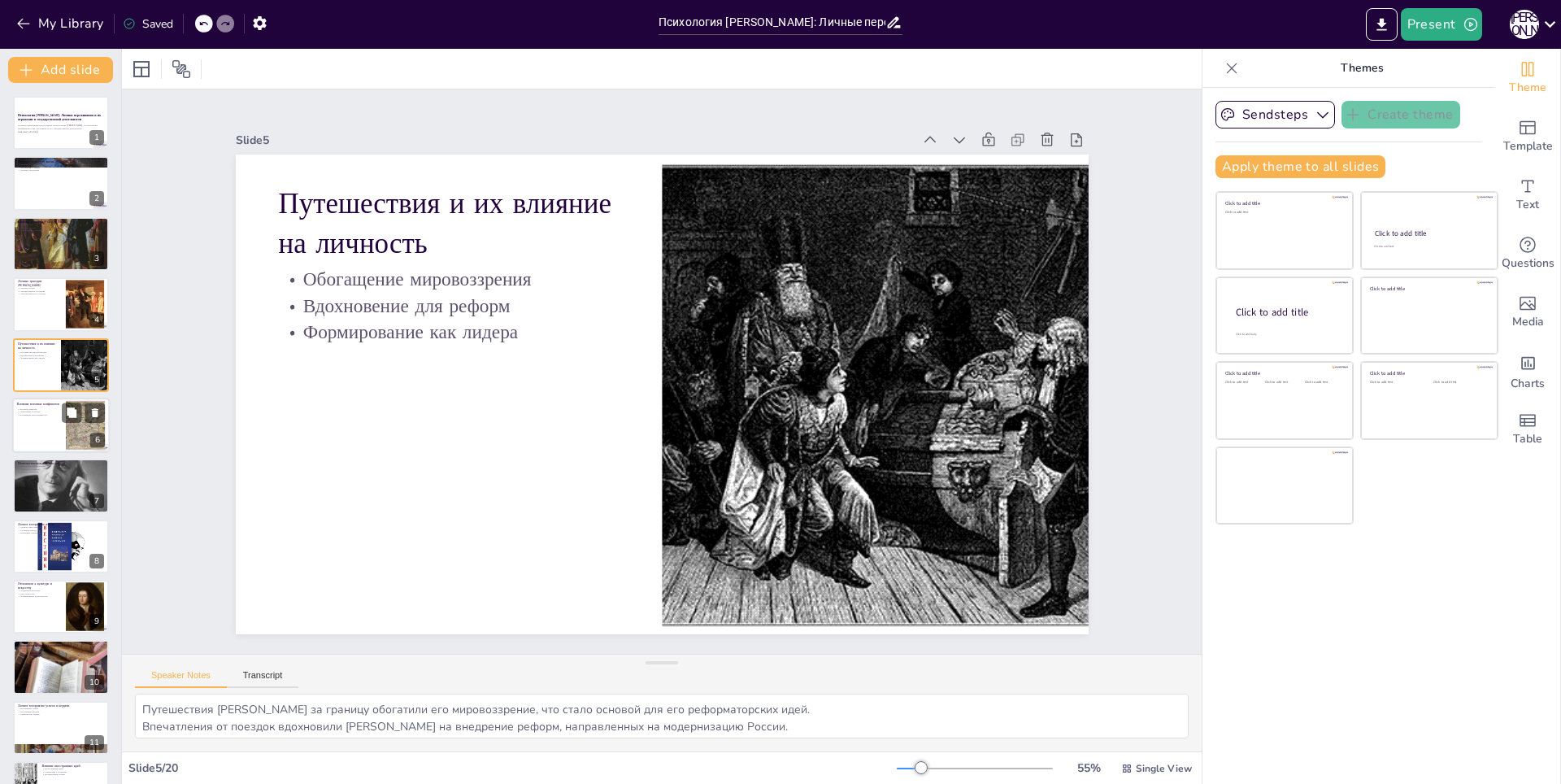
click at [27, 414] on p "Восприятие ответственности" at bounding box center [38, 415] width 44 height 3
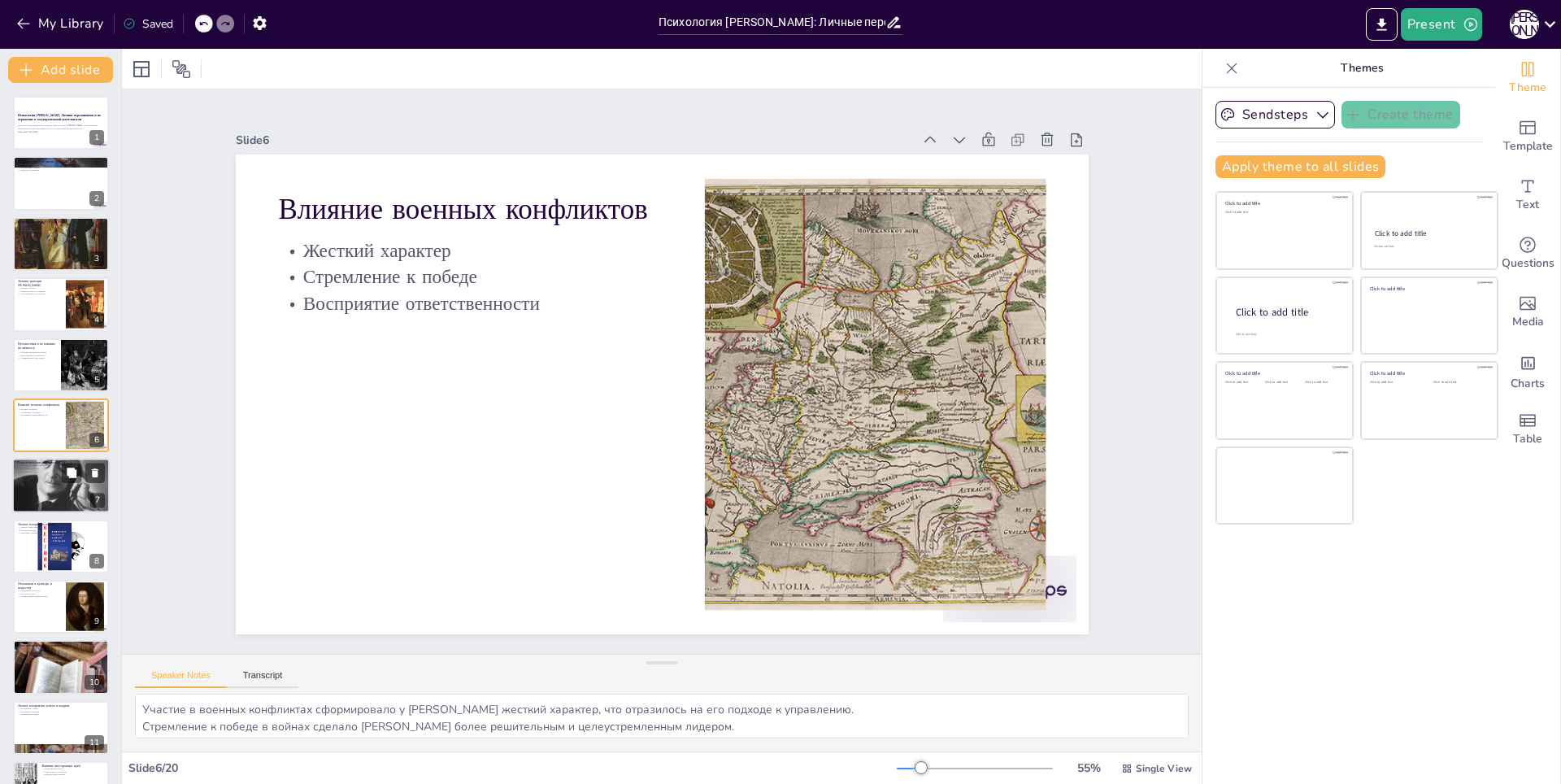
click at [38, 484] on div at bounding box center [61, 485] width 98 height 123
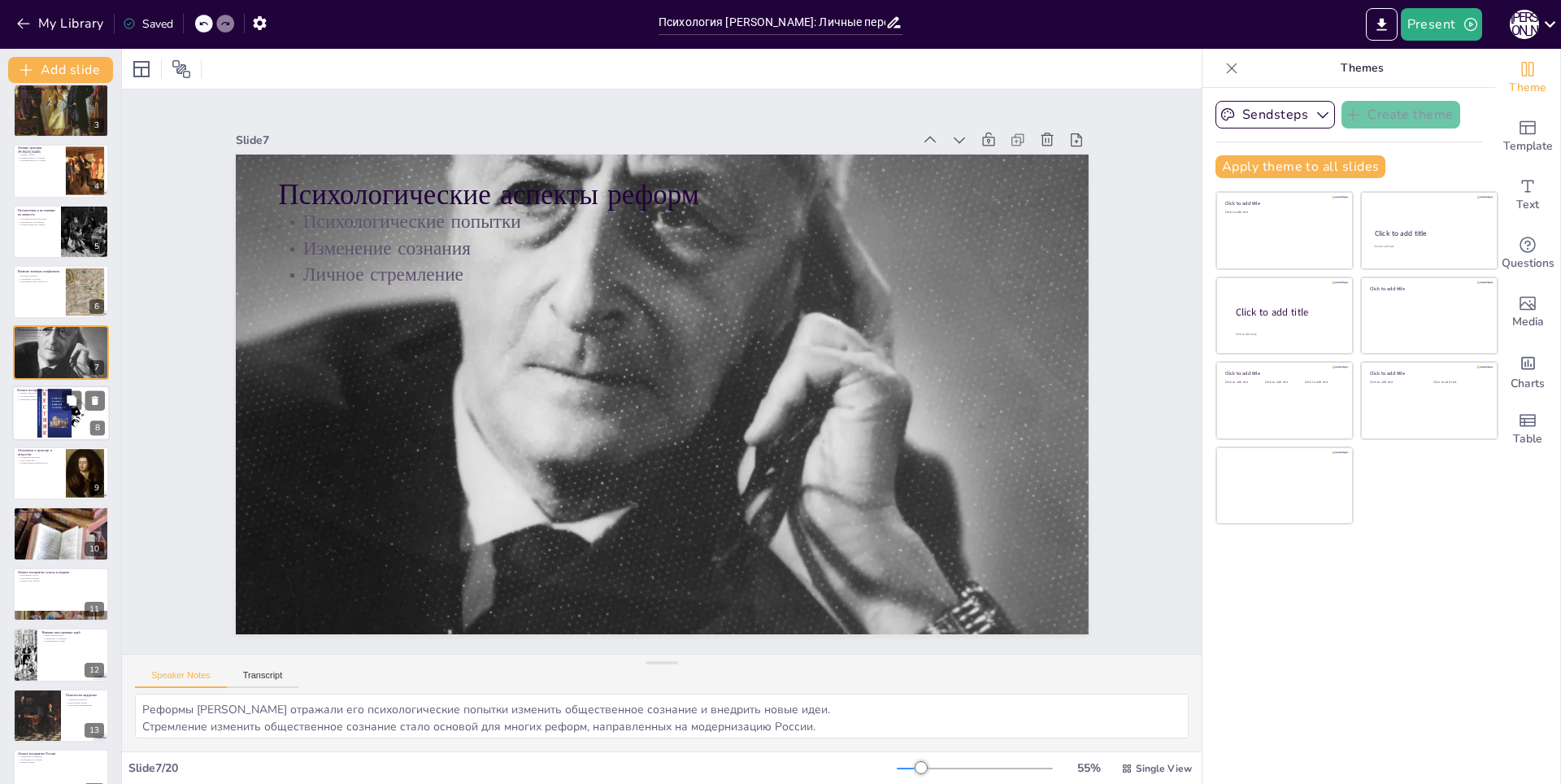
scroll to position [214, 0]
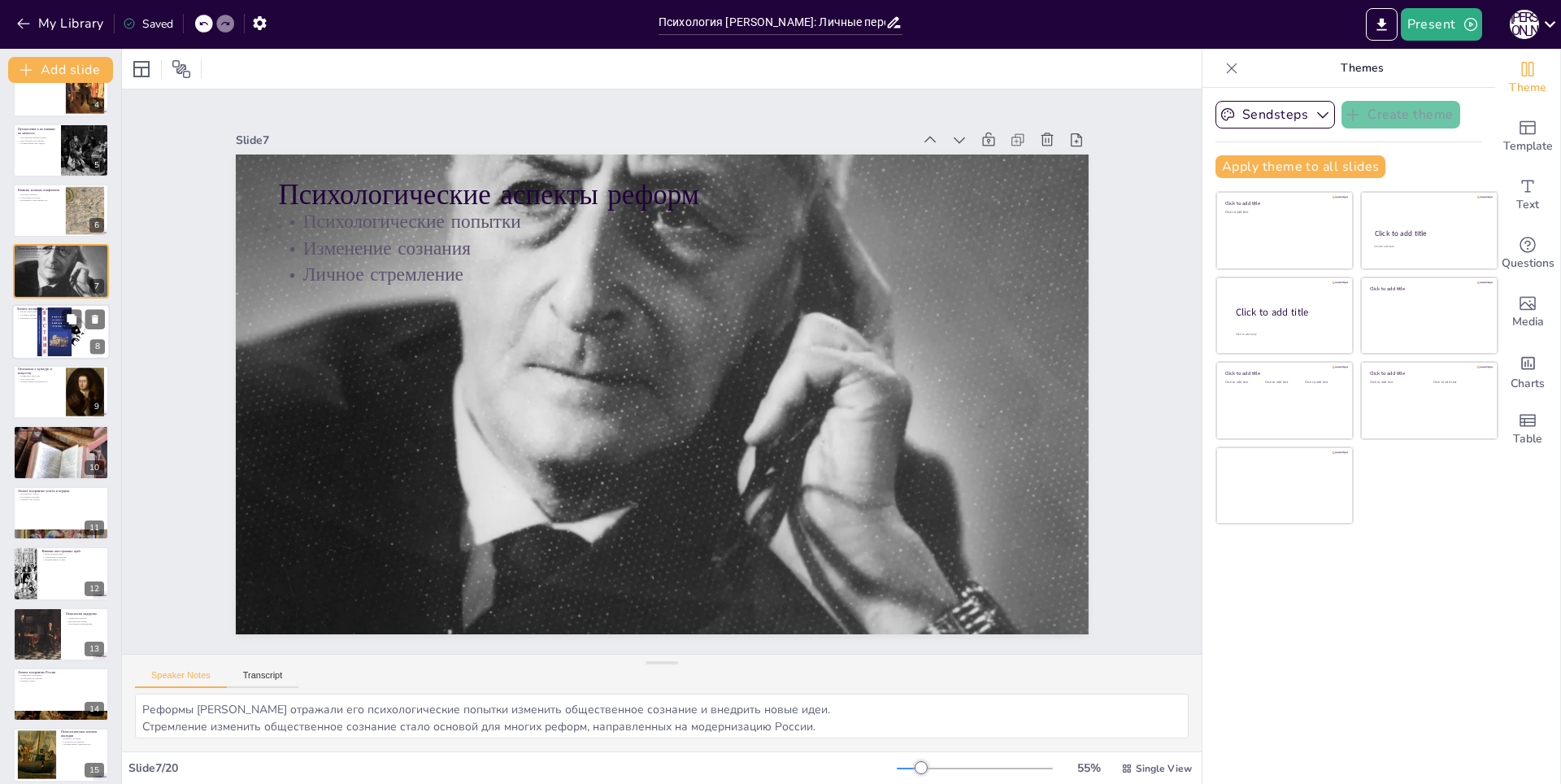
click at [35, 335] on div at bounding box center [60, 332] width 123 height 55
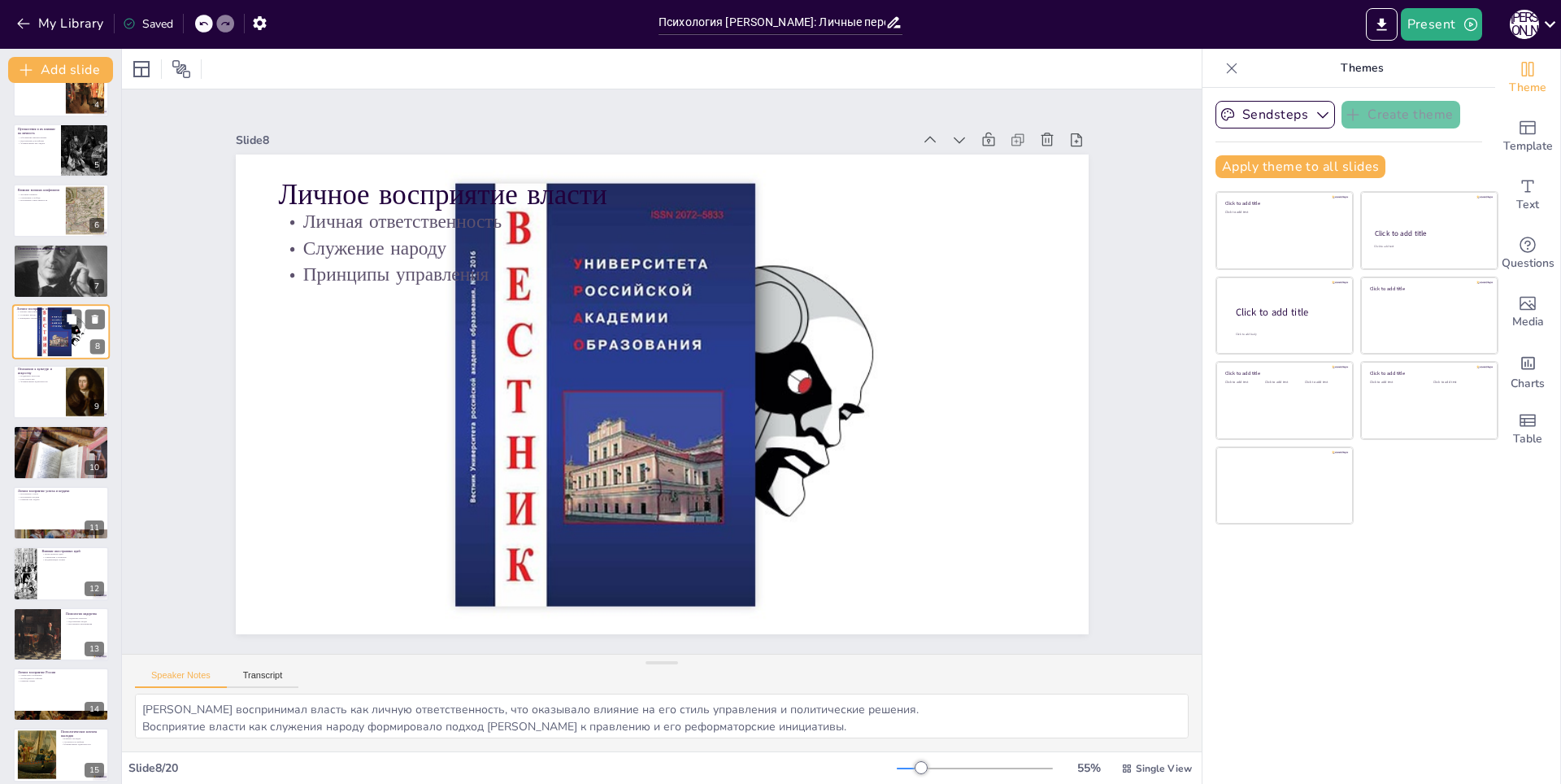
scroll to position [113, 0]
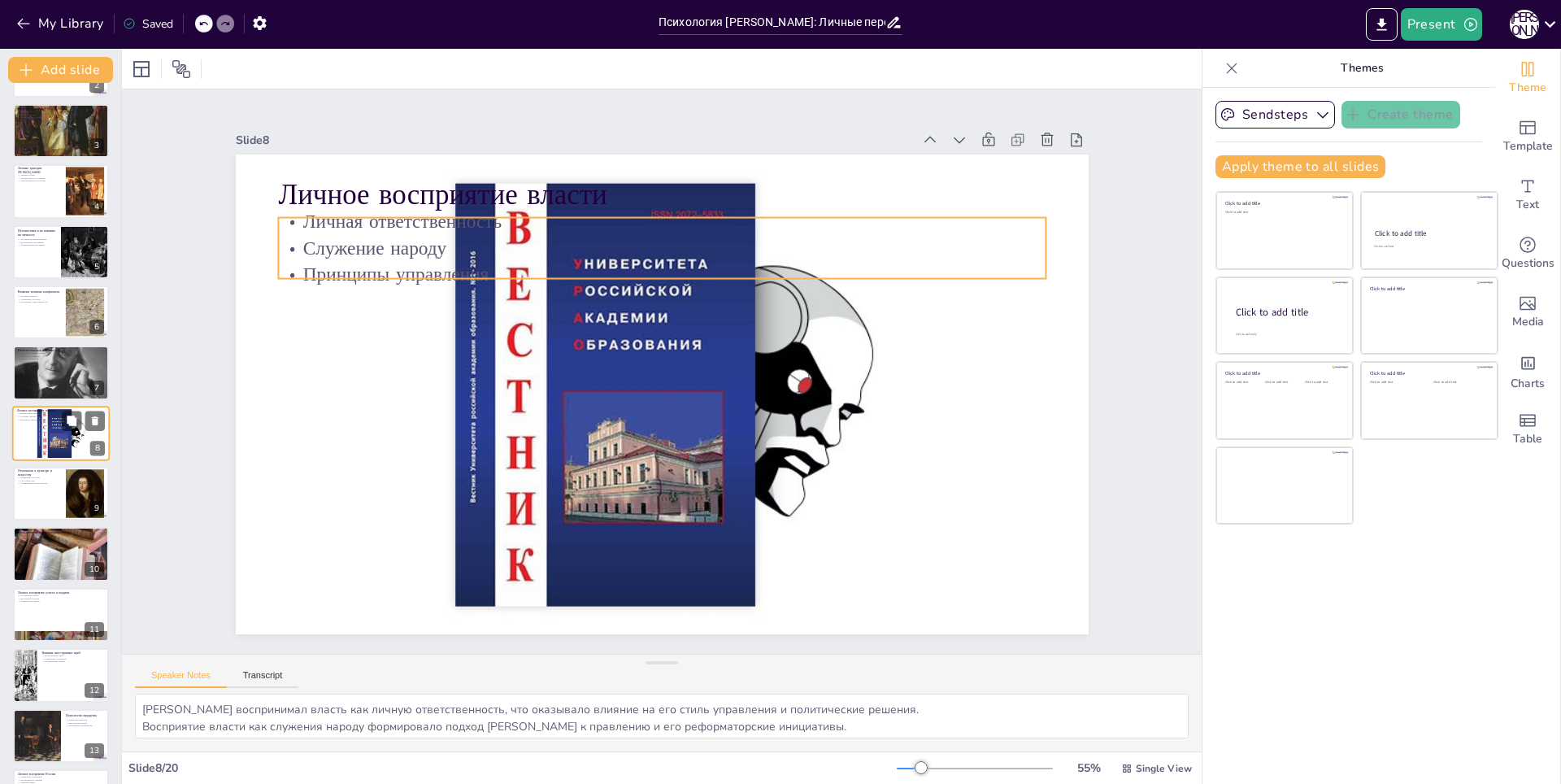
click at [33, 420] on p "Принципы управления" at bounding box center [60, 420] width 88 height 3
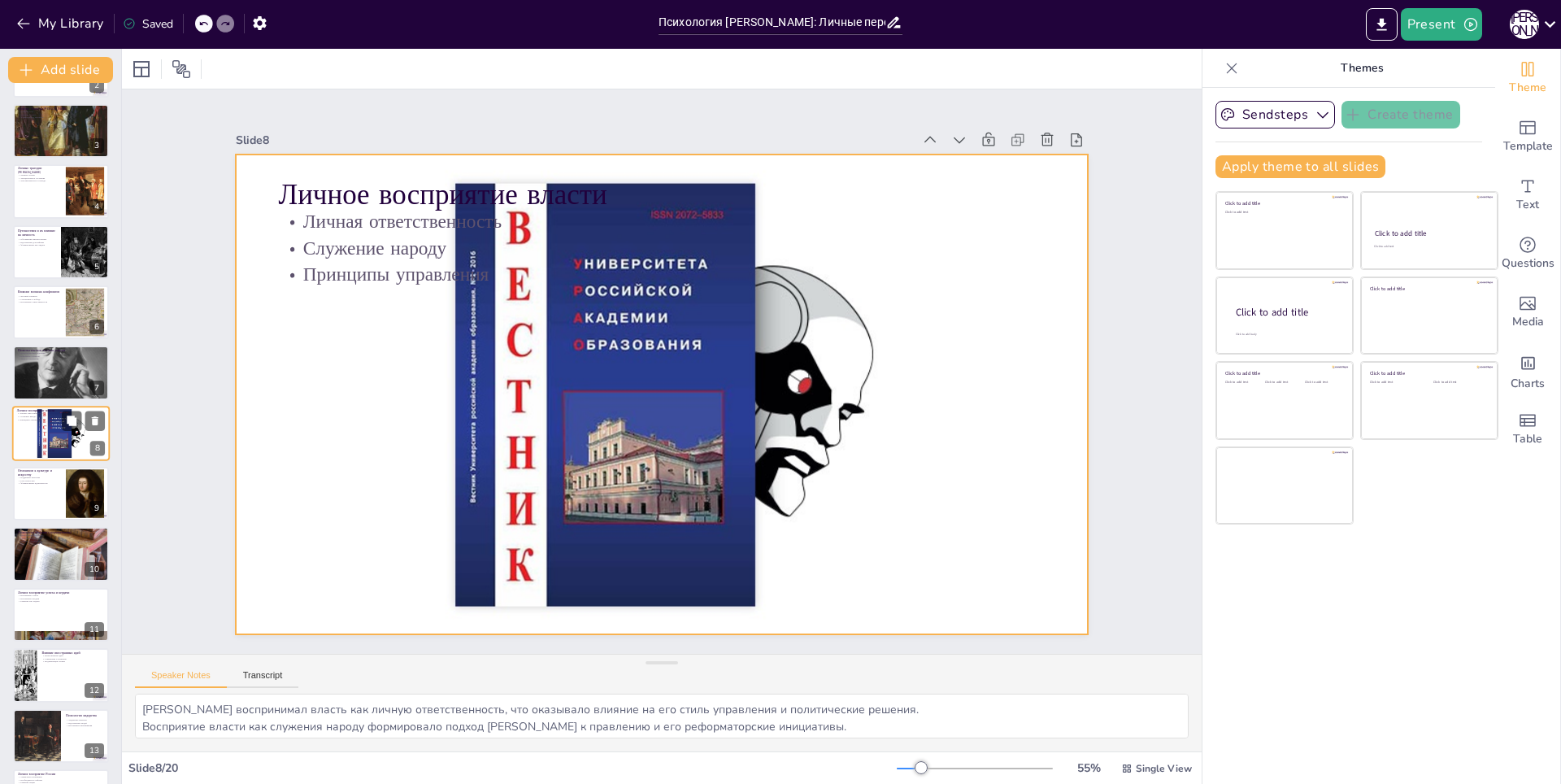
click at [44, 433] on div at bounding box center [60, 433] width 123 height 55
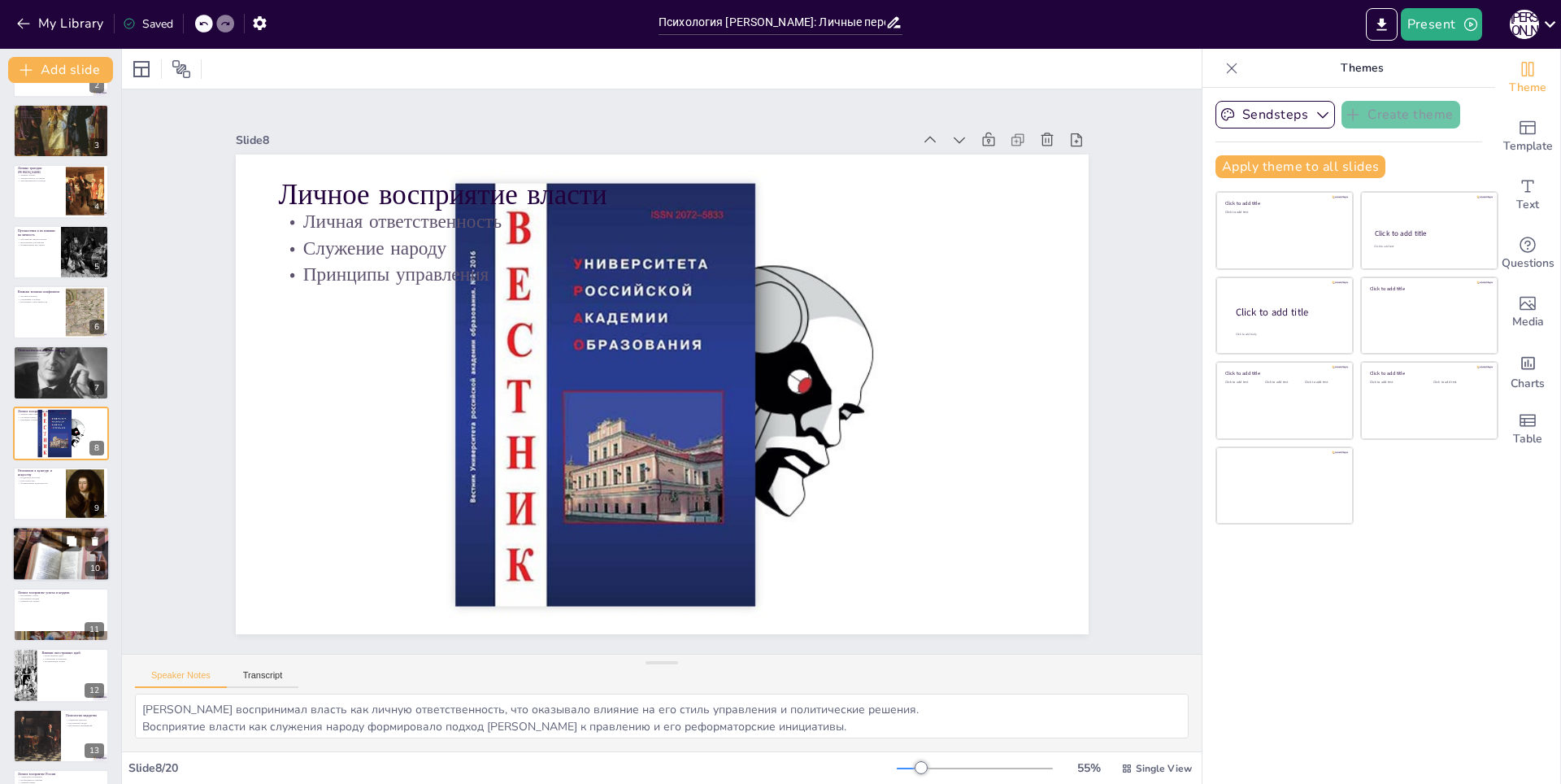
click at [30, 490] on div at bounding box center [61, 493] width 96 height 53
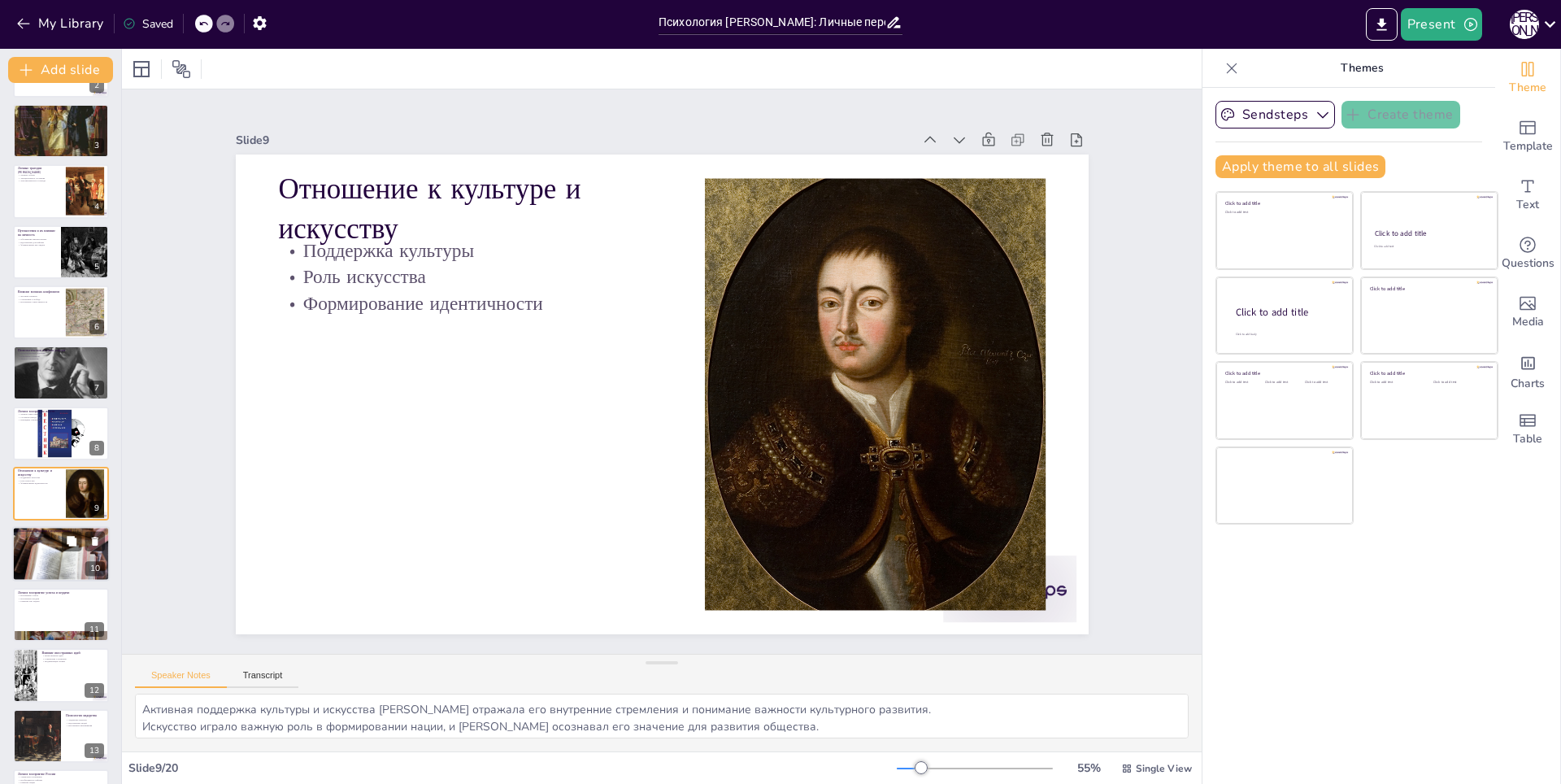
scroll to position [173, 0]
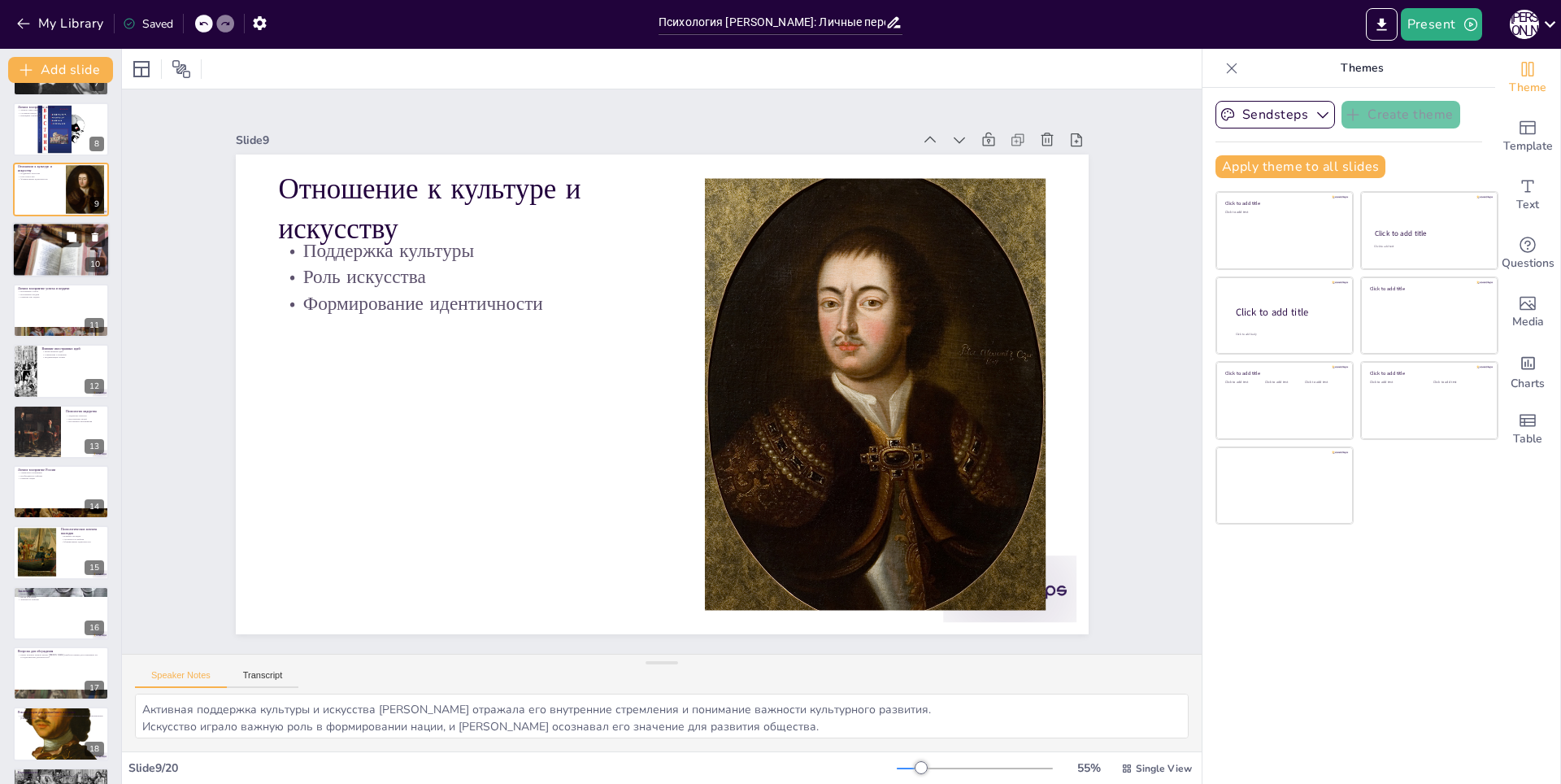
click at [28, 251] on div at bounding box center [61, 249] width 98 height 65
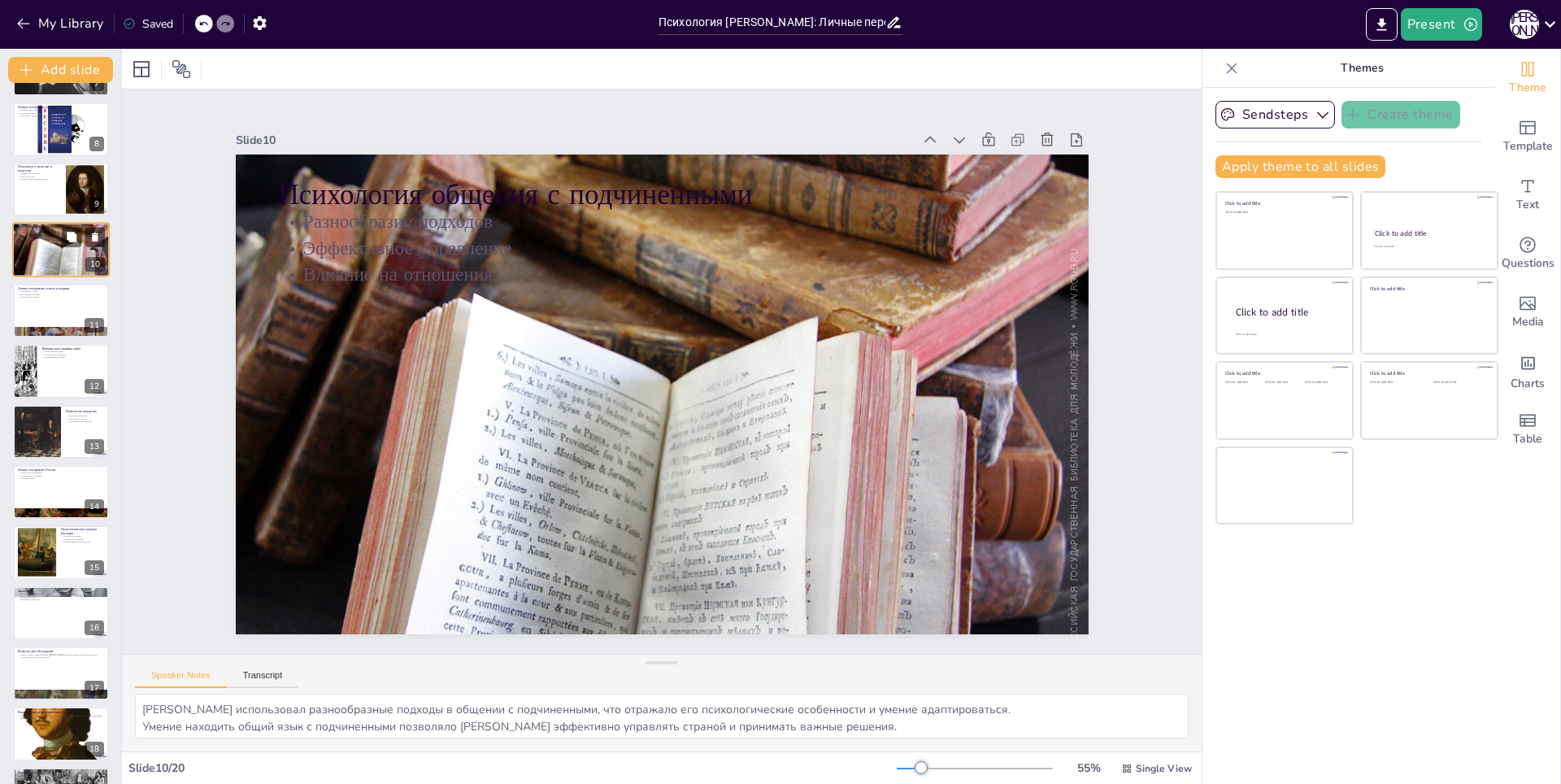
scroll to position [234, 0]
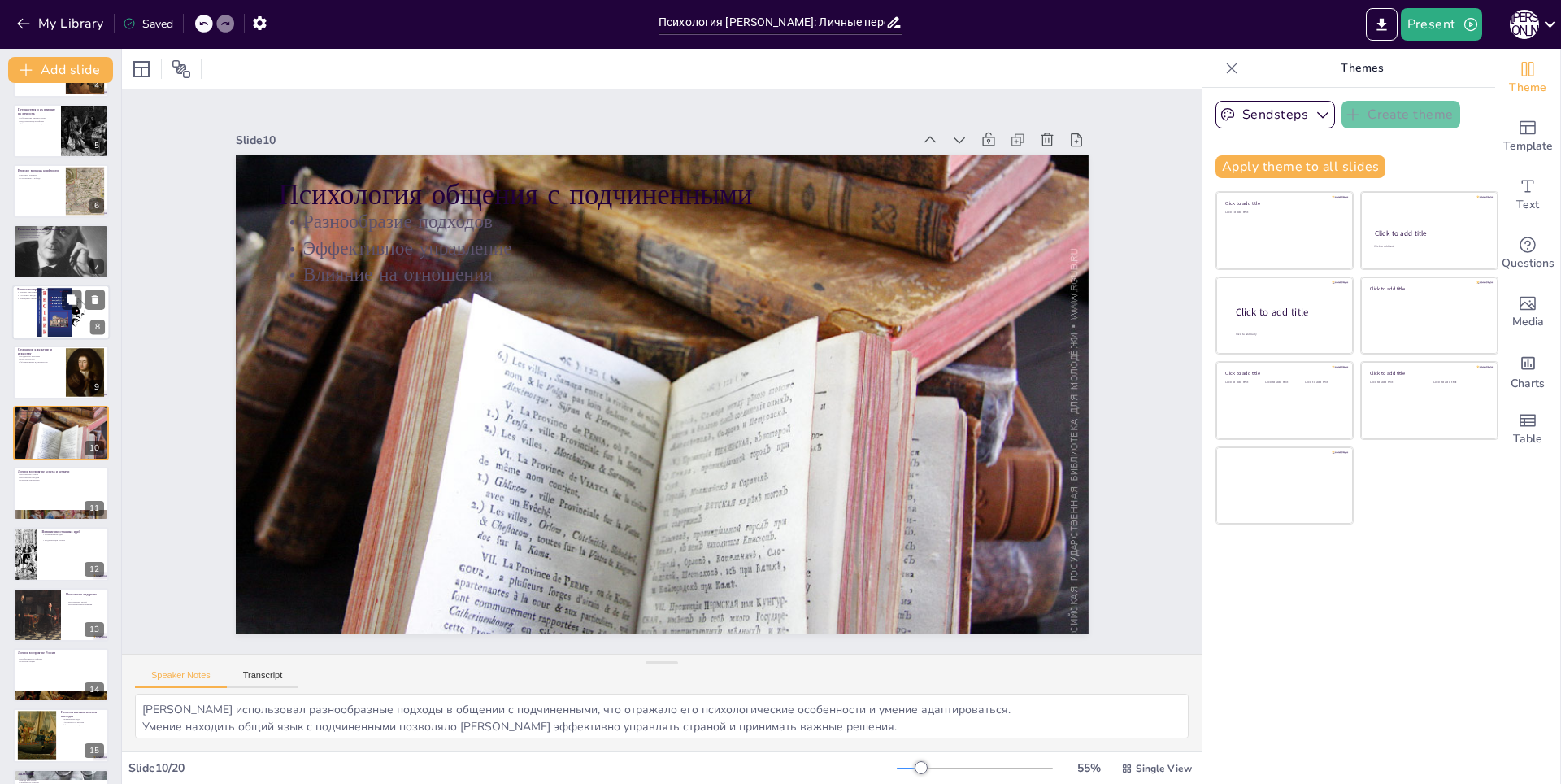
click at [30, 305] on div at bounding box center [60, 312] width 123 height 55
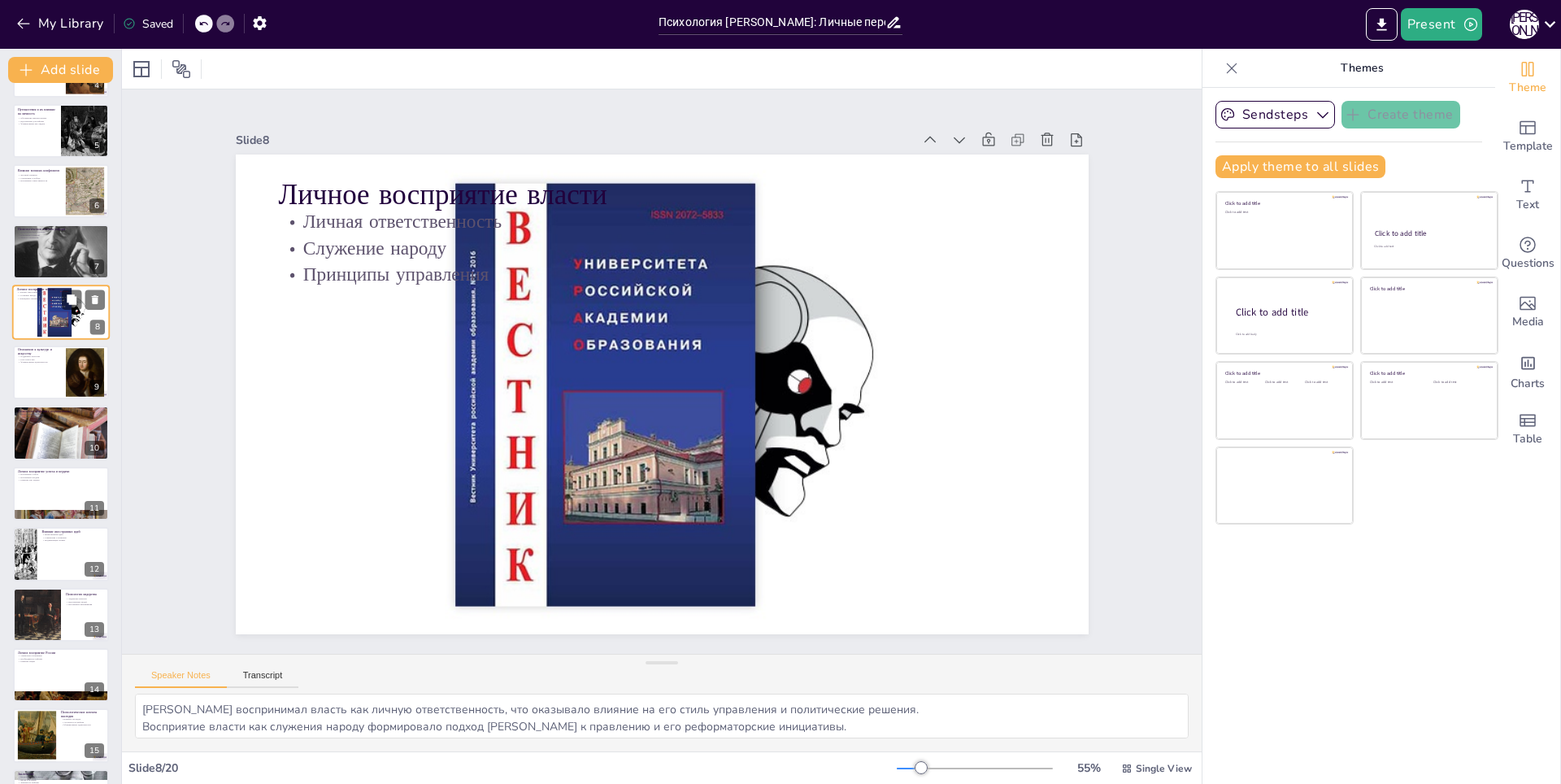
scroll to position [113, 0]
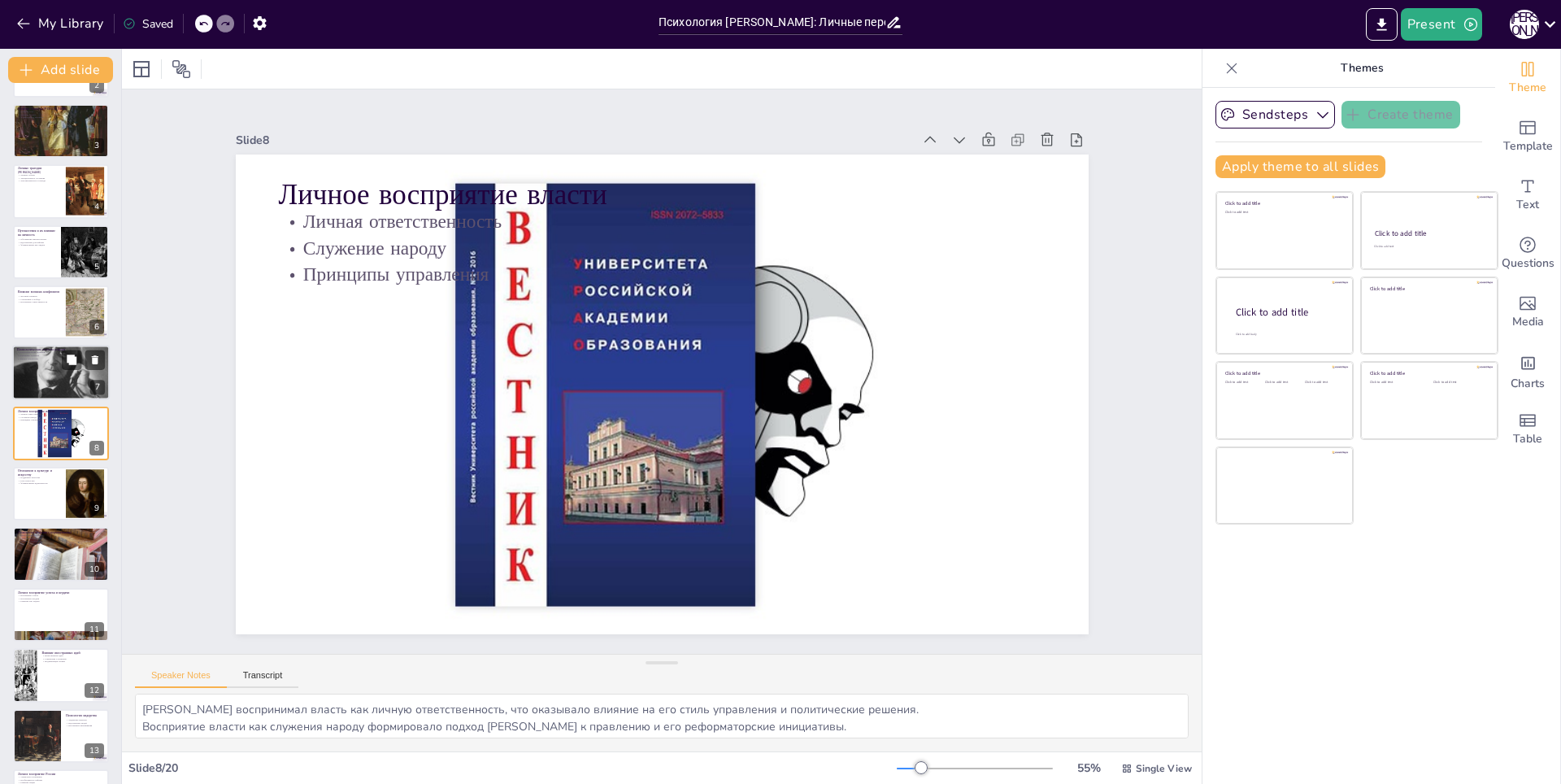
click at [28, 359] on p "Личное стремление" at bounding box center [60, 359] width 88 height 3
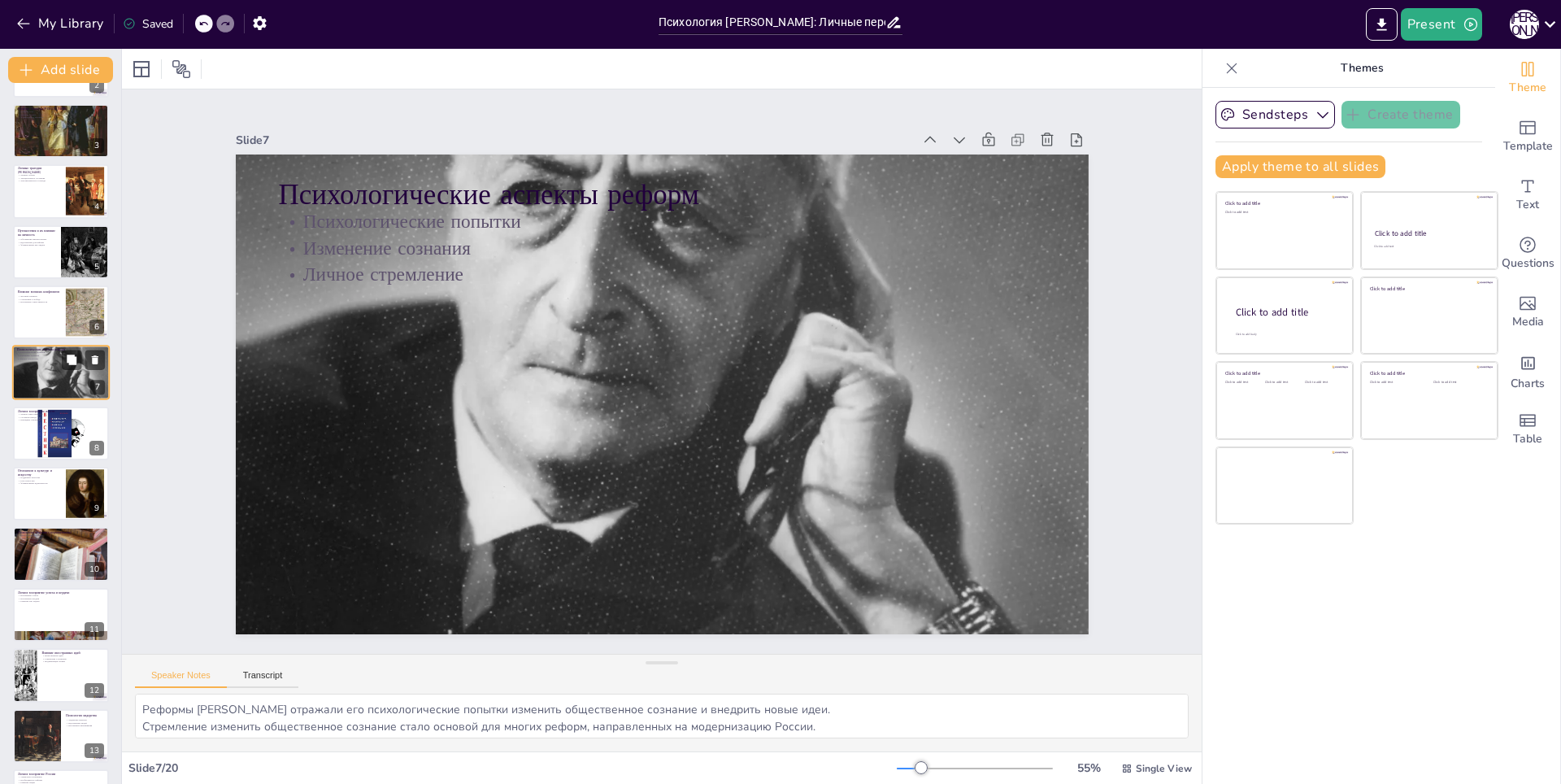
scroll to position [52, 0]
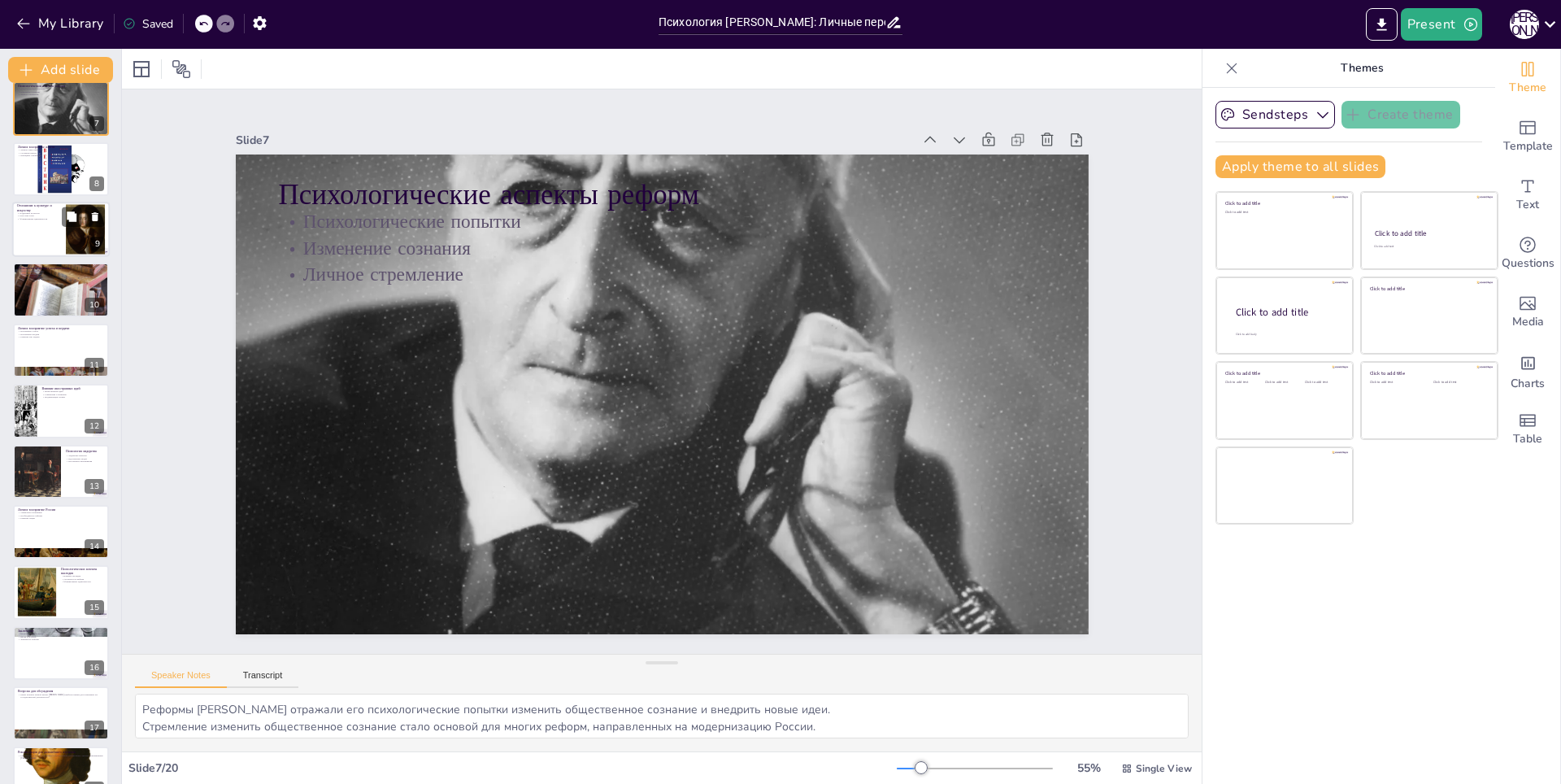
click at [36, 227] on div at bounding box center [61, 229] width 98 height 55
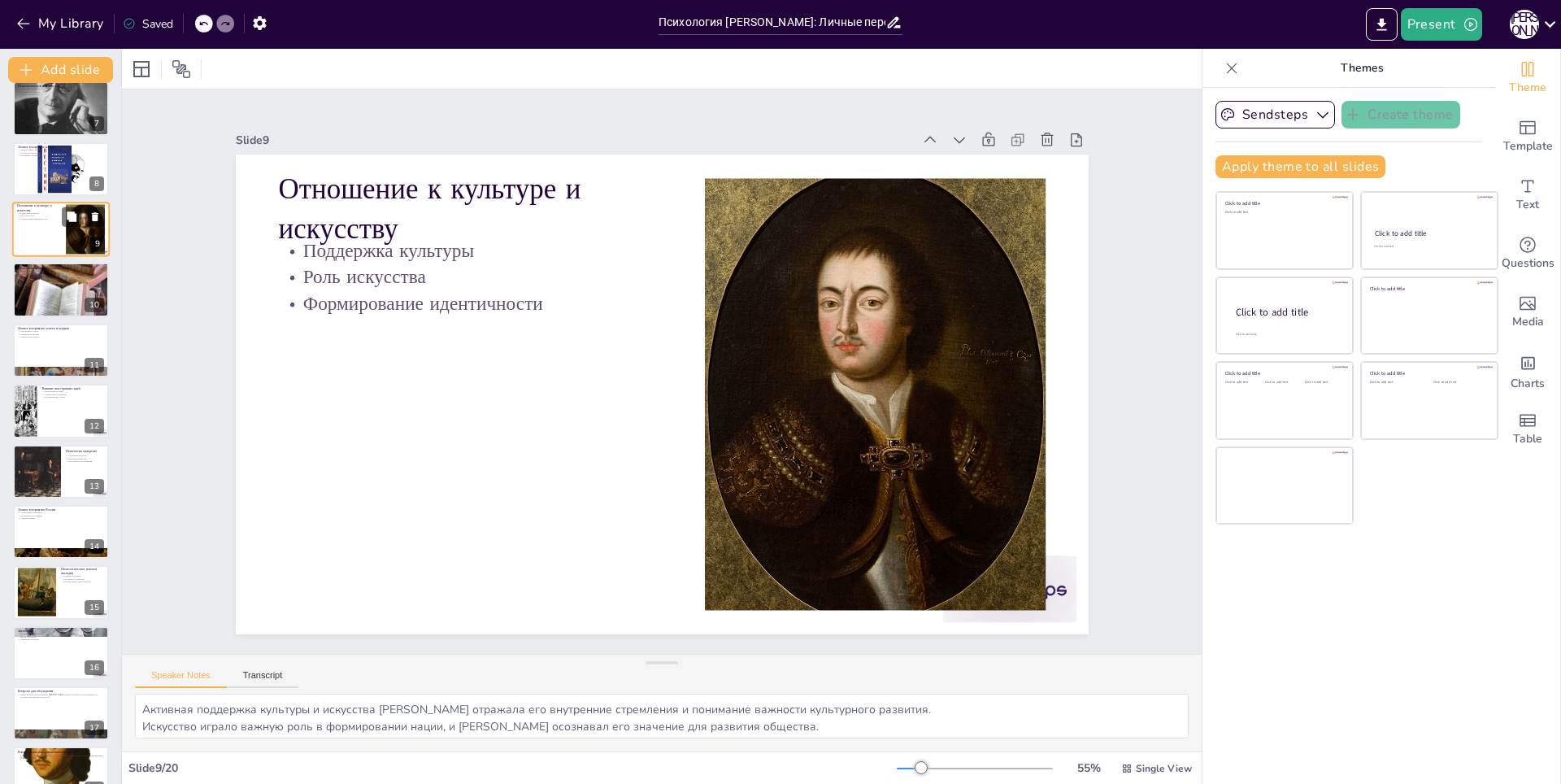
scroll to position [173, 0]
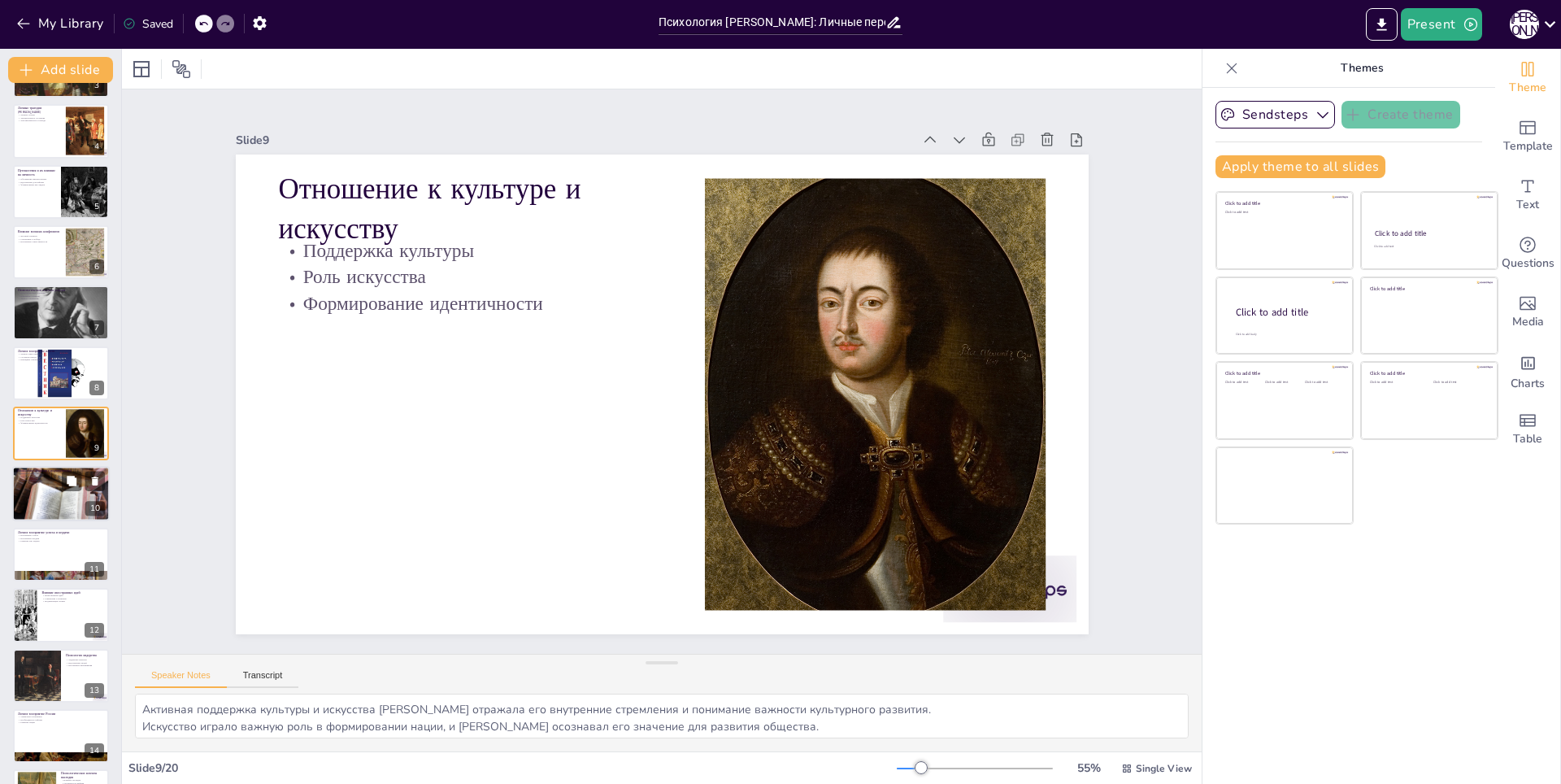
click at [33, 497] on div at bounding box center [61, 494] width 98 height 65
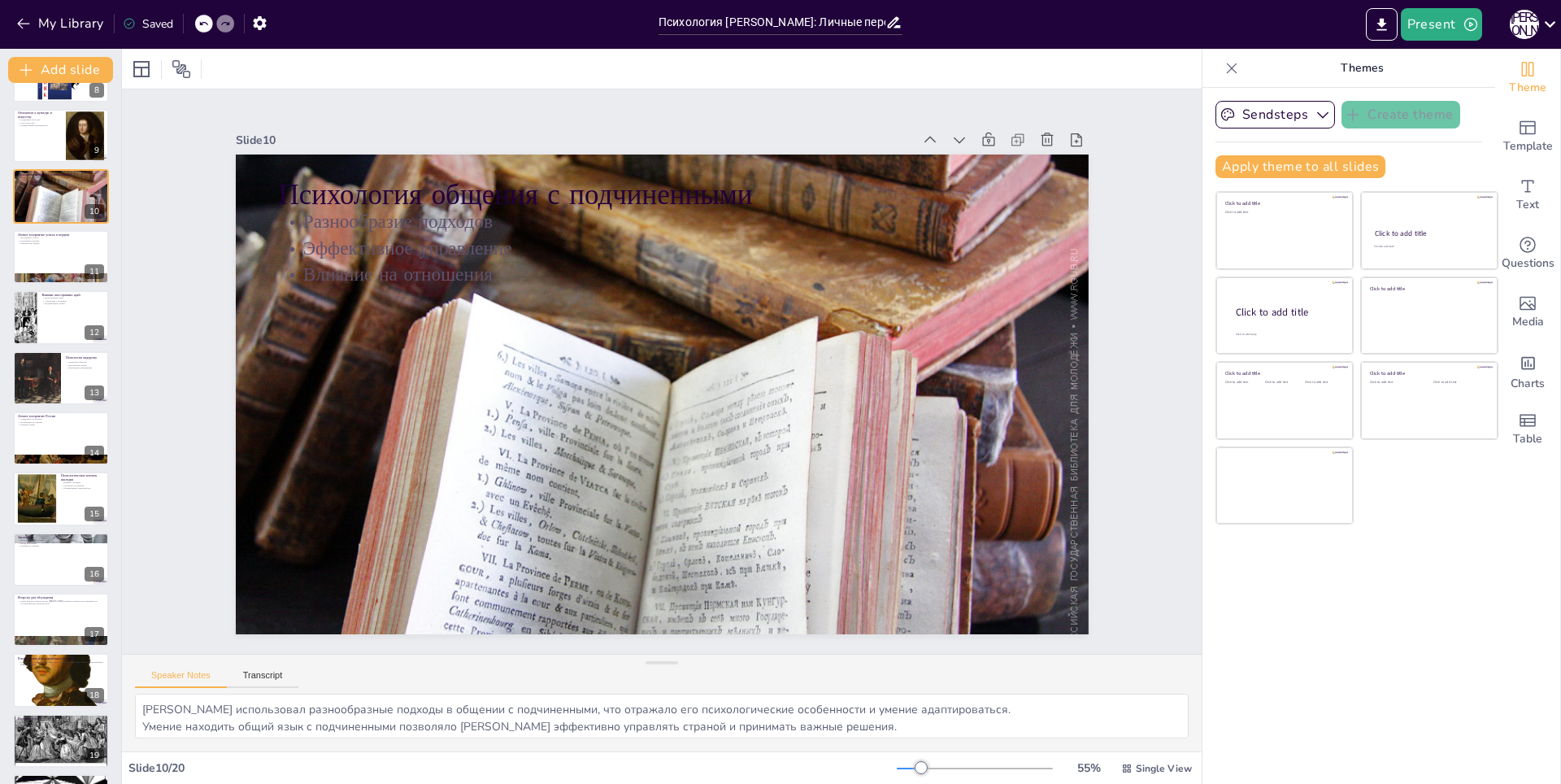
scroll to position [478, 0]
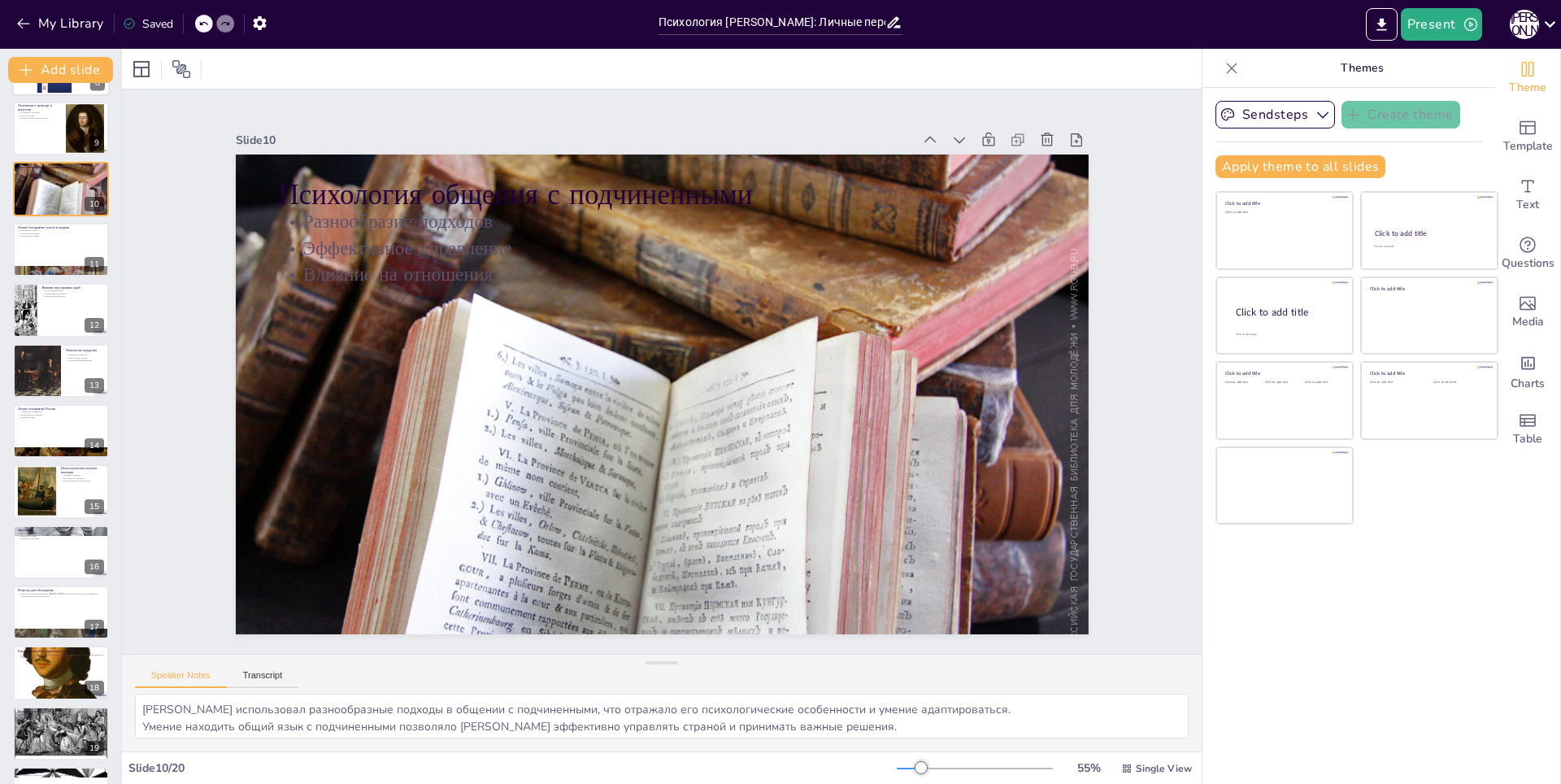
click at [34, 240] on div at bounding box center [61, 249] width 96 height 53
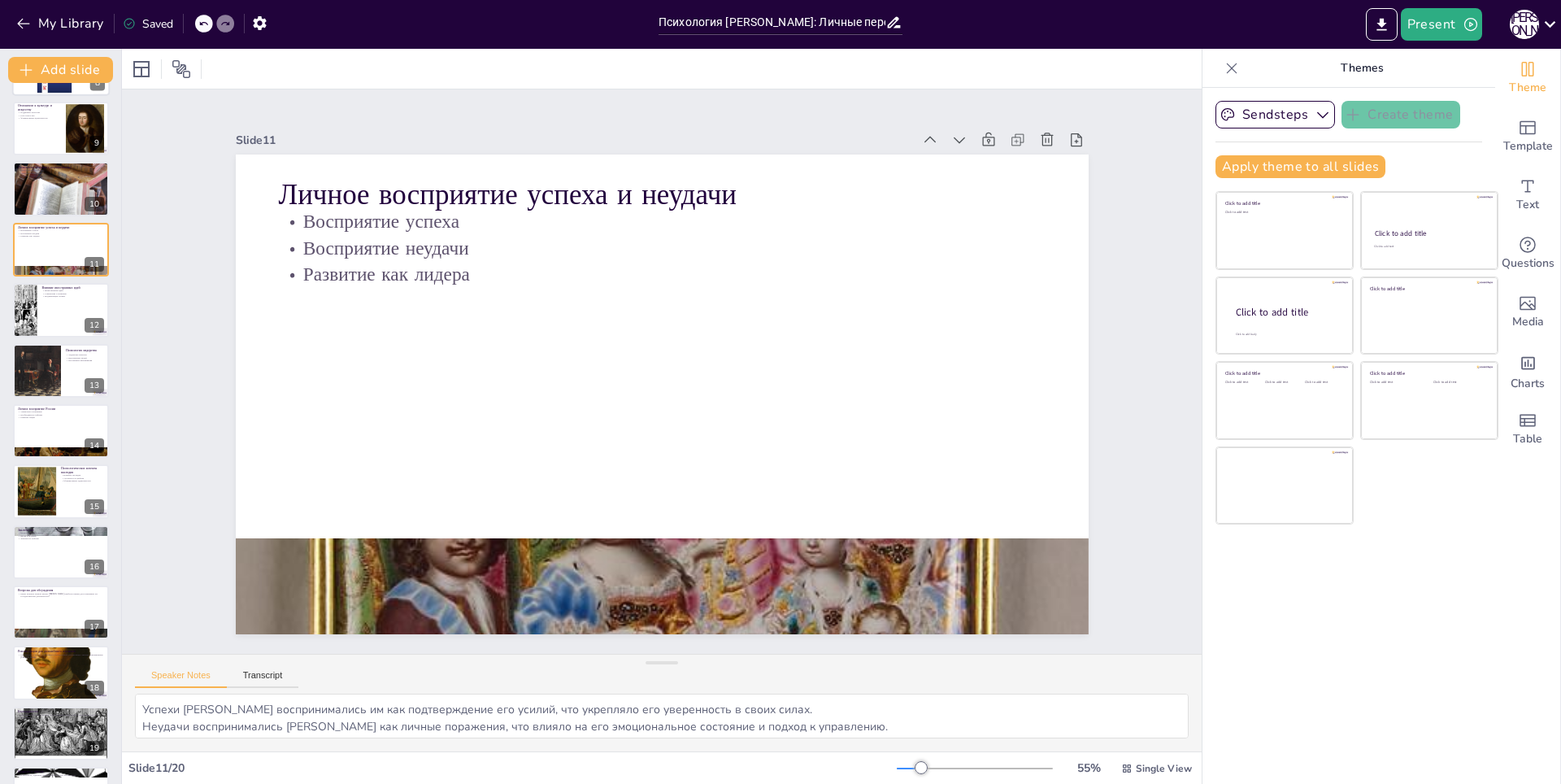
scroll to position [294, 0]
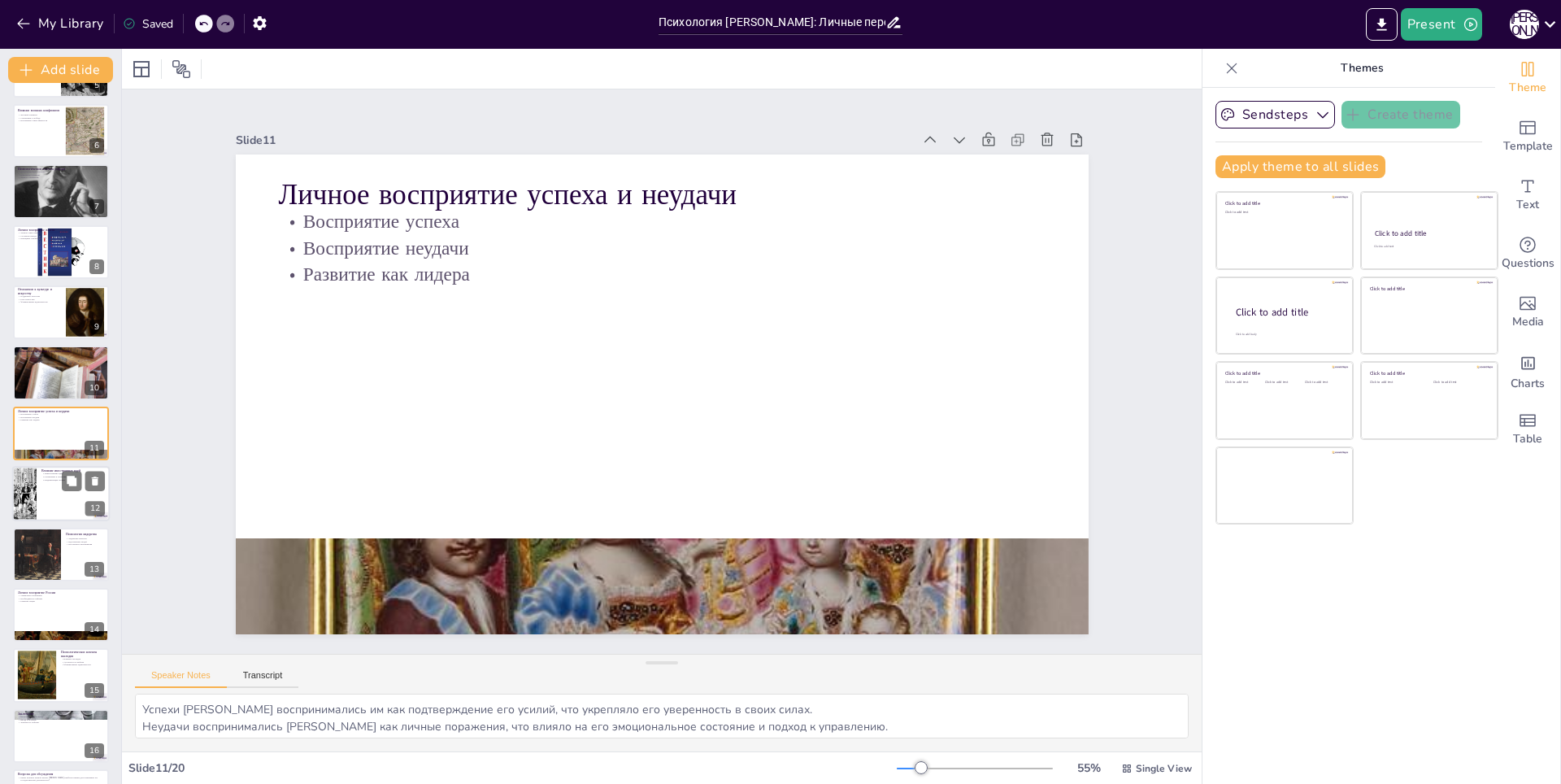
click at [35, 485] on div at bounding box center [24, 493] width 48 height 55
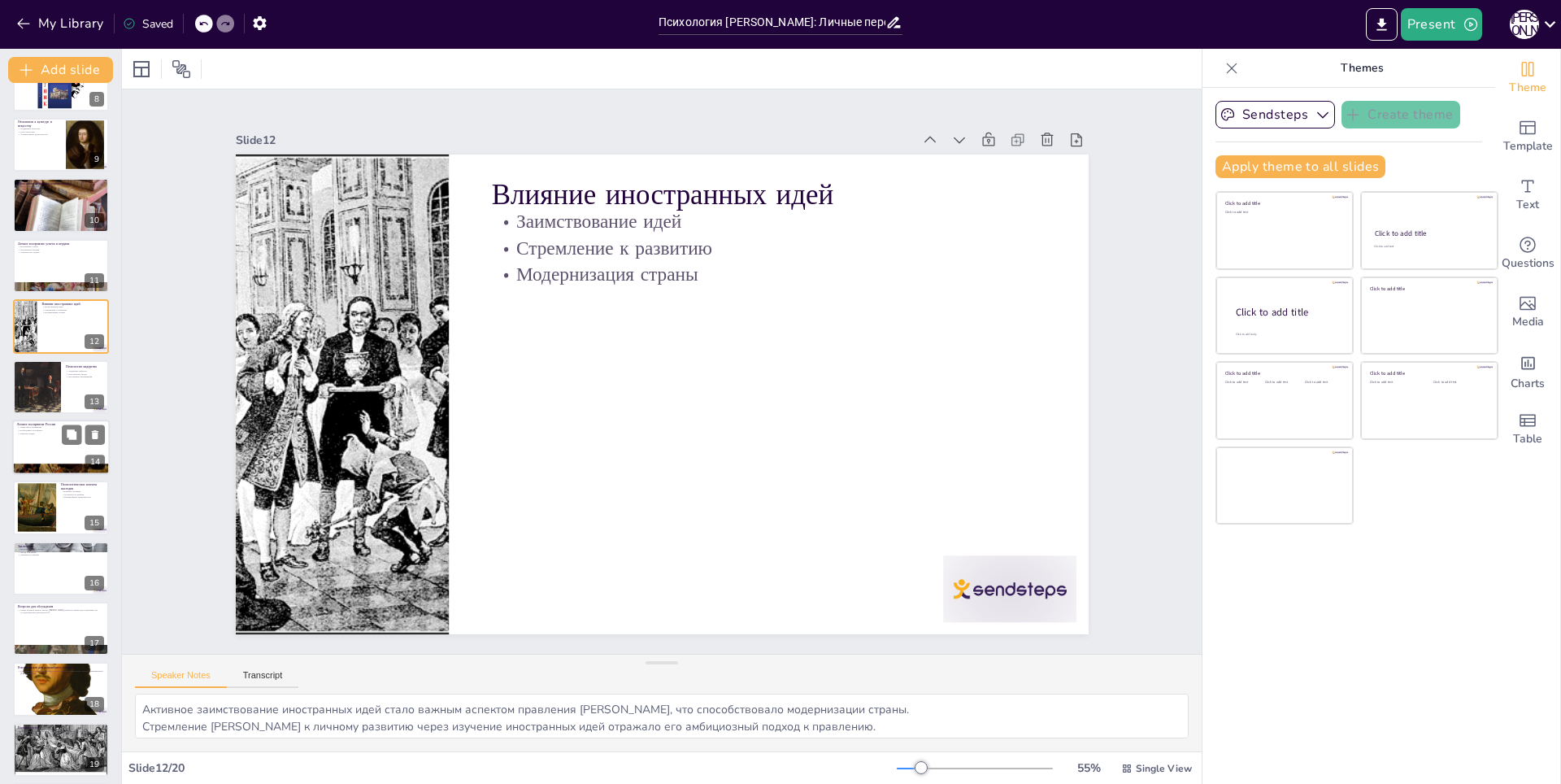
scroll to position [529, 0]
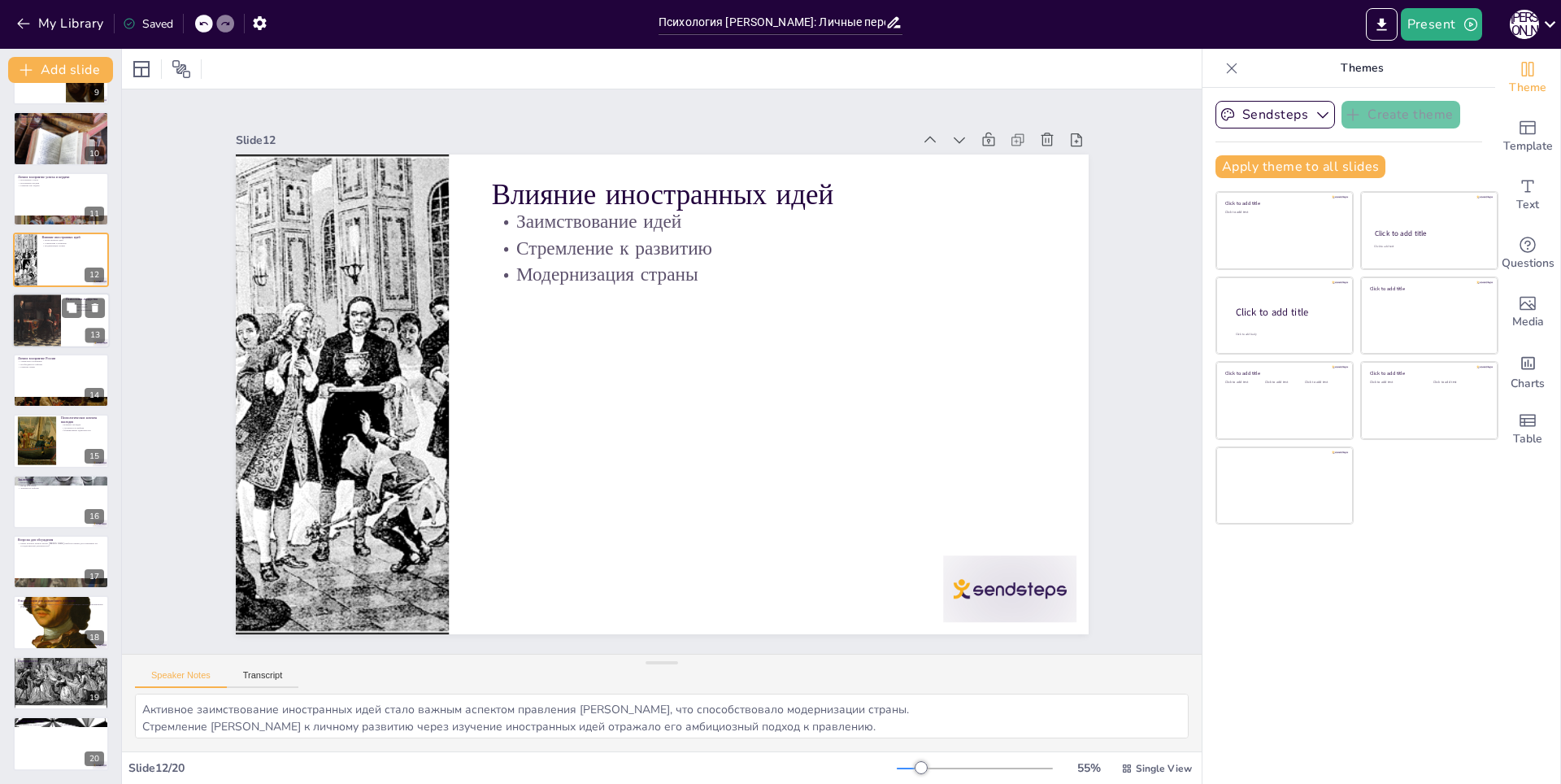
click at [20, 317] on div at bounding box center [36, 320] width 71 height 55
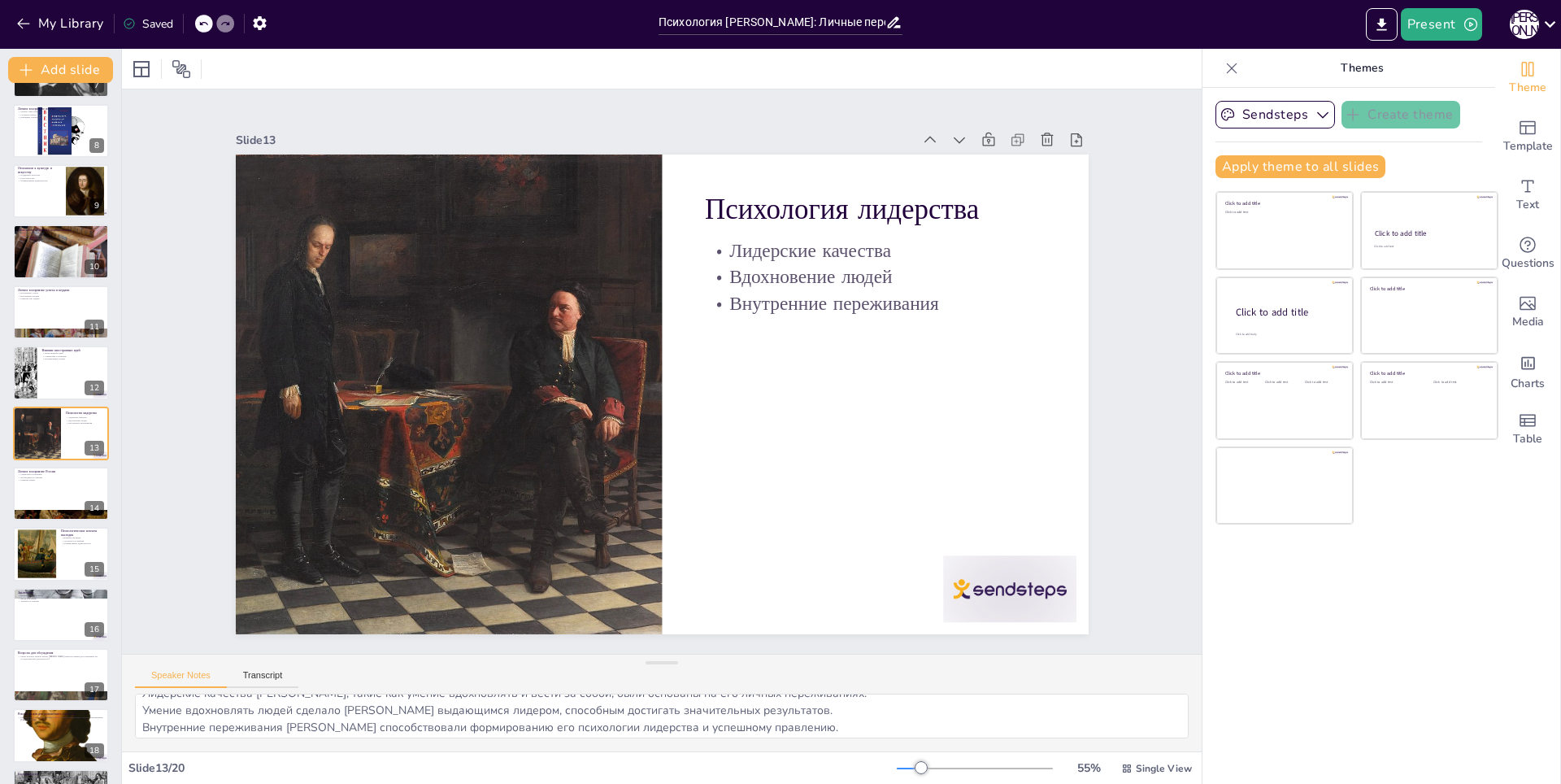
scroll to position [21, 0]
click at [43, 484] on div at bounding box center [61, 493] width 98 height 55
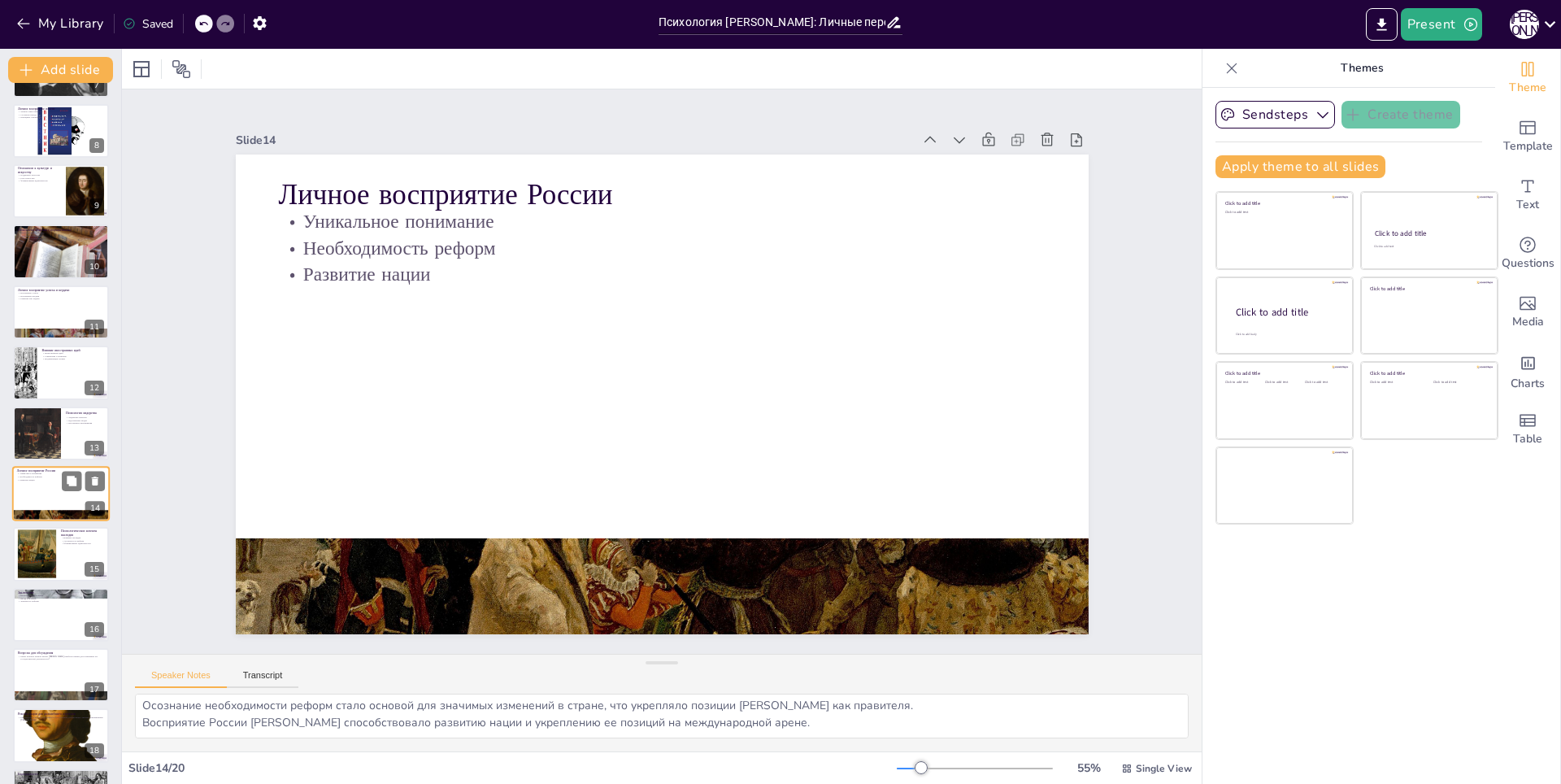
scroll to position [475, 0]
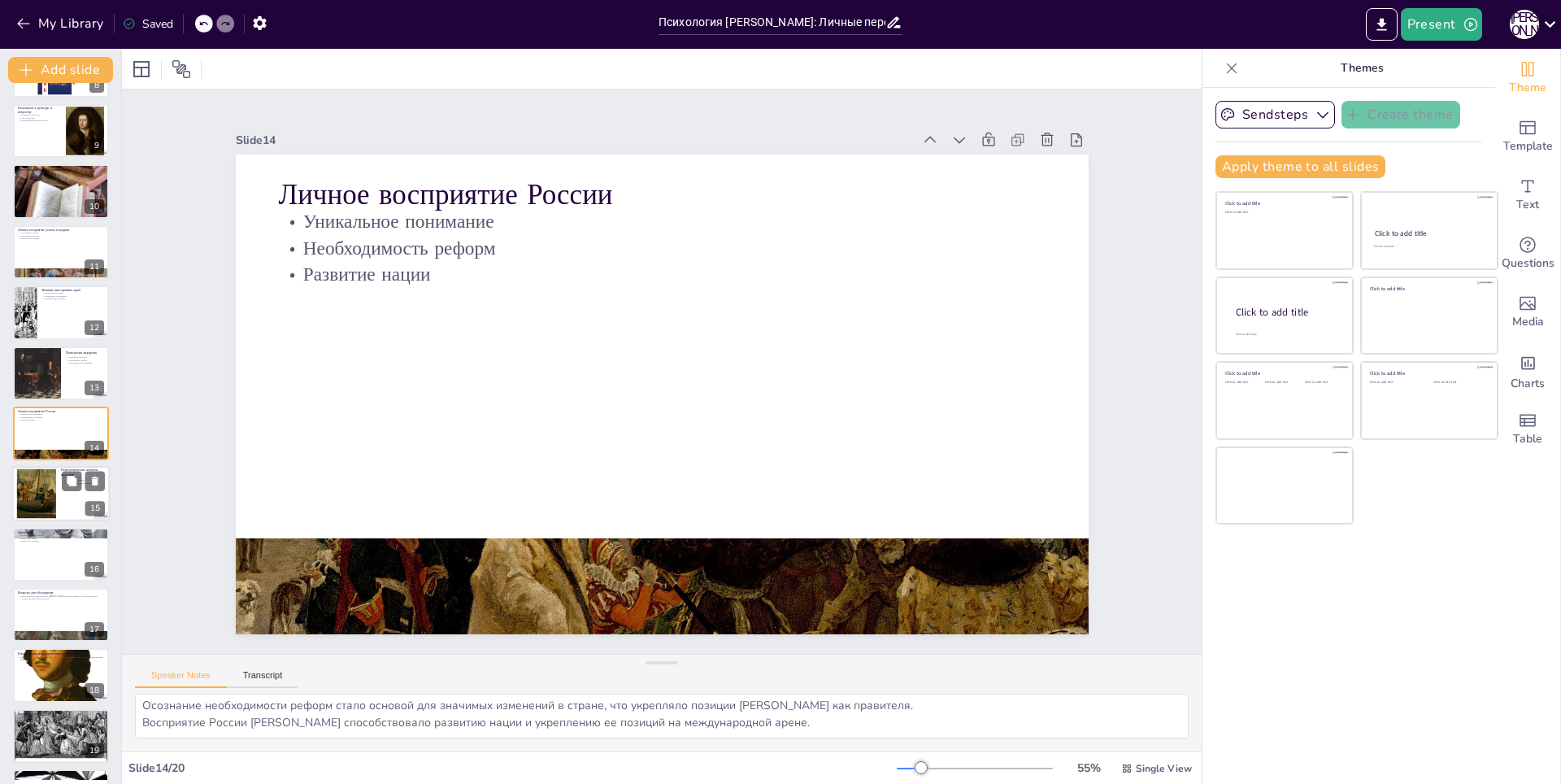
click at [18, 493] on div at bounding box center [36, 493] width 68 height 49
type textarea "Наследие [PERSON_NAME] продолжает оказывать влияние на российскую культуру и об…"
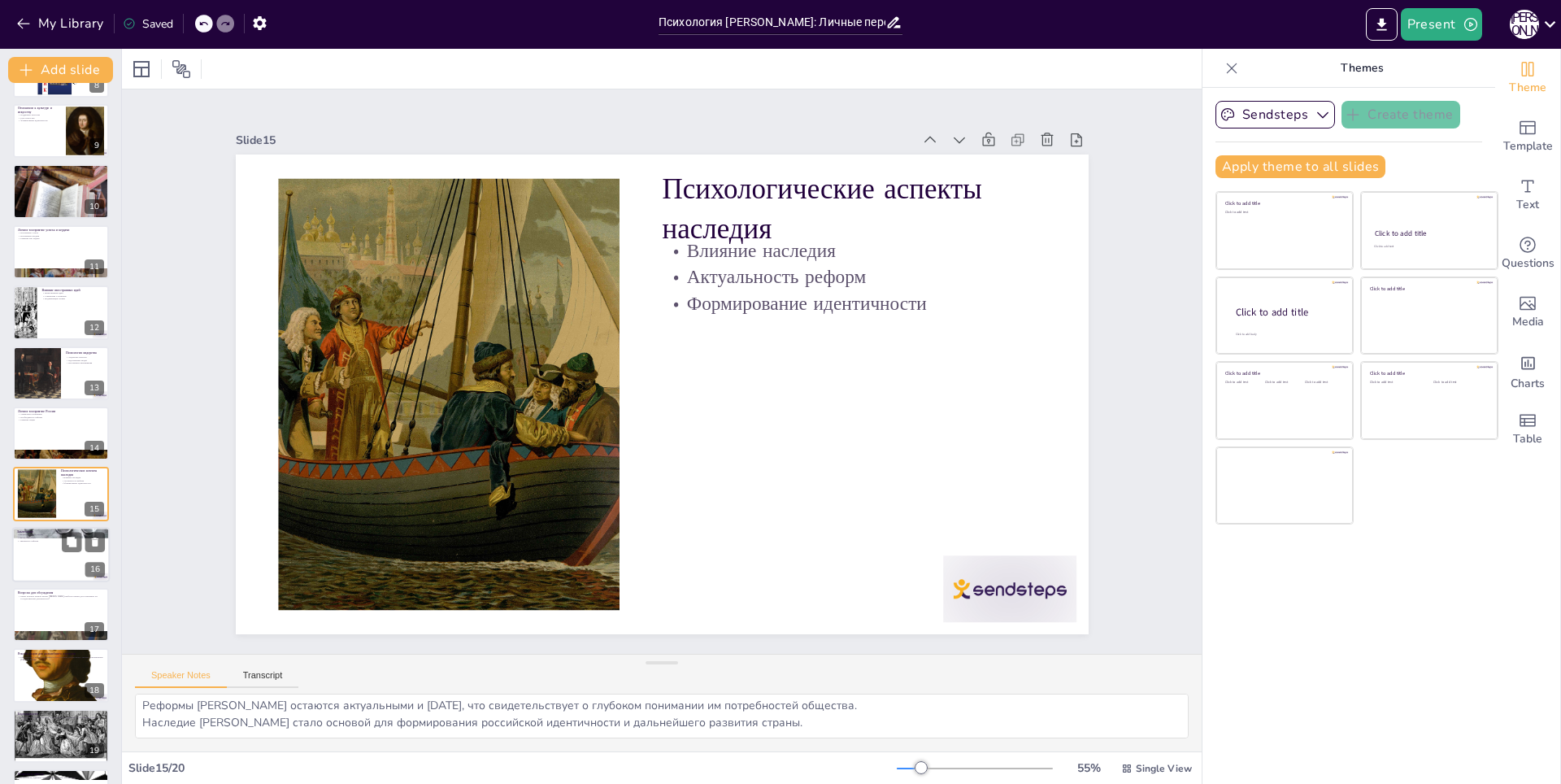
scroll to position [529, 0]
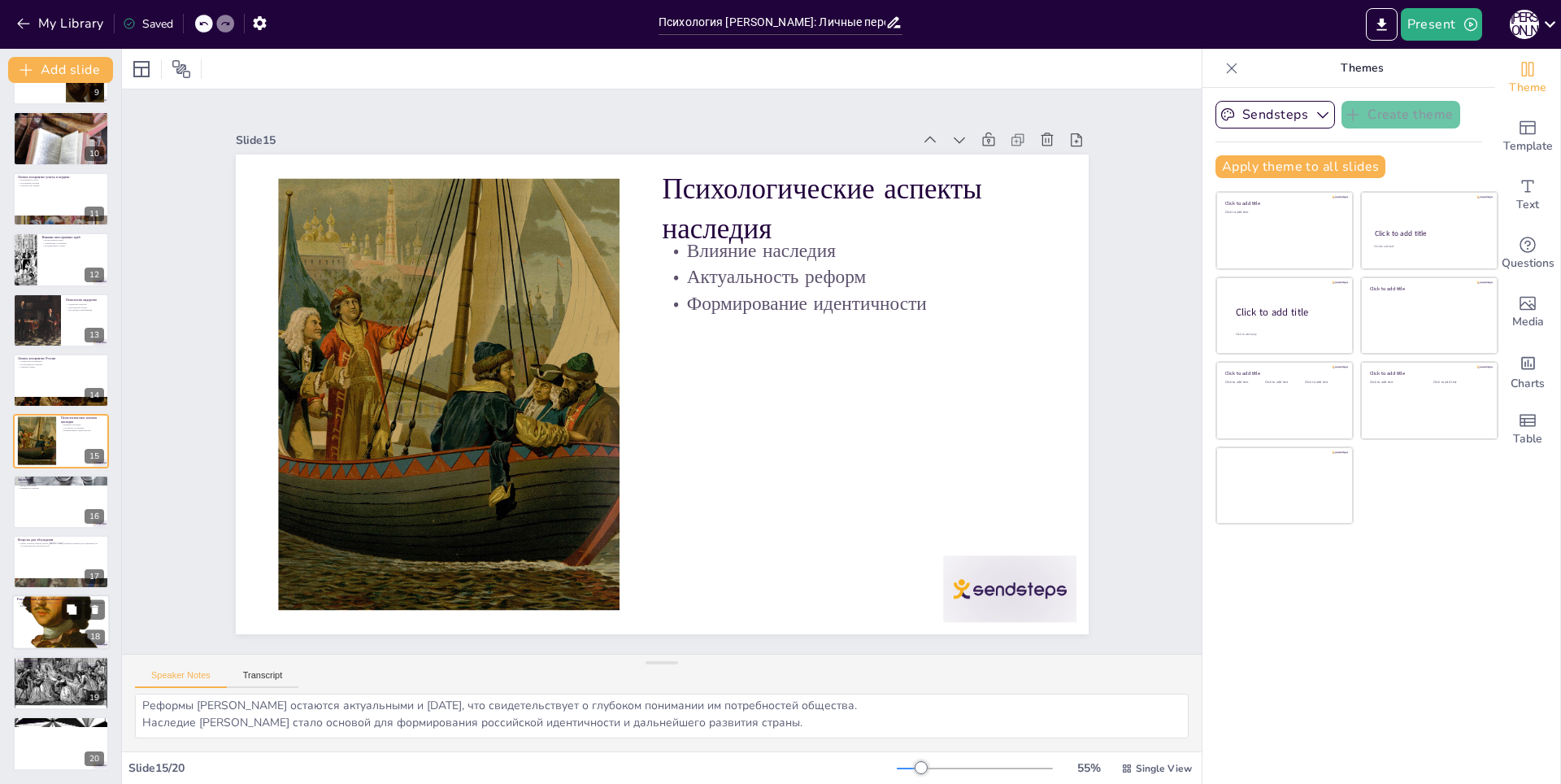
click at [38, 613] on div at bounding box center [61, 623] width 98 height 123
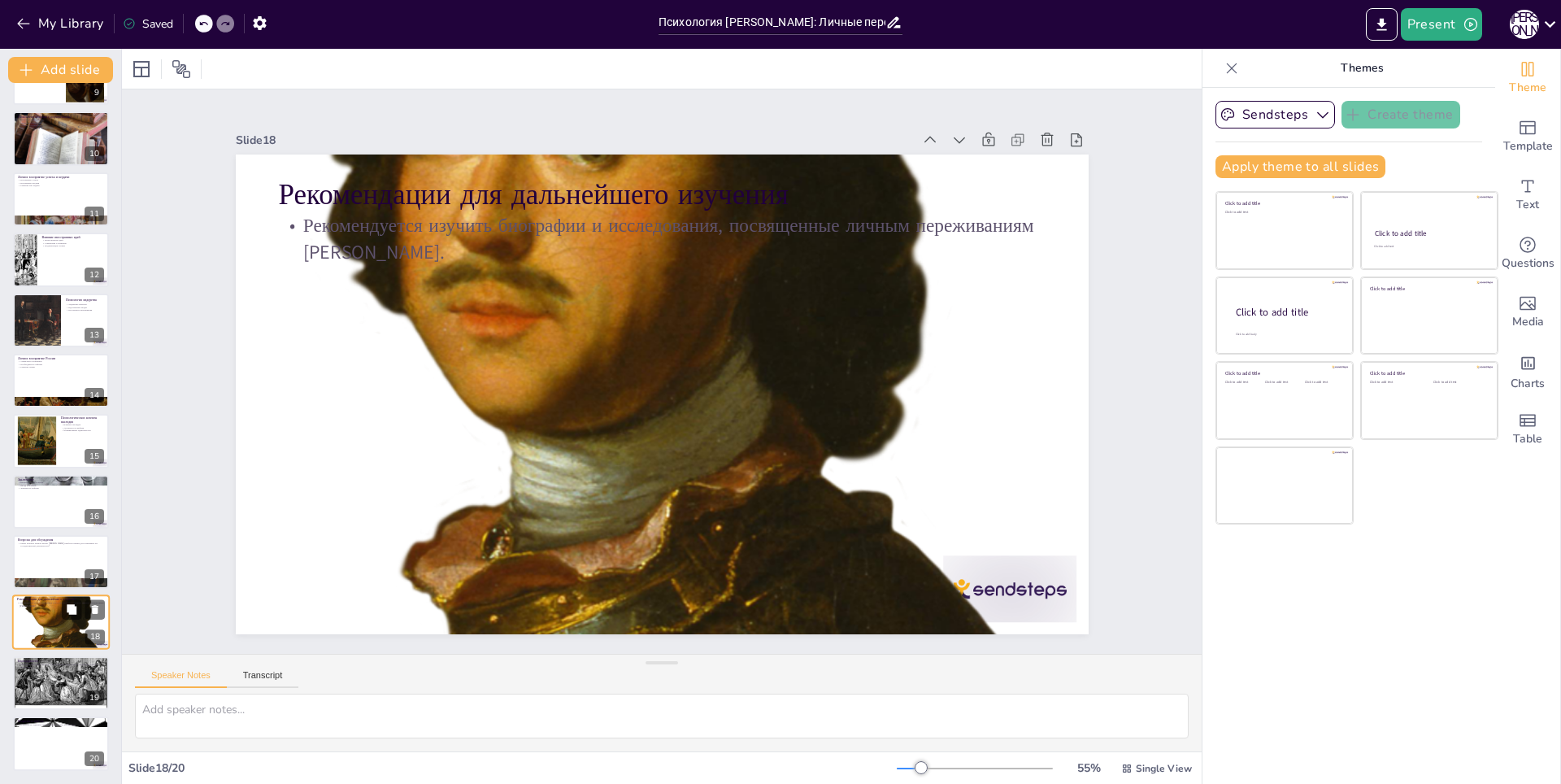
scroll to position [0, 0]
click at [48, 681] on div at bounding box center [61, 683] width 98 height 73
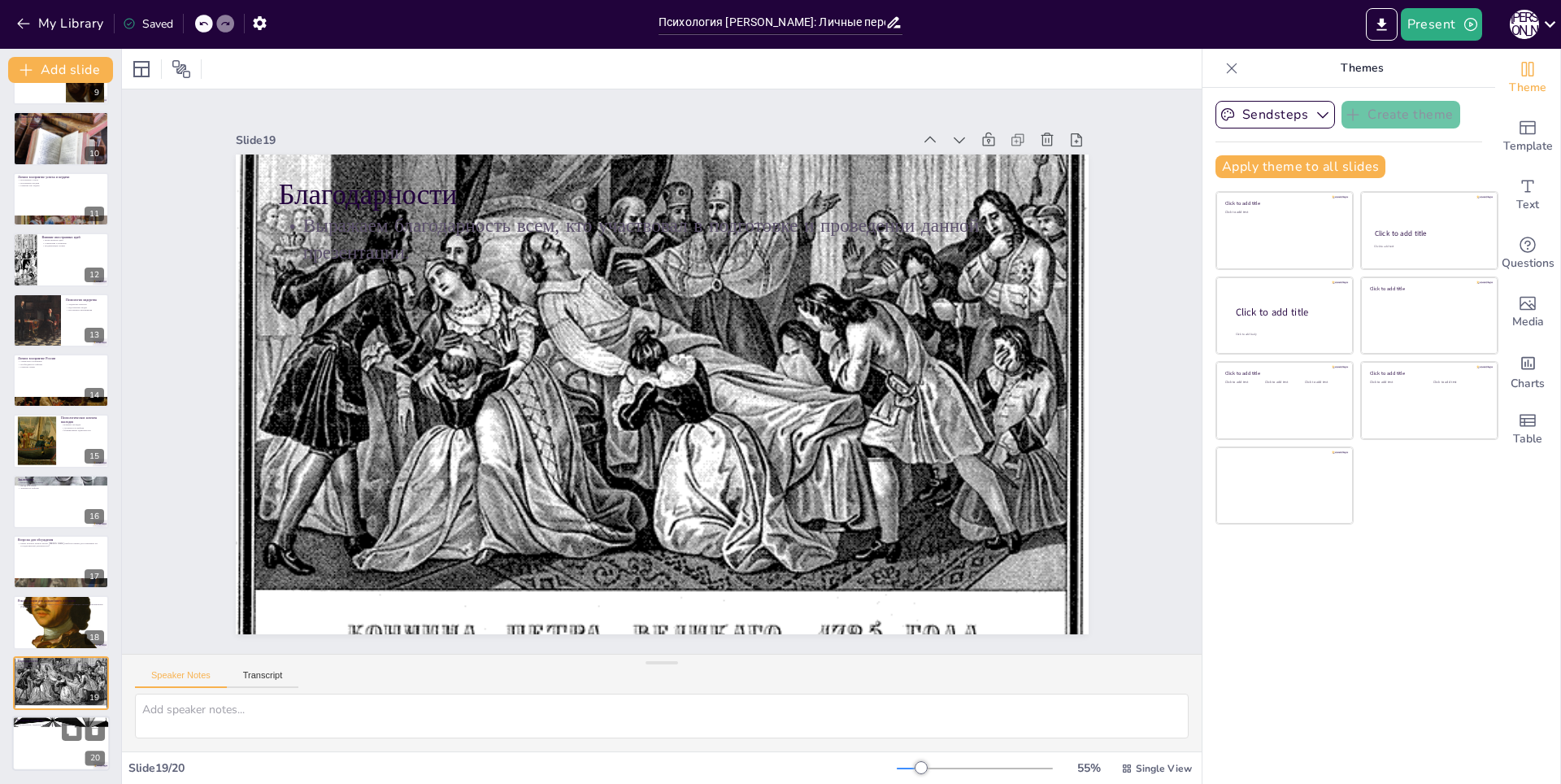
click at [38, 726] on div at bounding box center [61, 721] width 98 height 55
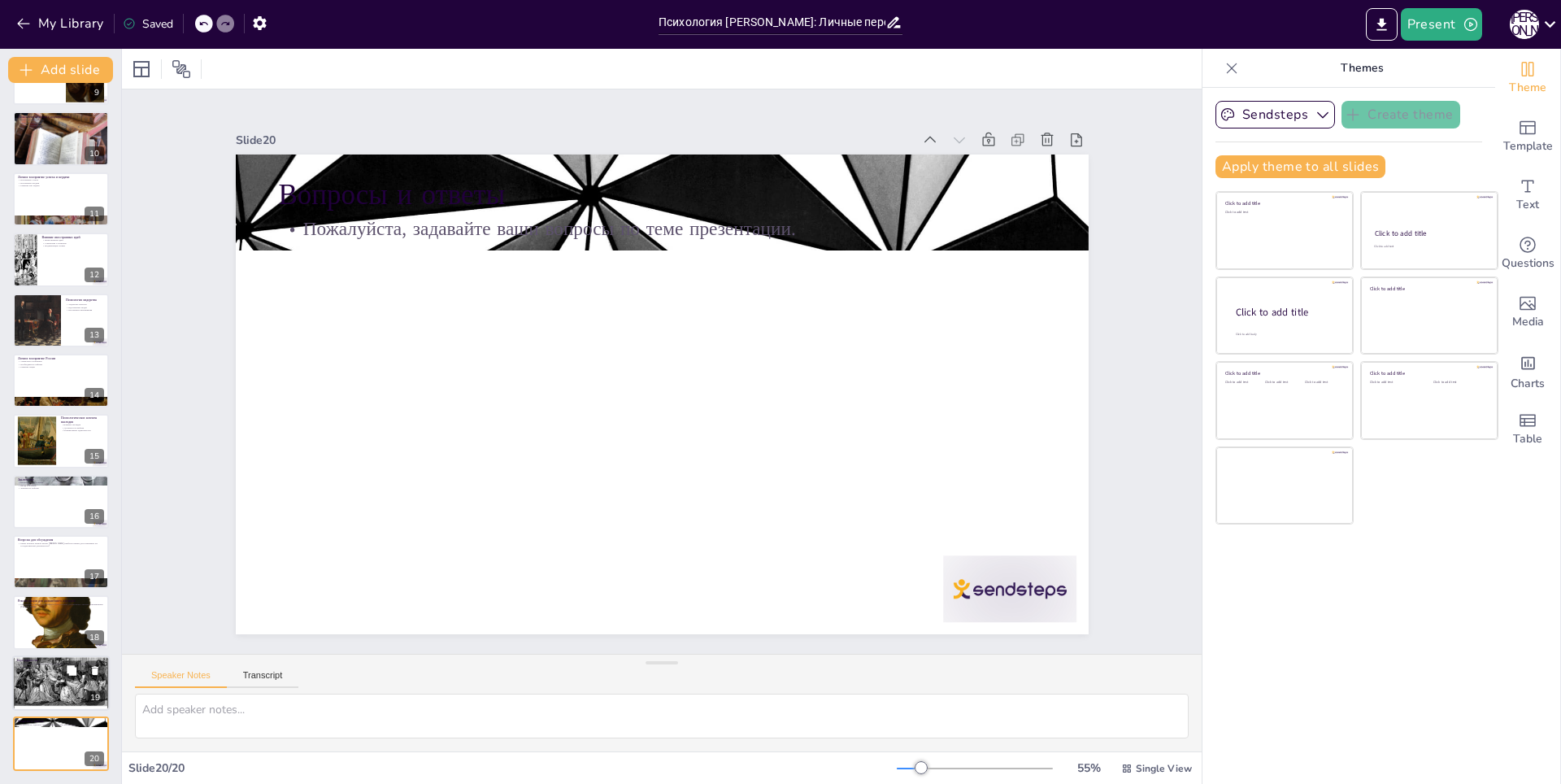
click at [46, 678] on div at bounding box center [61, 683] width 98 height 73
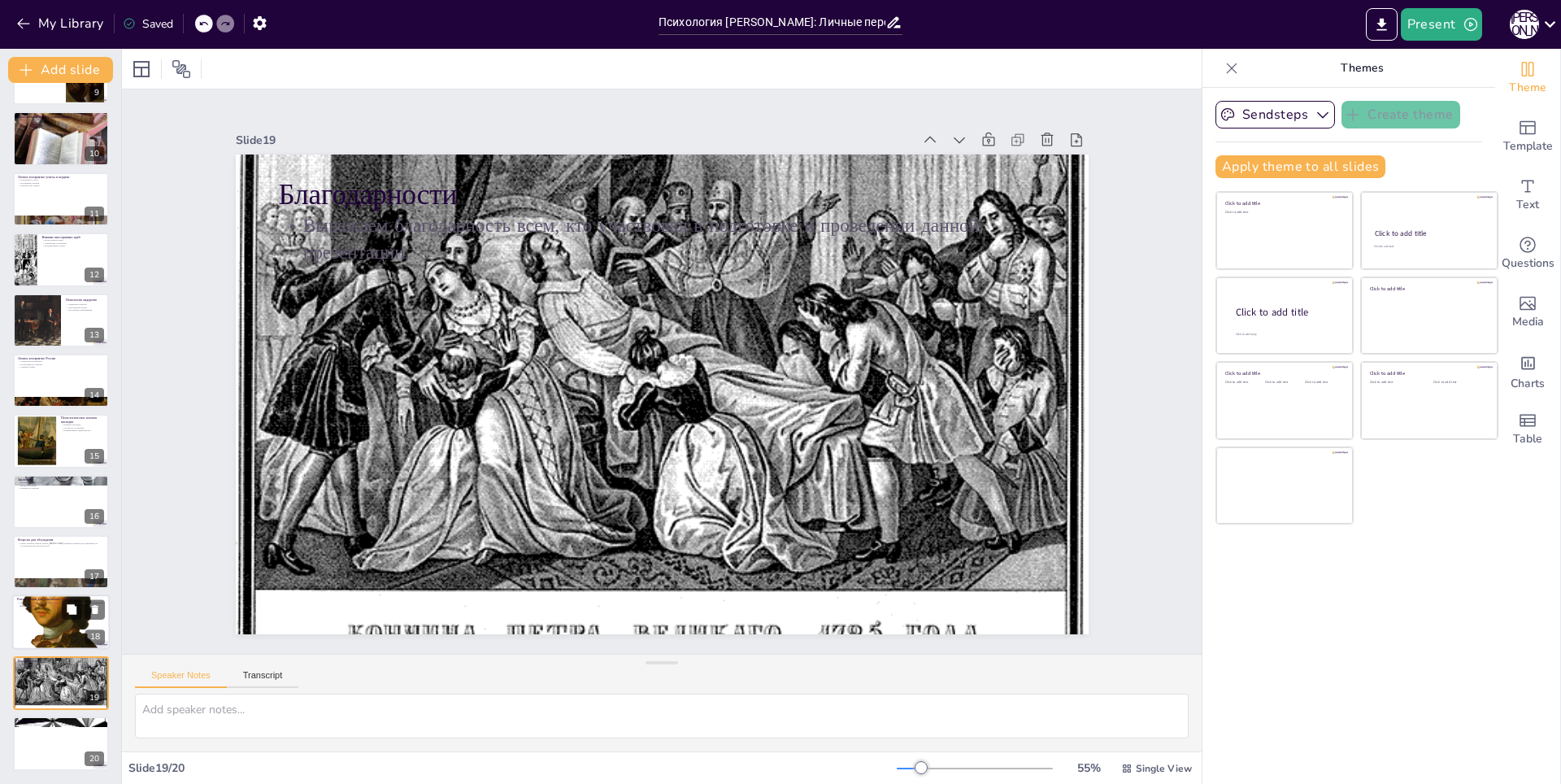
click at [44, 623] on div at bounding box center [61, 623] width 98 height 123
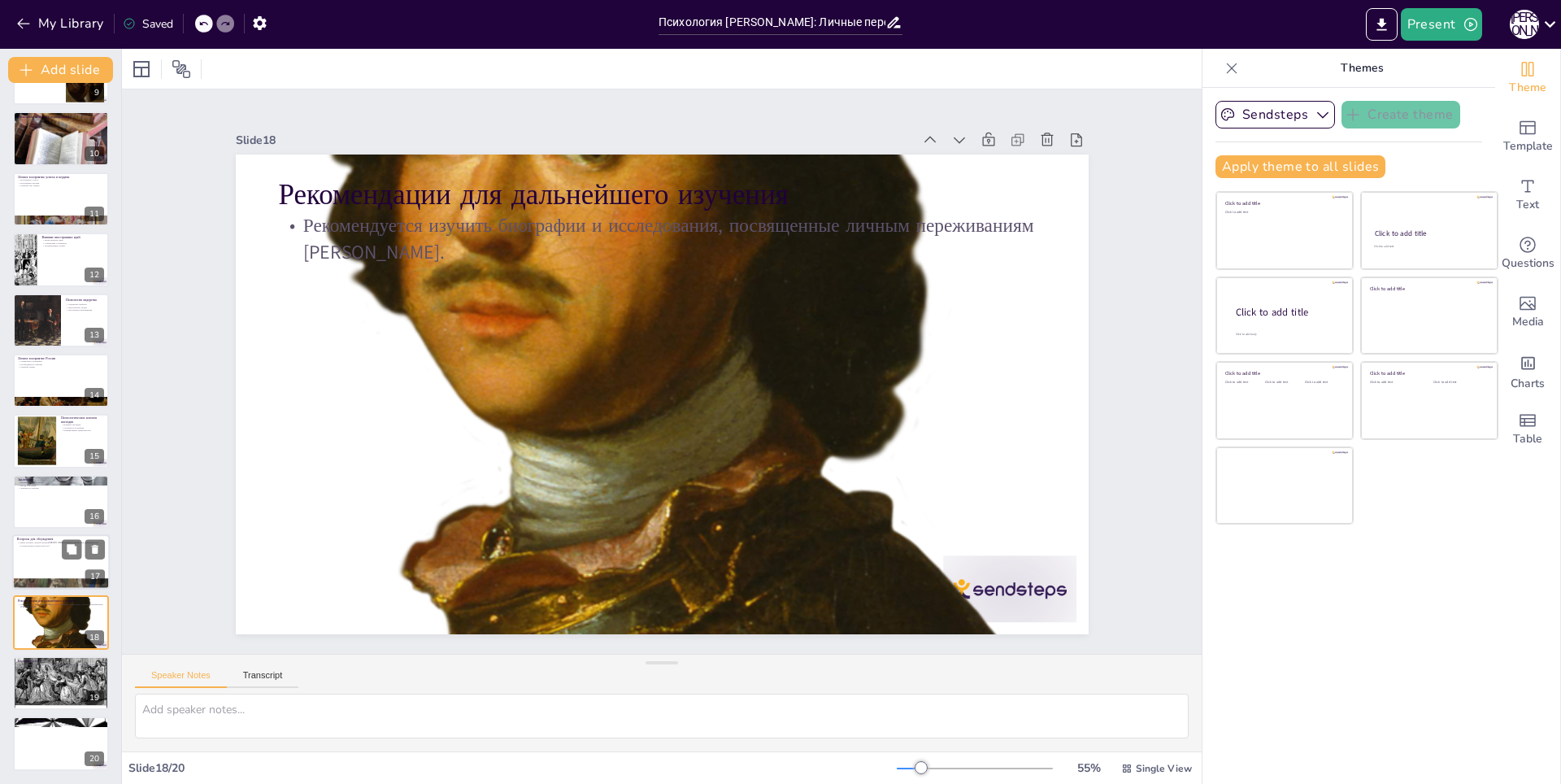
click at [33, 540] on p "Какие аспекты личной жизни [PERSON_NAME] наиболее важны для понимания его госуд…" at bounding box center [60, 543] width 88 height 6
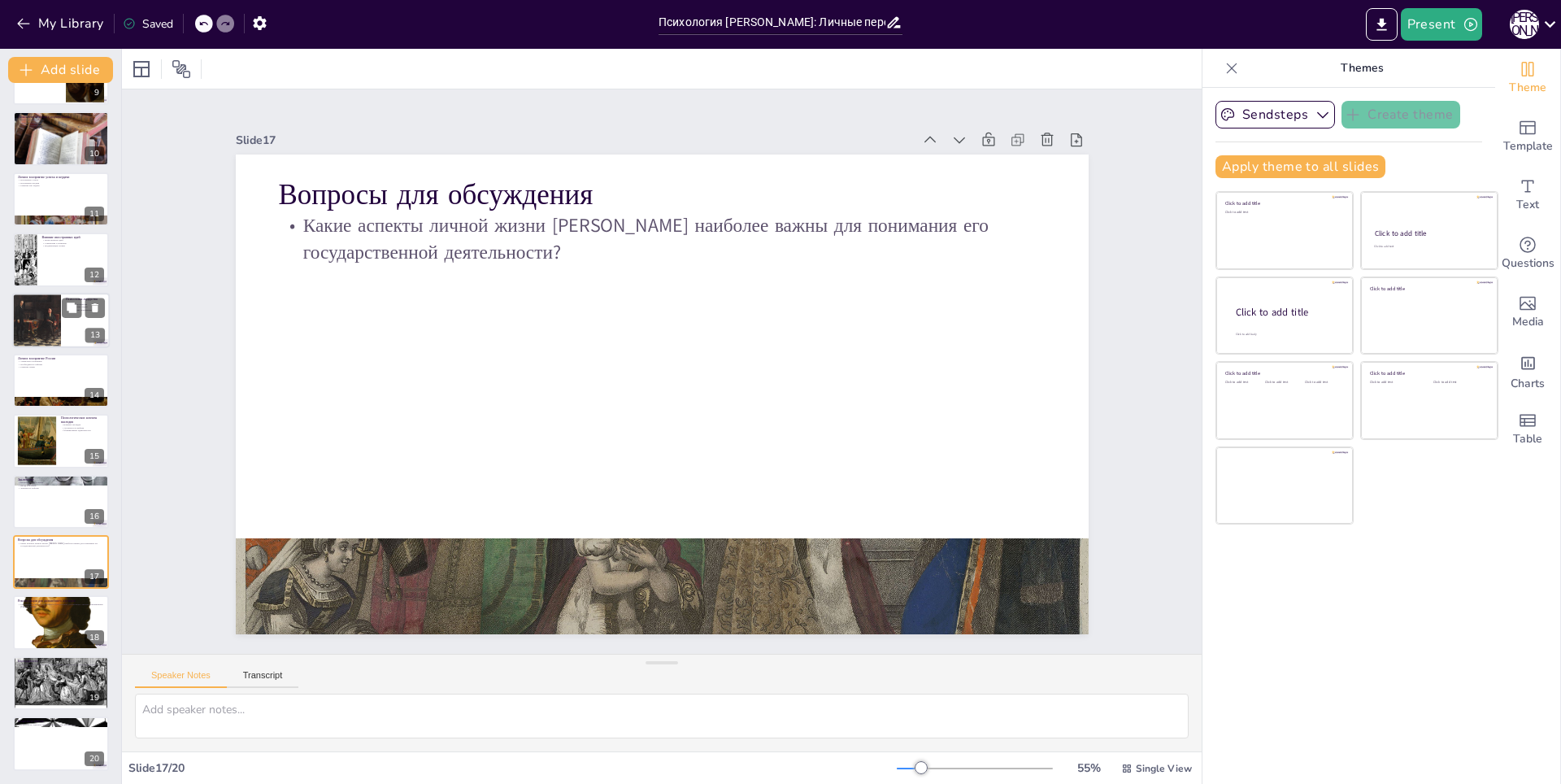
click at [15, 314] on div at bounding box center [36, 320] width 71 height 55
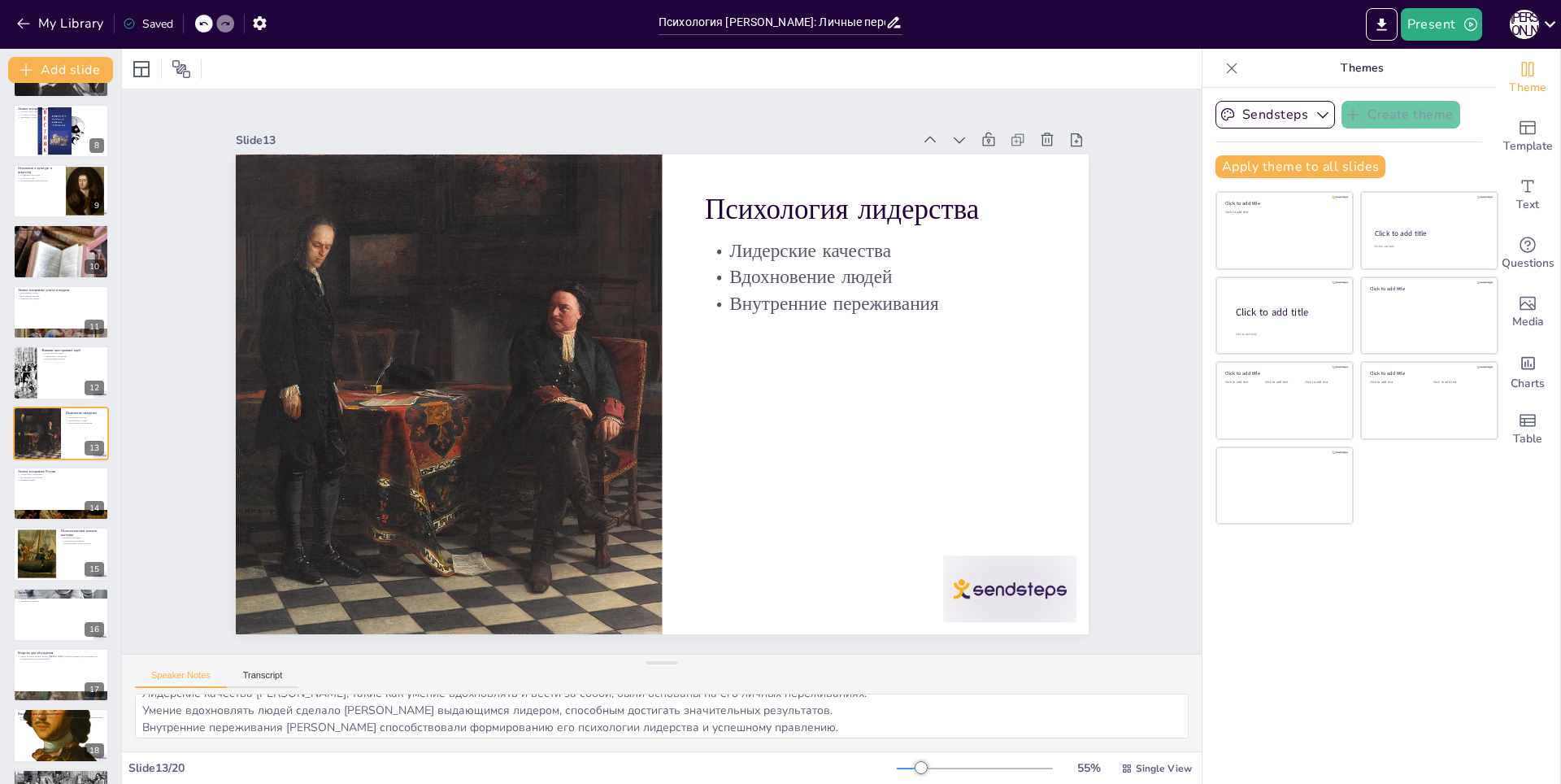
scroll to position [21, 0]
click at [53, 358] on p "Модернизация страны" at bounding box center [73, 359] width 63 height 3
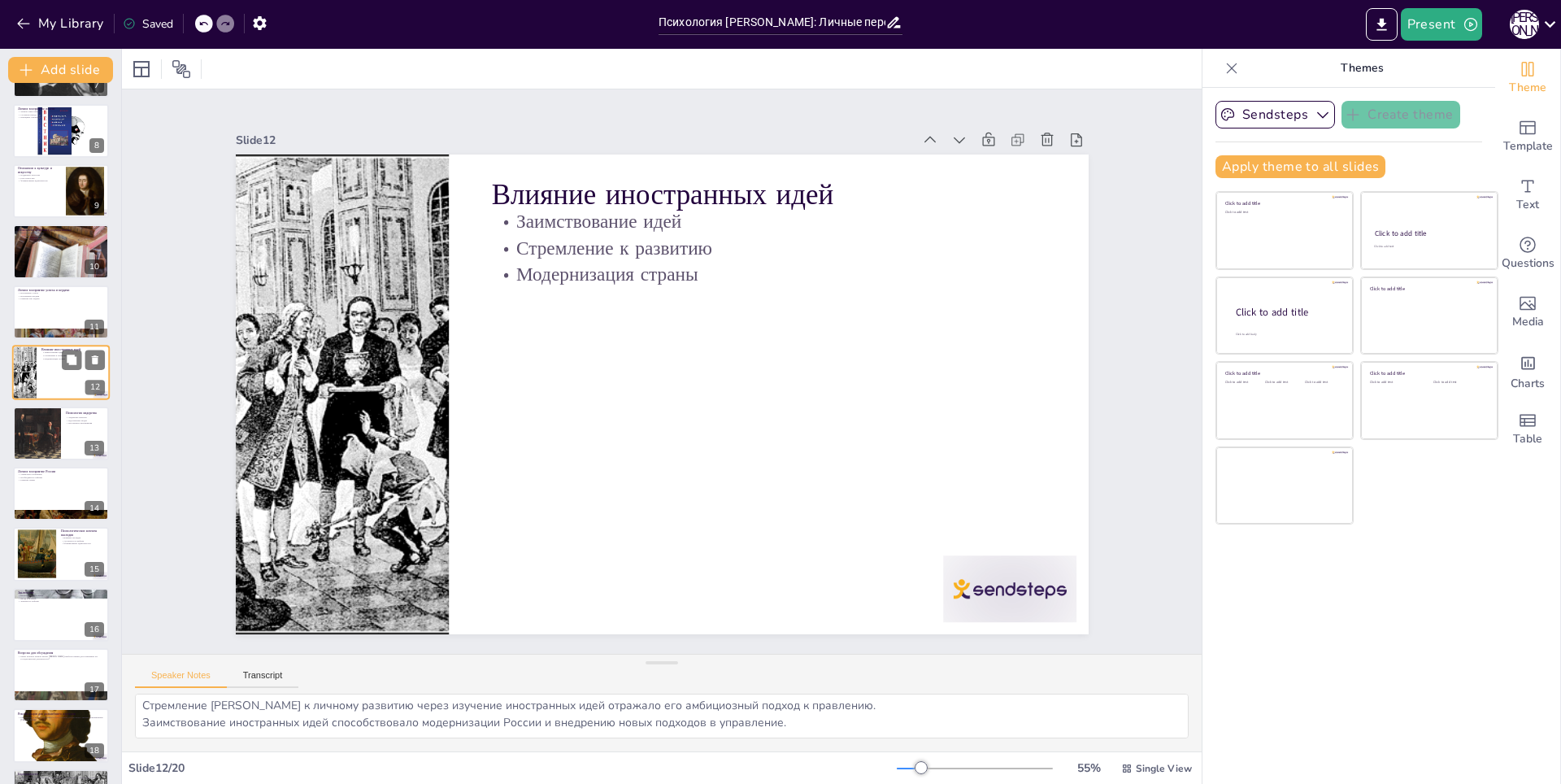
scroll to position [354, 0]
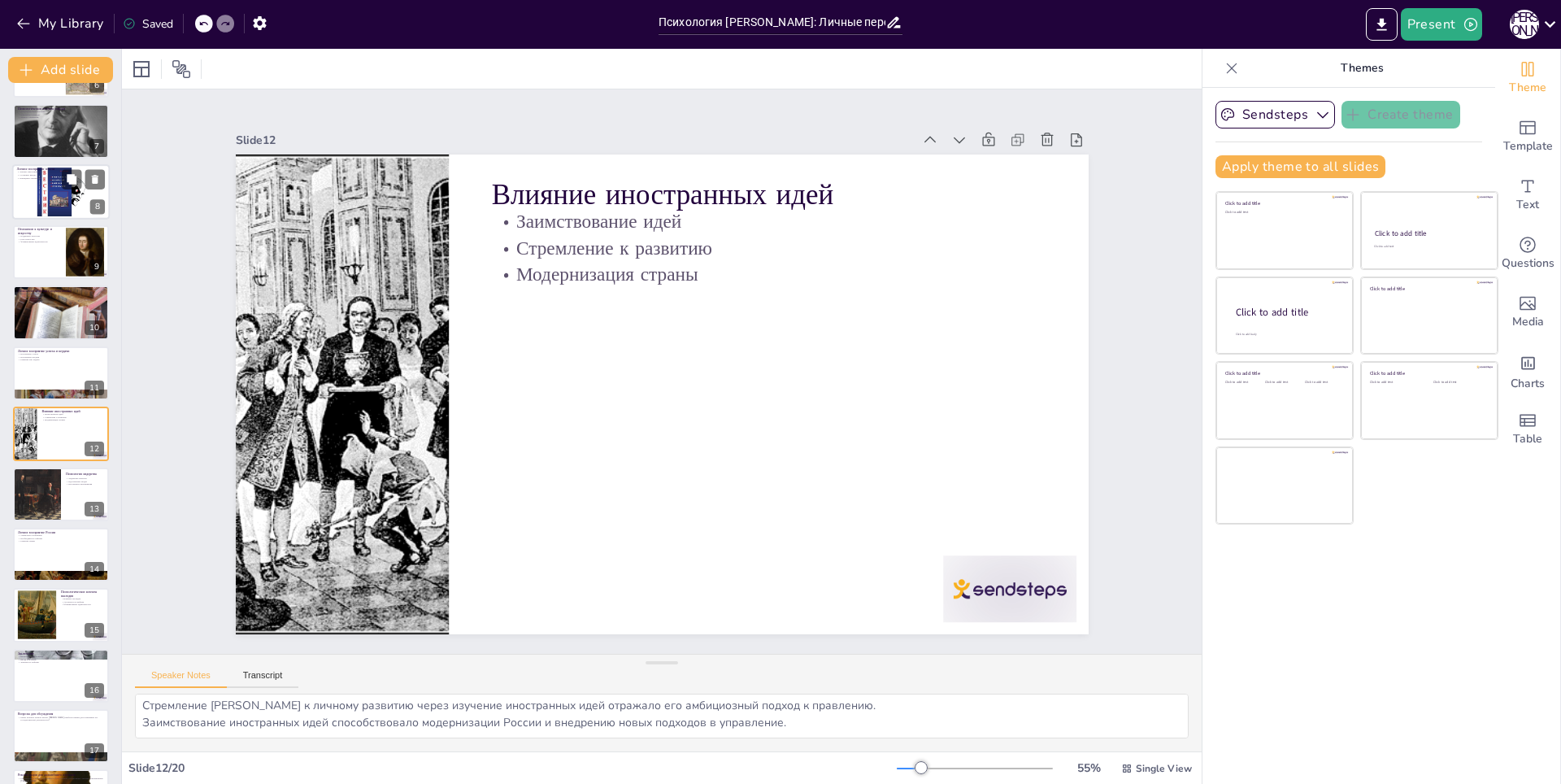
click at [21, 199] on div at bounding box center [60, 192] width 123 height 55
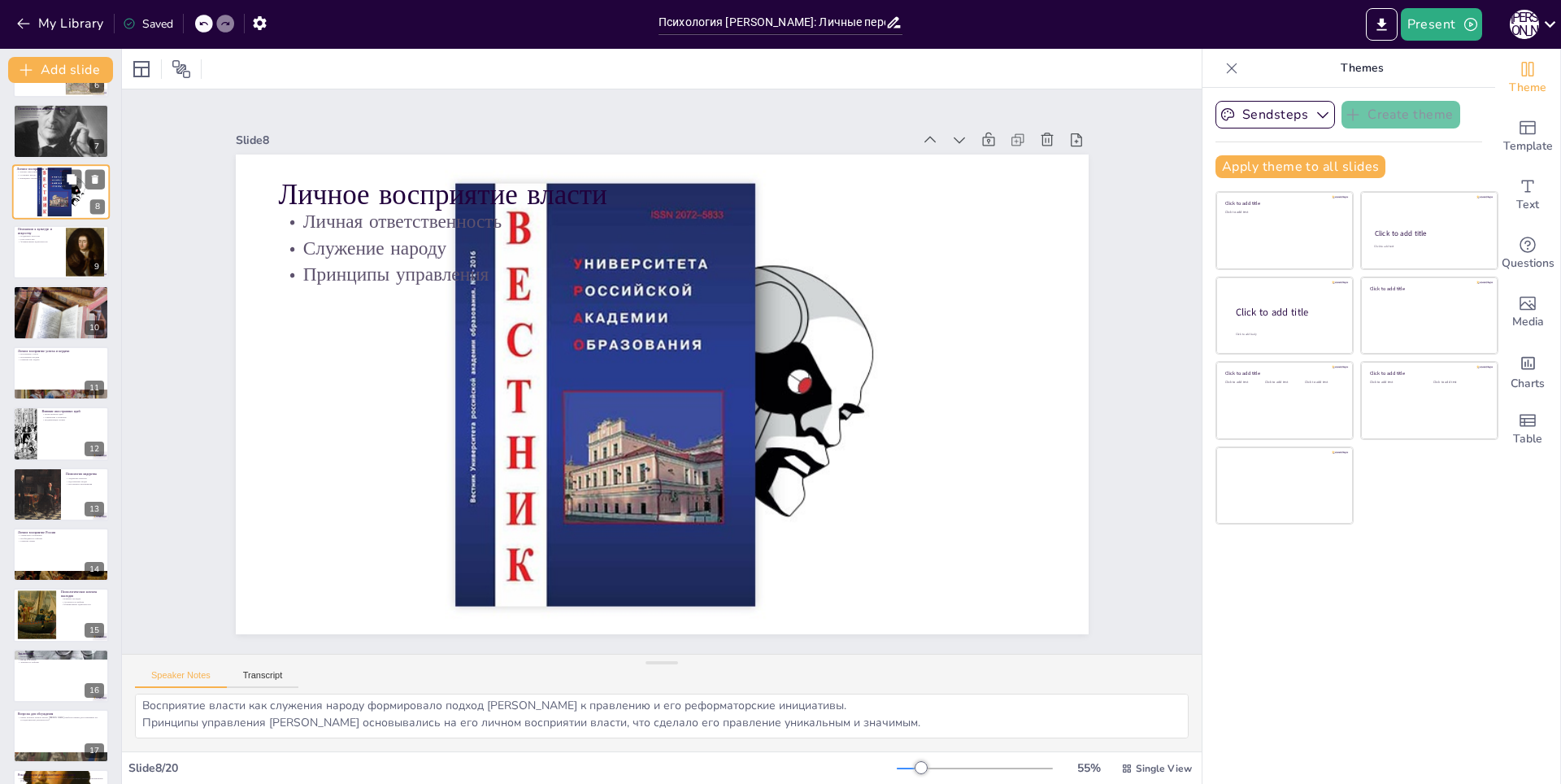
scroll to position [113, 0]
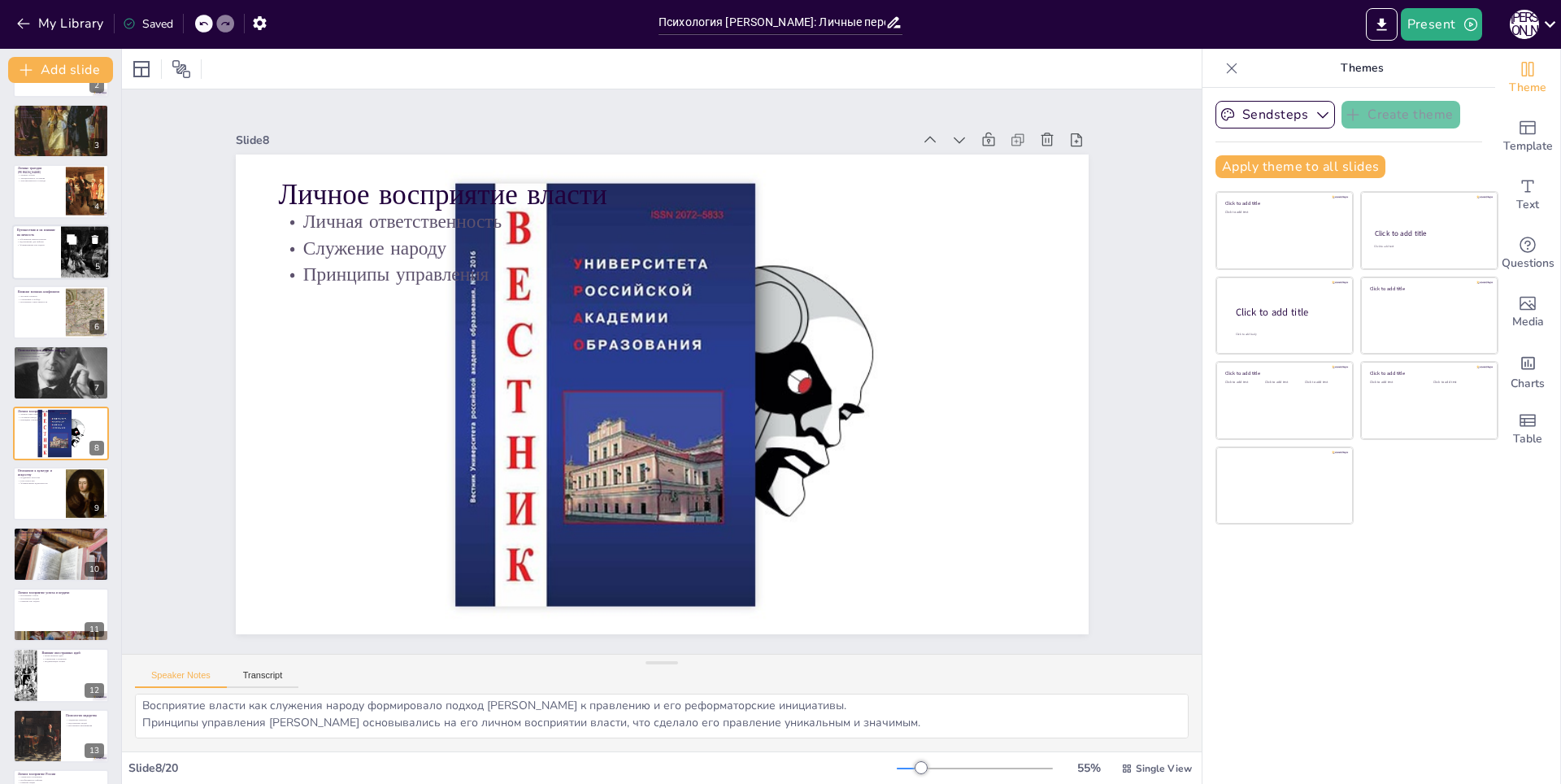
click at [38, 246] on p "Формирование как лидера" at bounding box center [36, 244] width 39 height 3
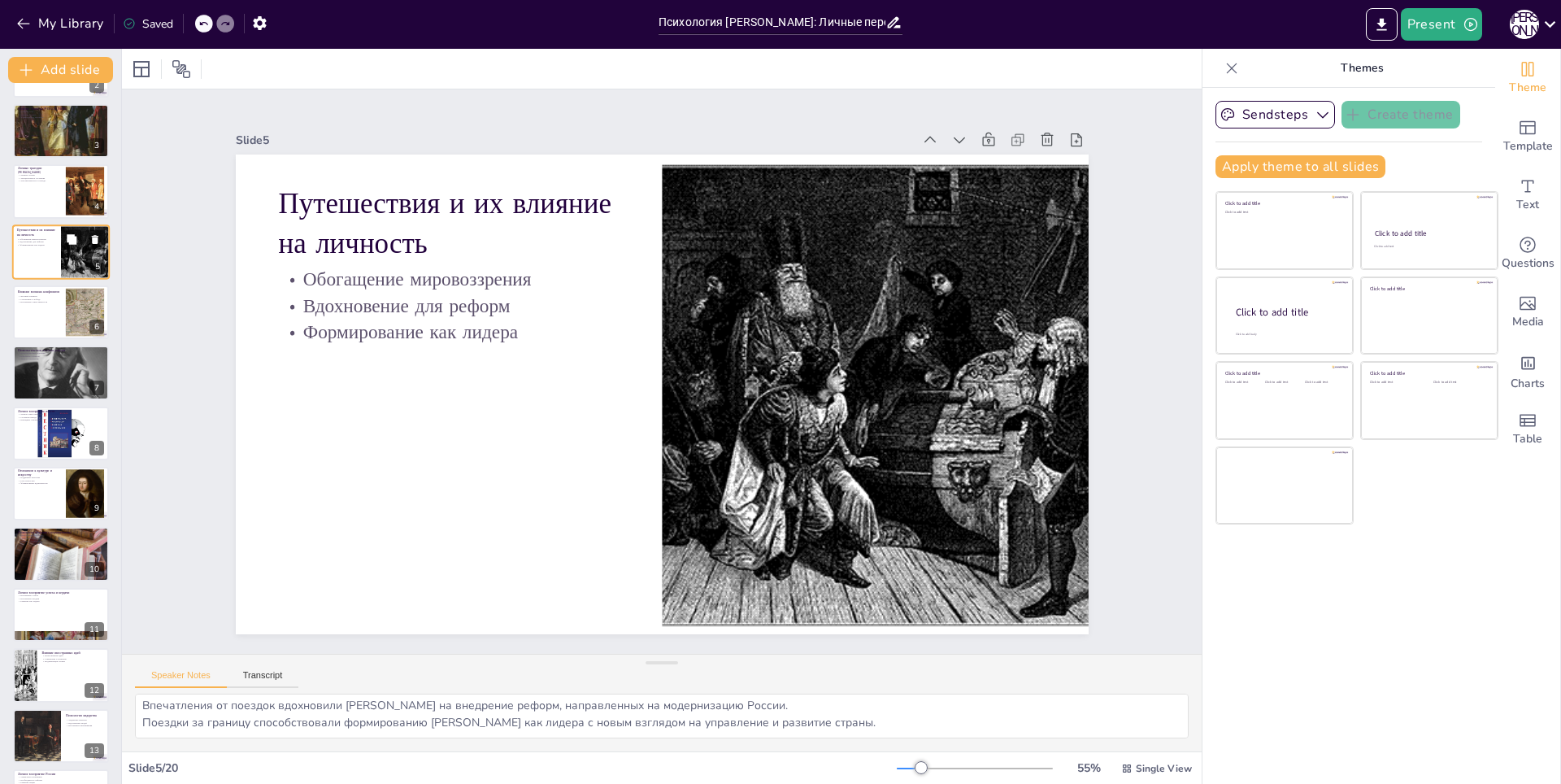
scroll to position [0, 0]
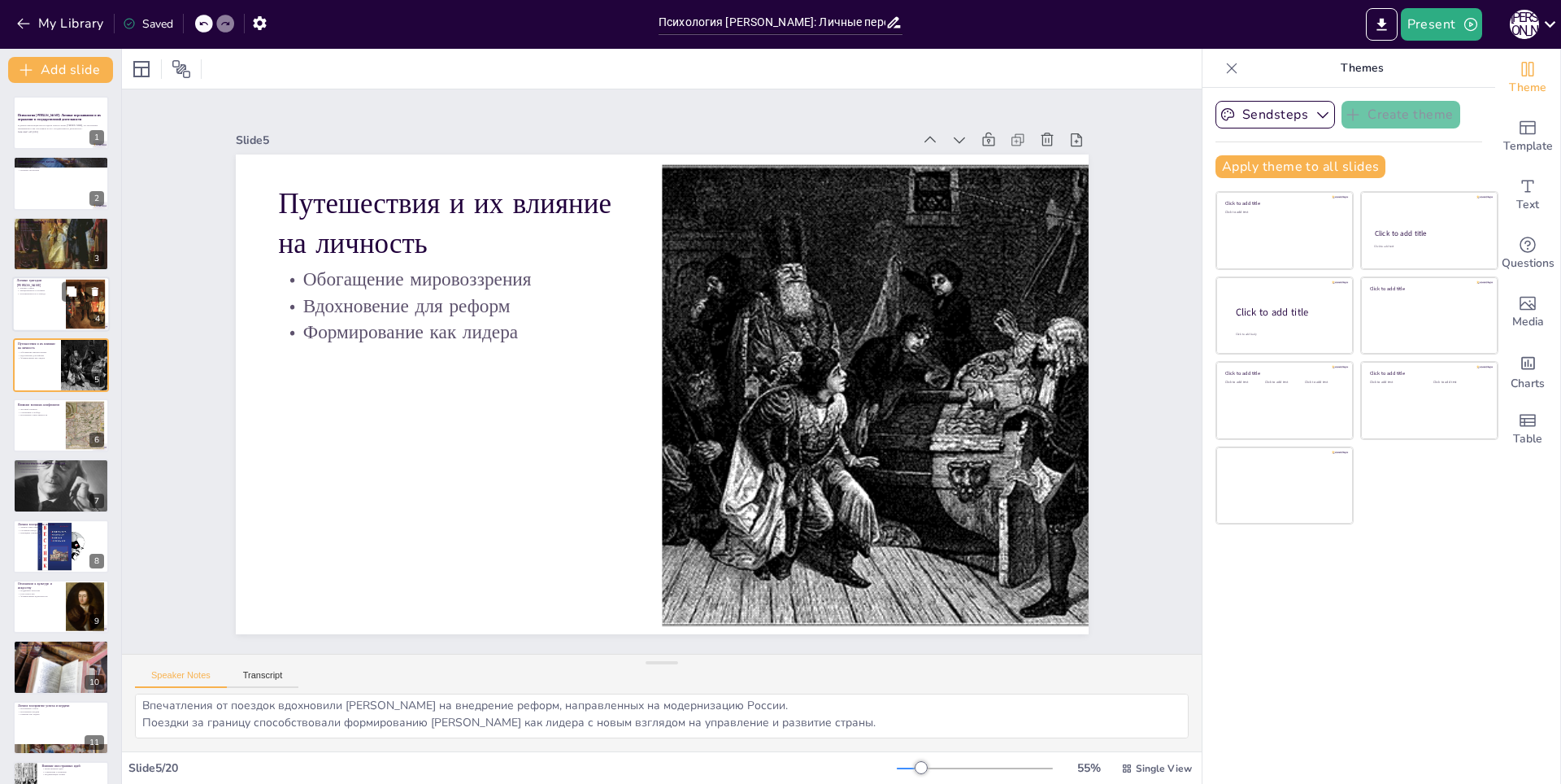
click at [53, 283] on p "Личные трагедии [PERSON_NAME]" at bounding box center [38, 283] width 44 height 9
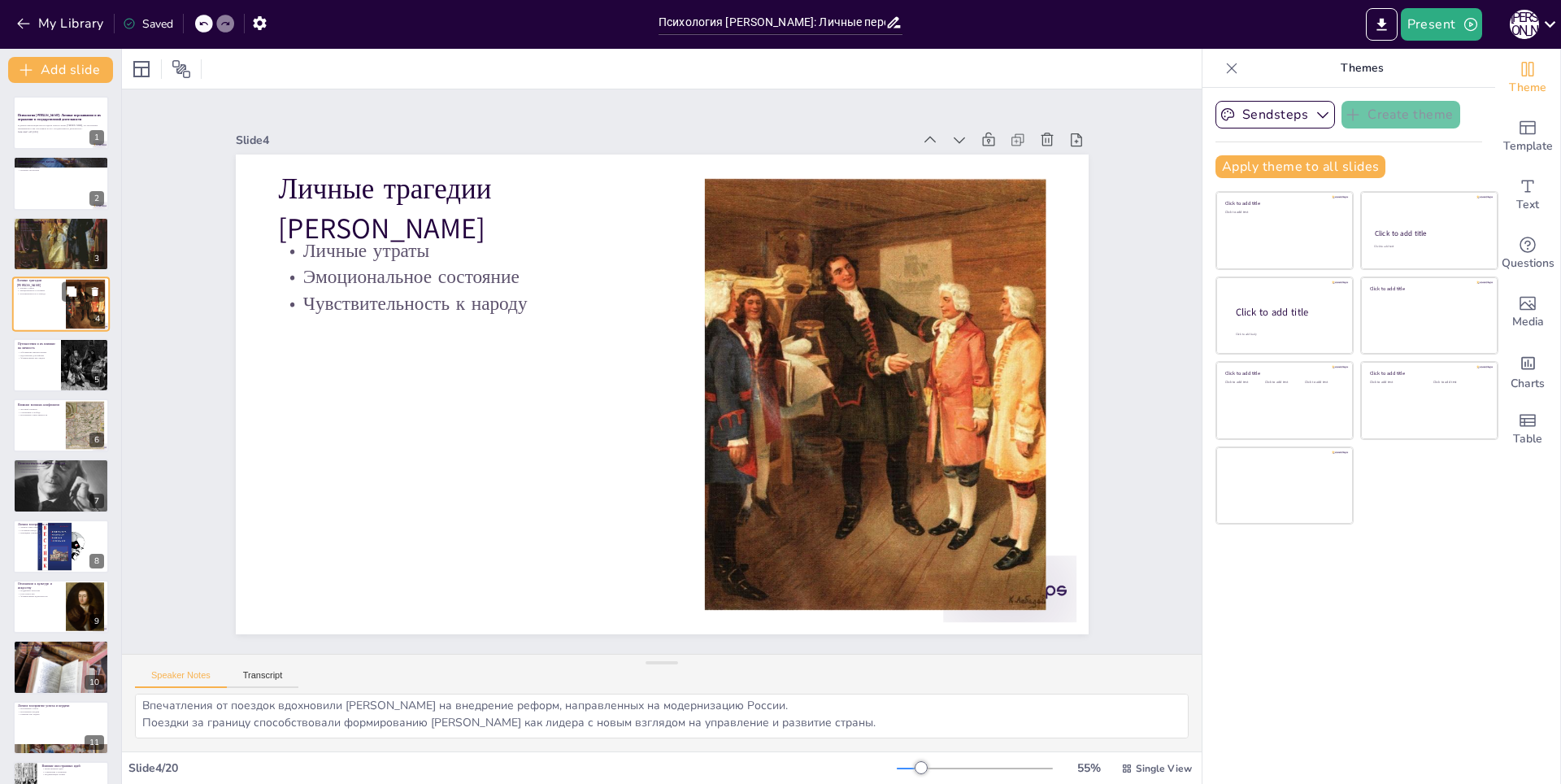
type textarea "Личные утраты, такие как смерть близких, оказывали значительное влияние на эмоц…"
drag, startPoint x: 280, startPoint y: 721, endPoint x: 451, endPoint y: 722, distance: 171.0
click at [451, 722] on textarea "Личные утраты, такие как смерть близких, оказывали значительное влияние на эмоц…" at bounding box center [662, 716] width 1054 height 45
click at [1528, 26] on div "А [PERSON_NAME]" at bounding box center [1524, 24] width 29 height 29
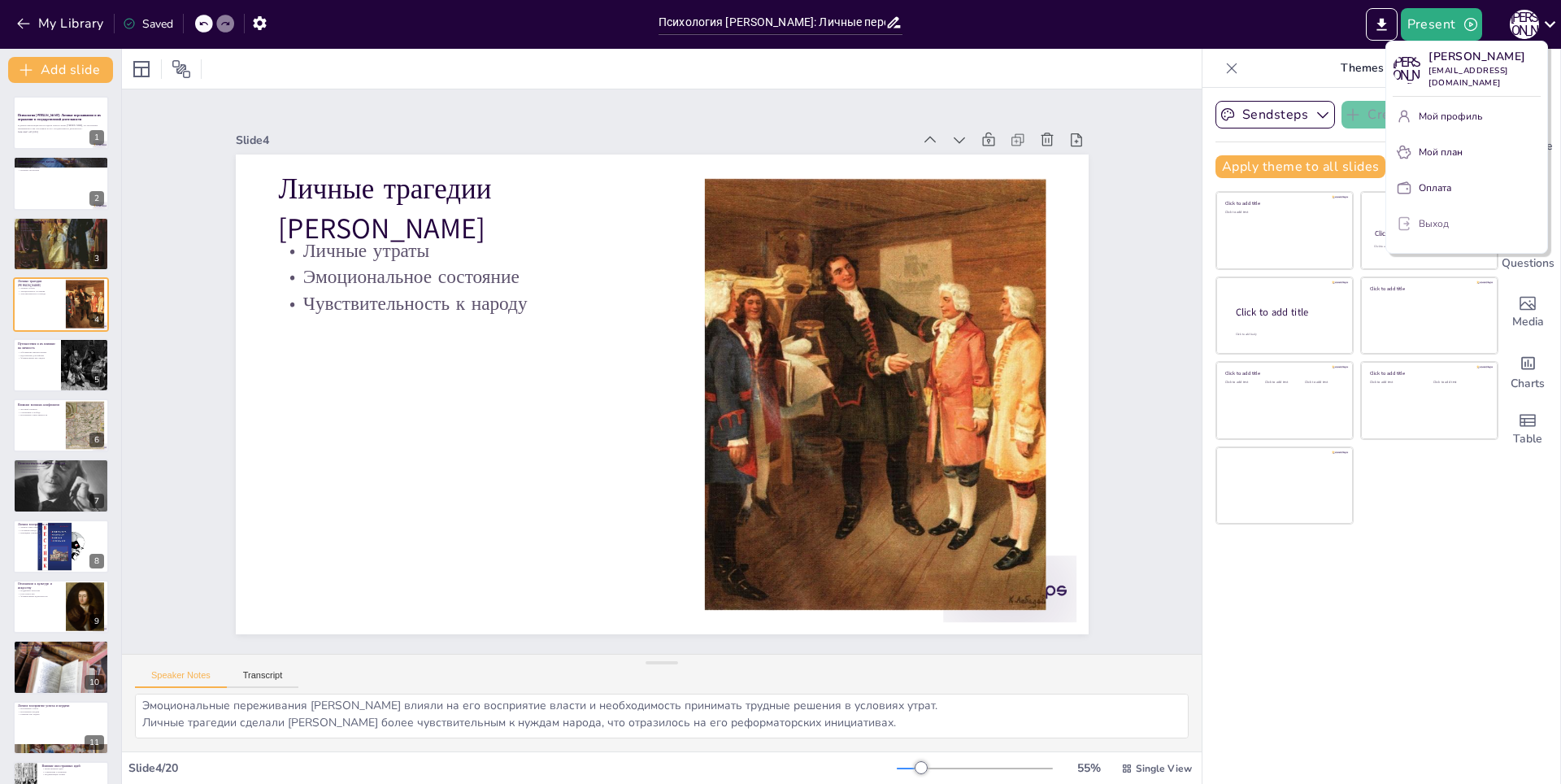
click at [1435, 217] on ya-tr-span "Выход" at bounding box center [1434, 224] width 30 height 13
